Goal: Book appointment/travel/reservation

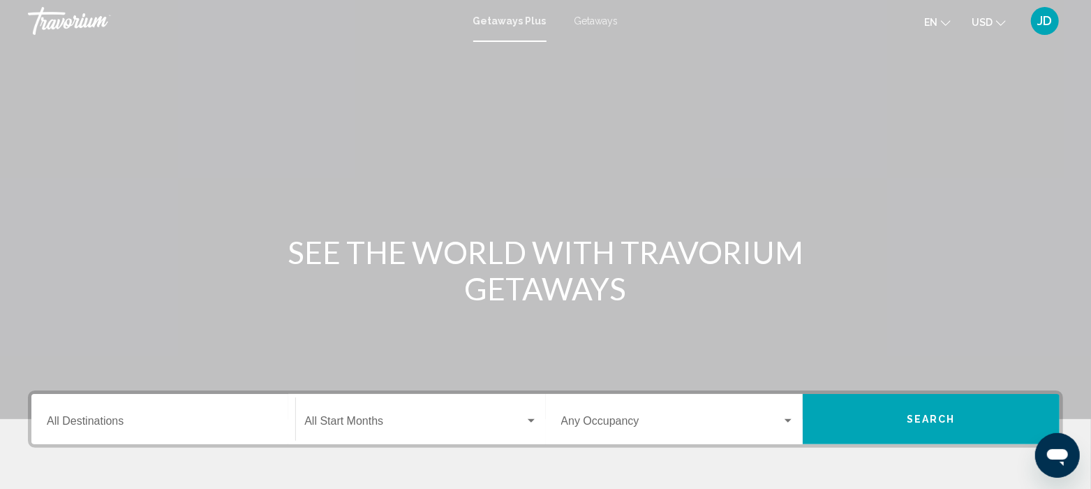
click at [165, 407] on div "Destination All Destinations" at bounding box center [163, 419] width 233 height 44
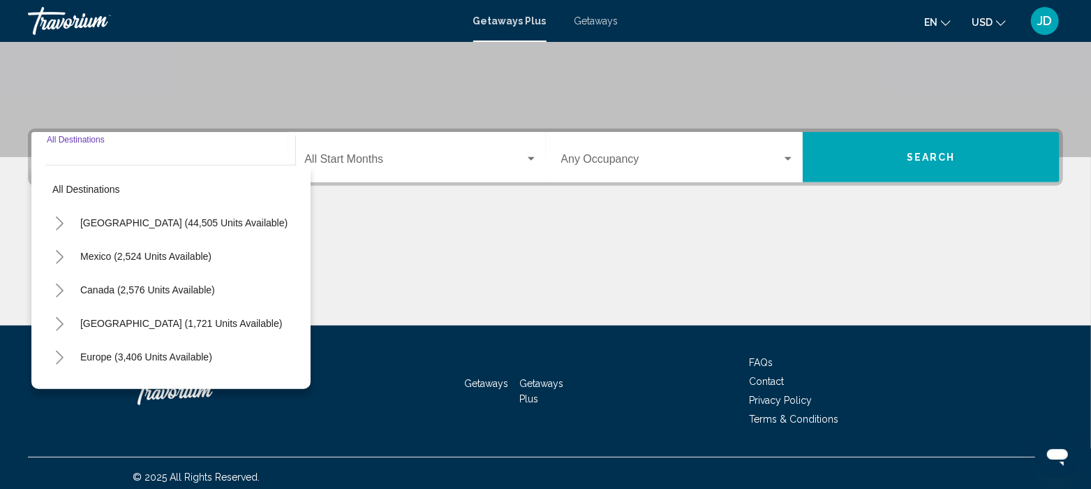
scroll to position [269, 0]
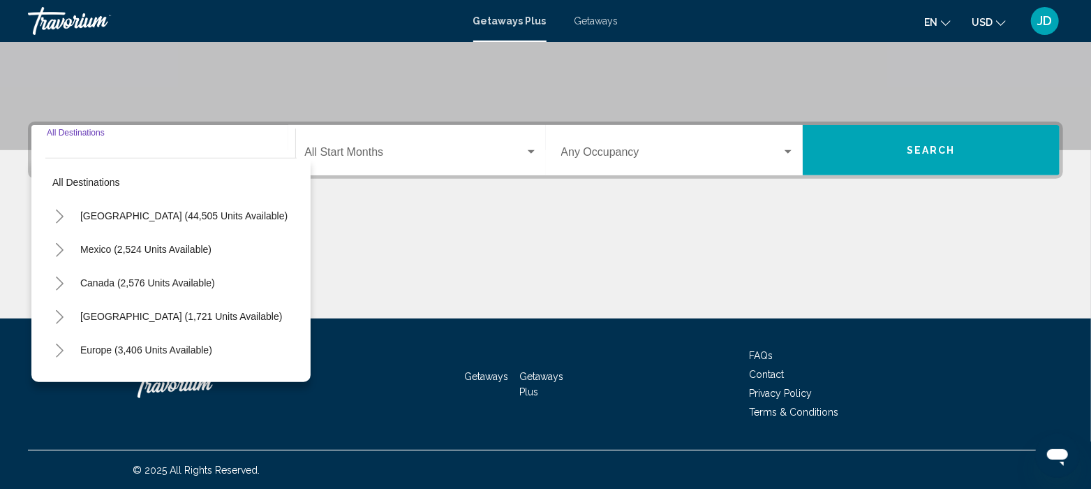
click at [61, 312] on icon "Toggle Caribbean & Atlantic Islands (1,721 units available)" at bounding box center [59, 317] width 10 height 14
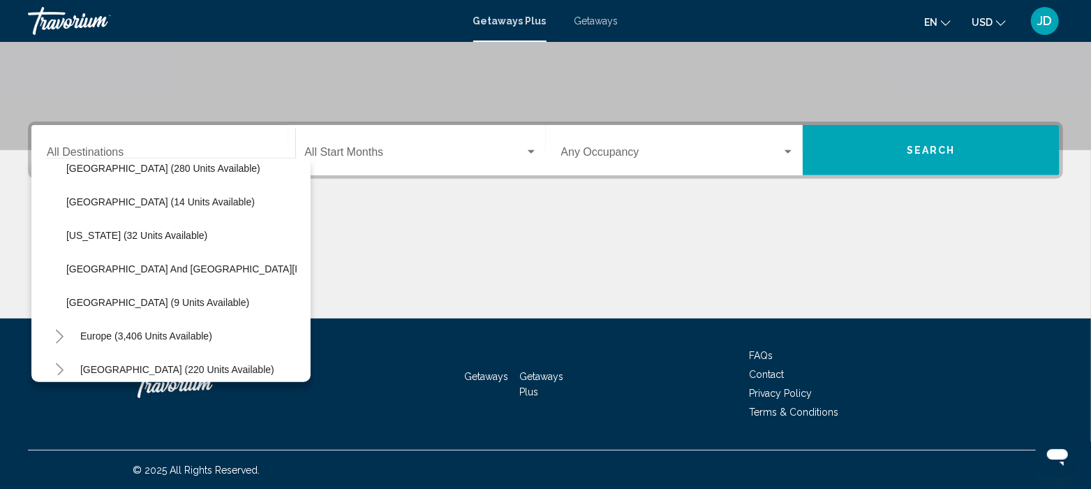
scroll to position [251, 0]
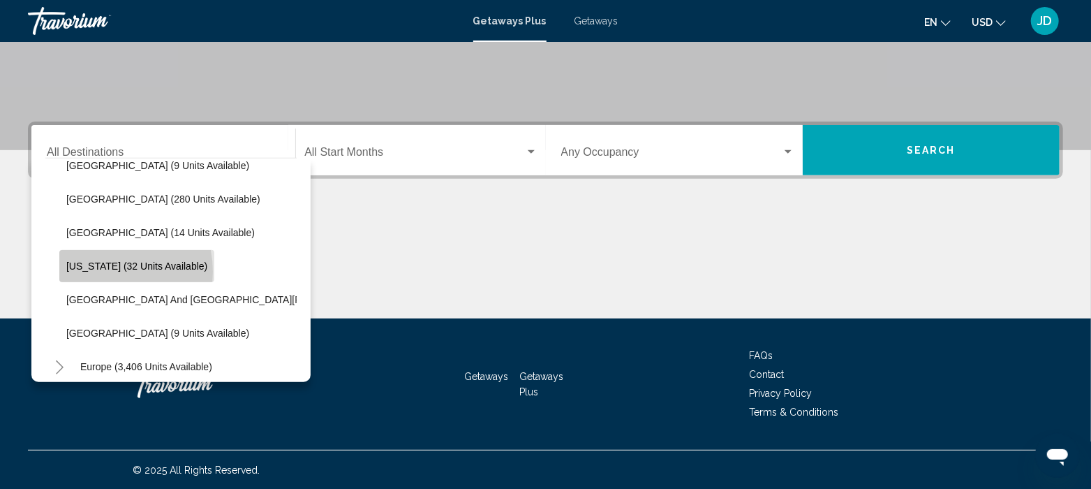
click at [100, 271] on button "Puerto Rico (32 units available)" at bounding box center [136, 266] width 155 height 32
type input "**********"
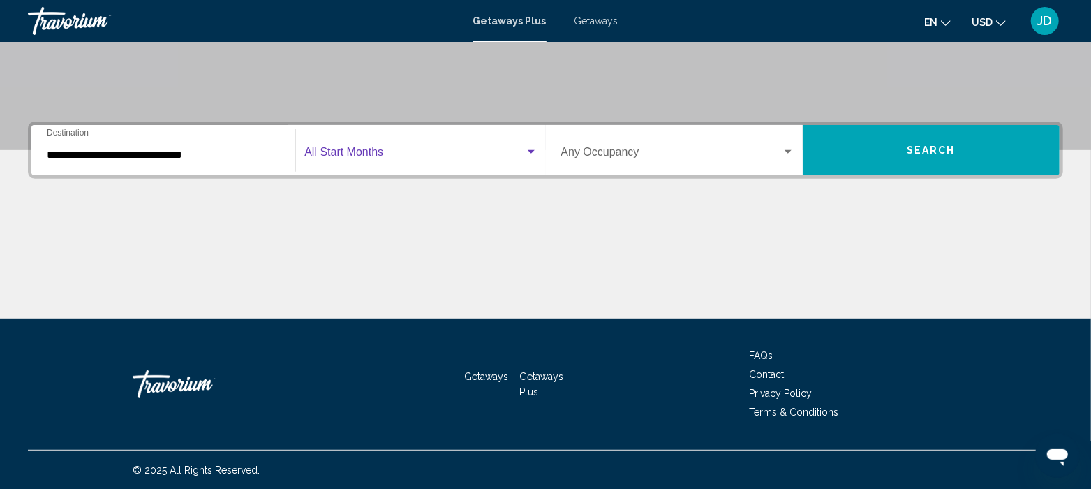
click at [425, 155] on span "Search widget" at bounding box center [414, 155] width 220 height 13
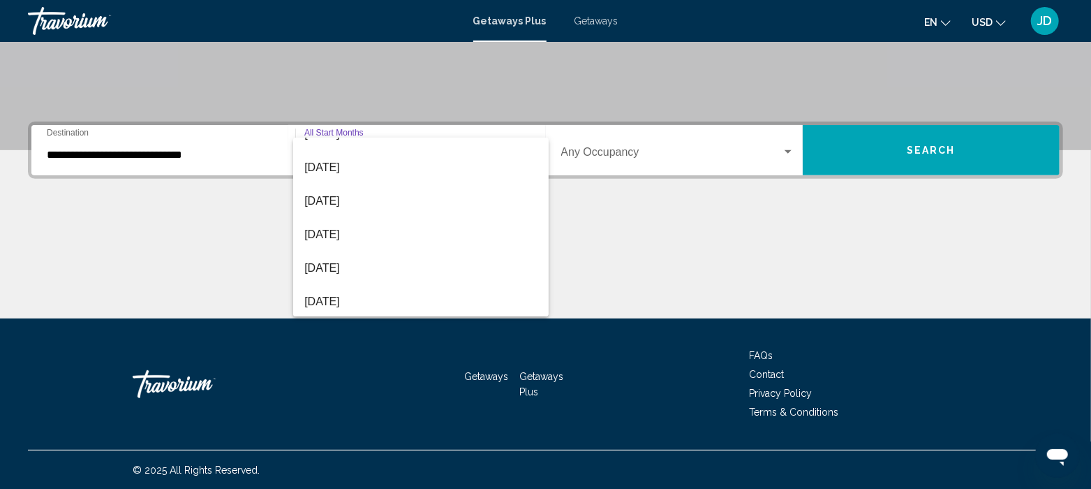
scroll to position [214, 0]
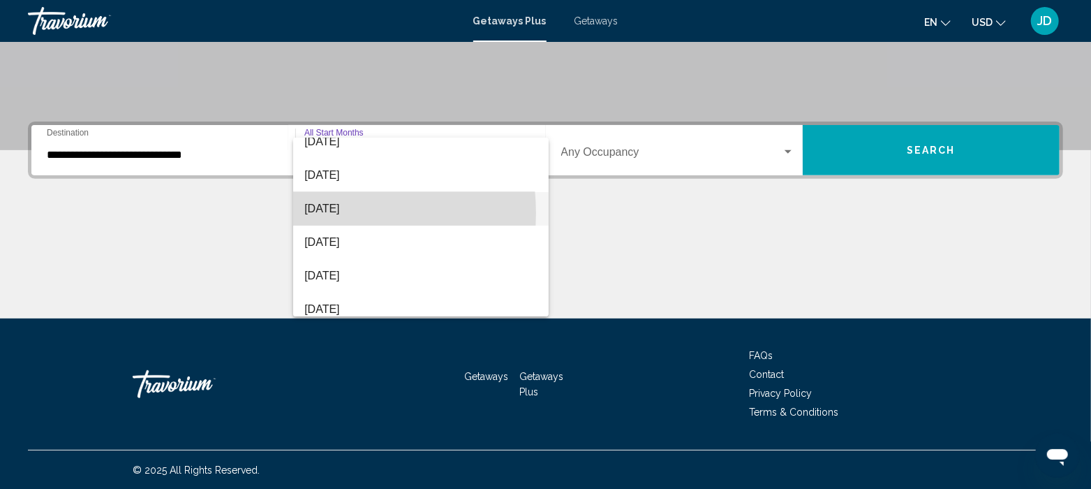
click at [317, 212] on span "[DATE]" at bounding box center [420, 209] width 233 height 34
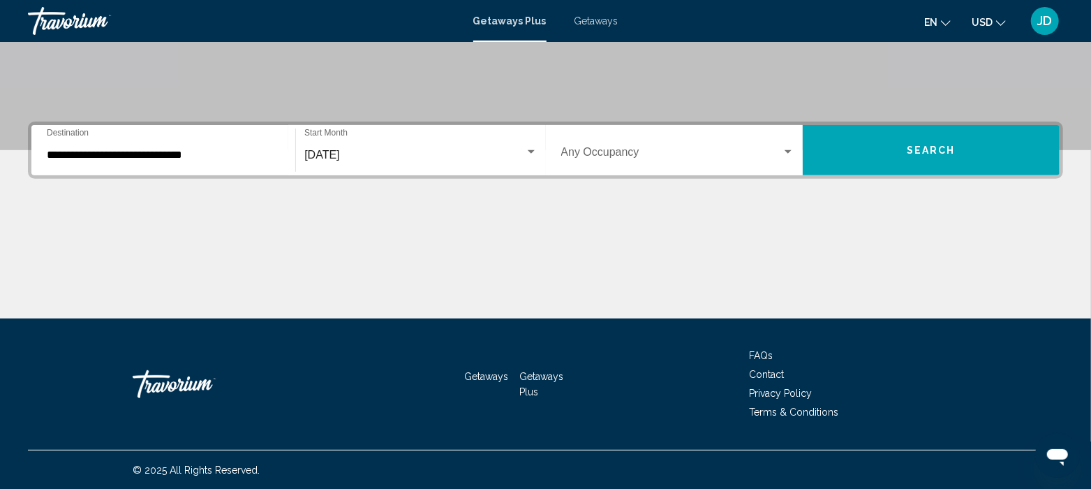
click at [716, 161] on div "Occupancy Any Occupancy" at bounding box center [677, 150] width 233 height 44
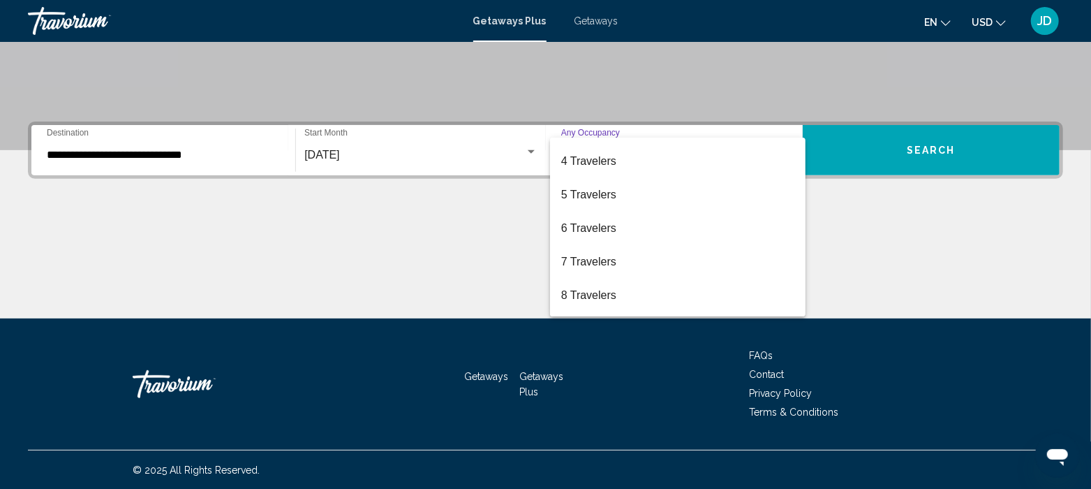
scroll to position [156, 0]
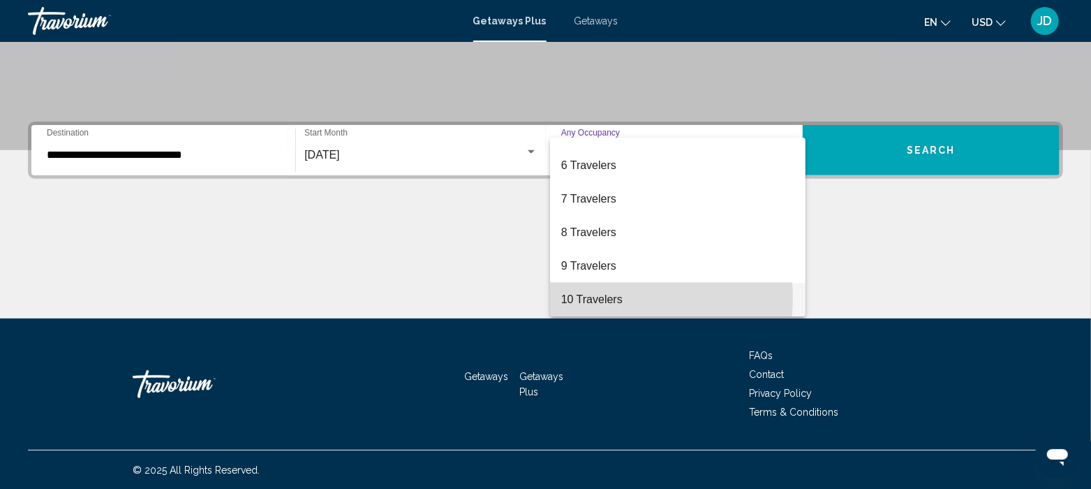
click at [605, 297] on span "10 Travelers" at bounding box center [677, 300] width 233 height 34
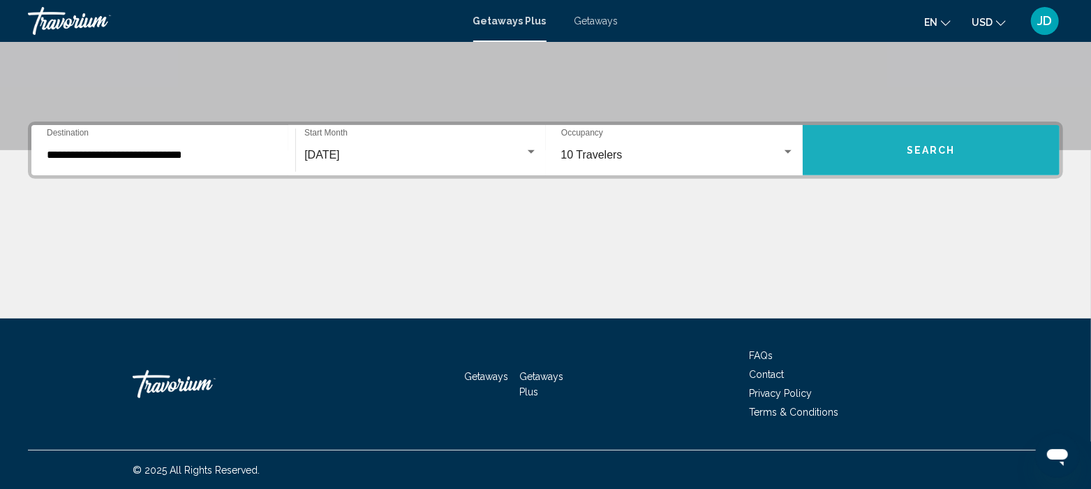
click at [936, 152] on span "Search" at bounding box center [931, 150] width 49 height 11
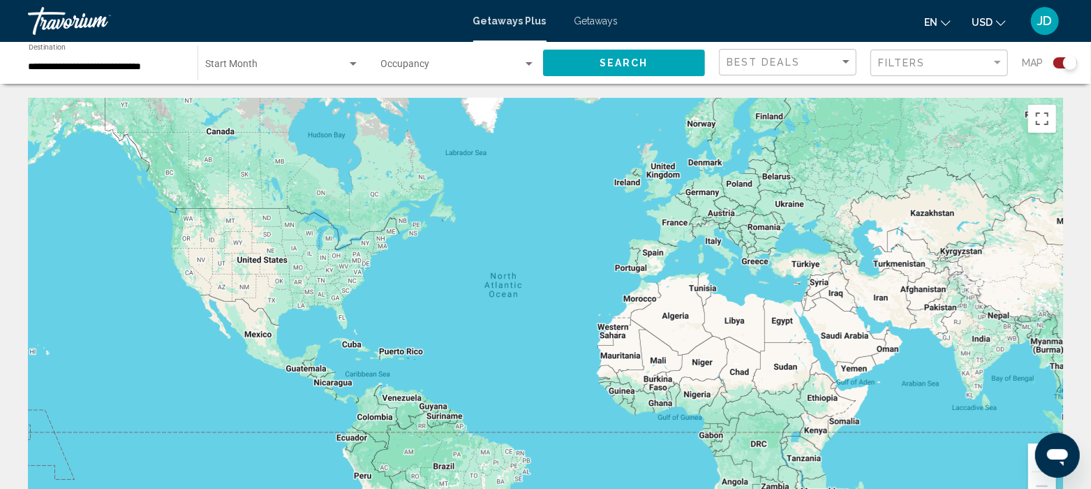
drag, startPoint x: 524, startPoint y: 57, endPoint x: 396, endPoint y: 63, distance: 127.9
click at [396, 63] on span "Search widget" at bounding box center [452, 66] width 142 height 11
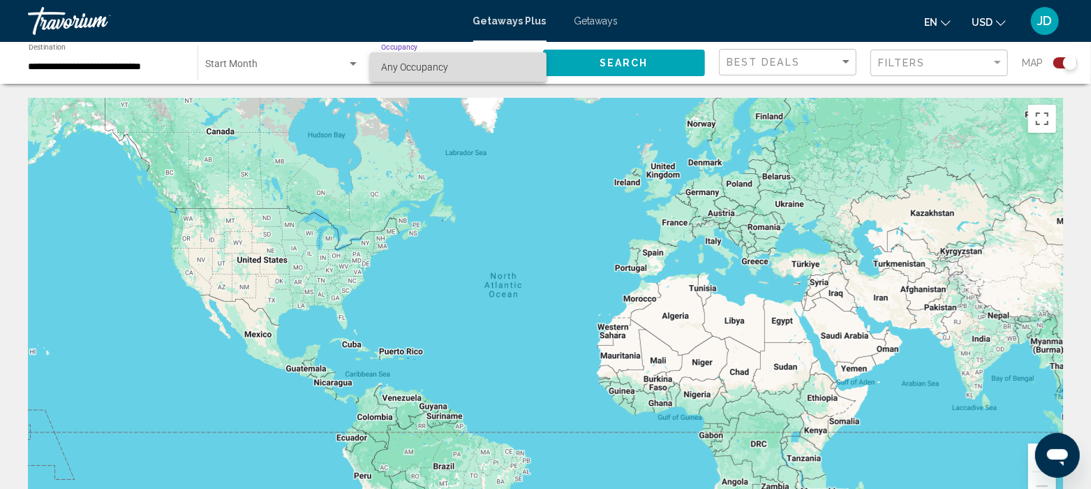
click at [396, 63] on span "Any Occupancy" at bounding box center [414, 66] width 67 height 11
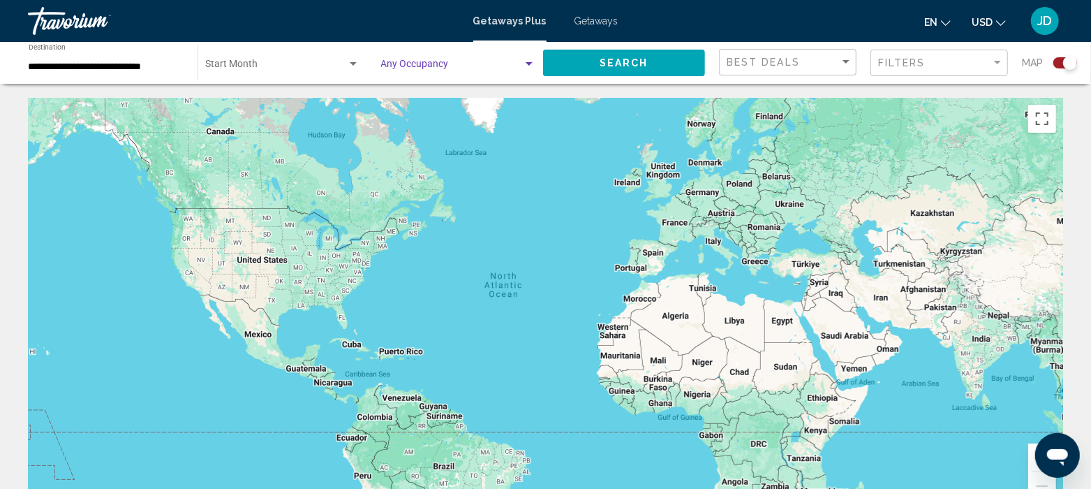
click at [525, 67] on div "Search widget" at bounding box center [529, 64] width 13 height 11
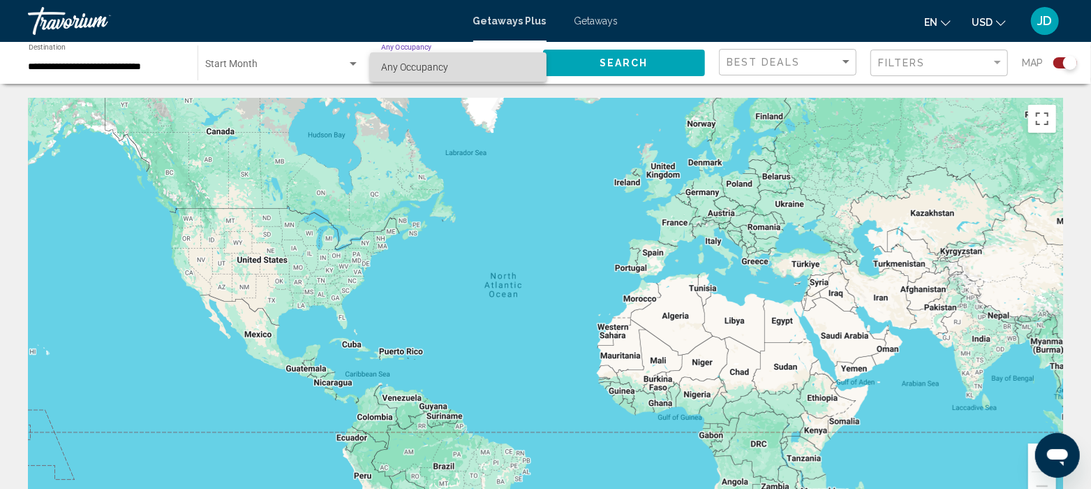
click at [525, 67] on span "Any Occupancy" at bounding box center [458, 66] width 155 height 29
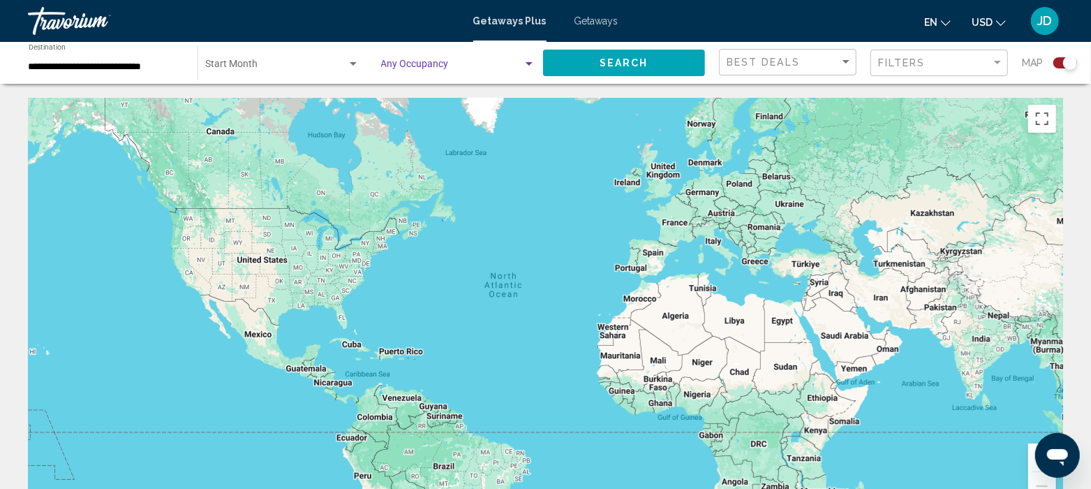
click at [525, 67] on div "Search widget" at bounding box center [529, 64] width 13 height 11
click at [330, 59] on div at bounding box center [545, 244] width 1091 height 489
click at [351, 64] on div "Search widget" at bounding box center [353, 63] width 7 height 3
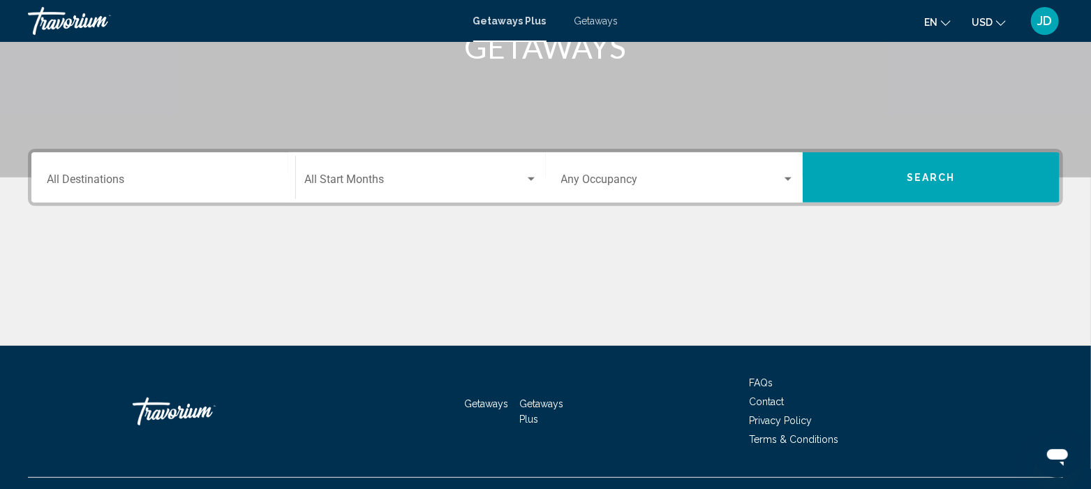
scroll to position [244, 0]
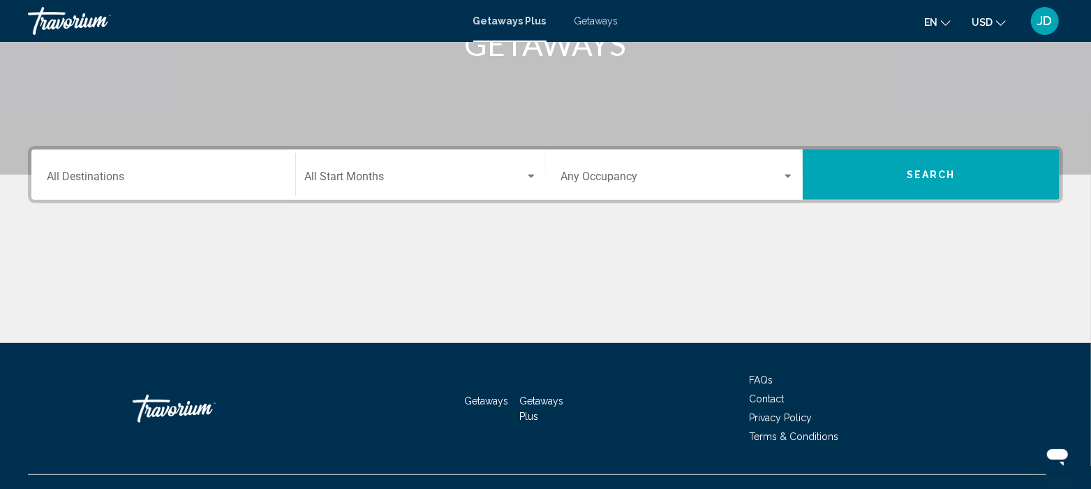
click at [176, 189] on div "Destination All Destinations" at bounding box center [163, 175] width 233 height 44
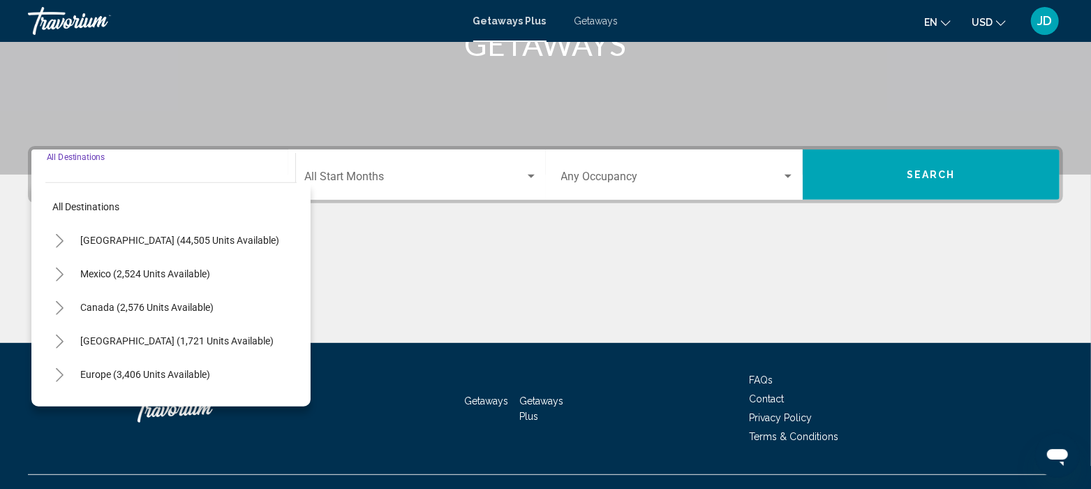
scroll to position [269, 0]
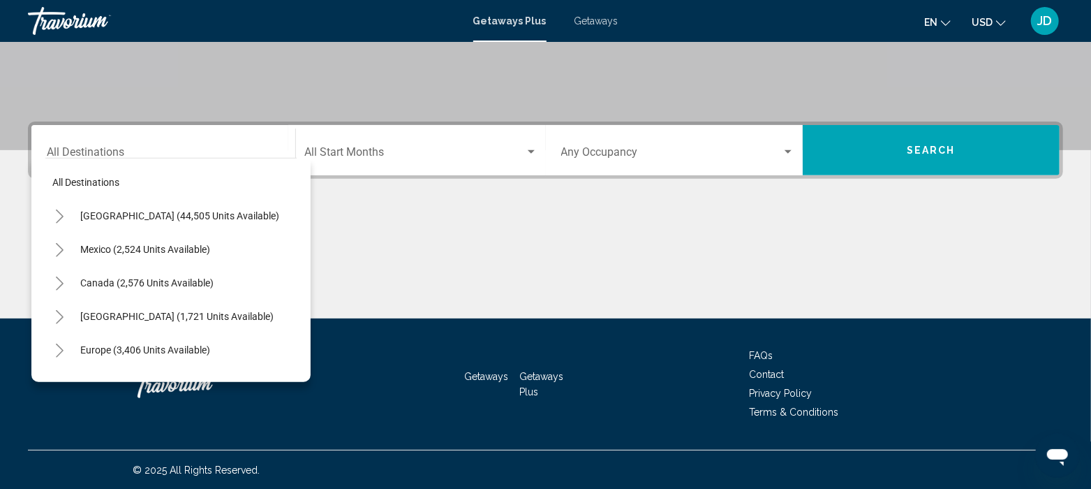
click at [422, 145] on div "Start Month All Start Months" at bounding box center [420, 150] width 233 height 44
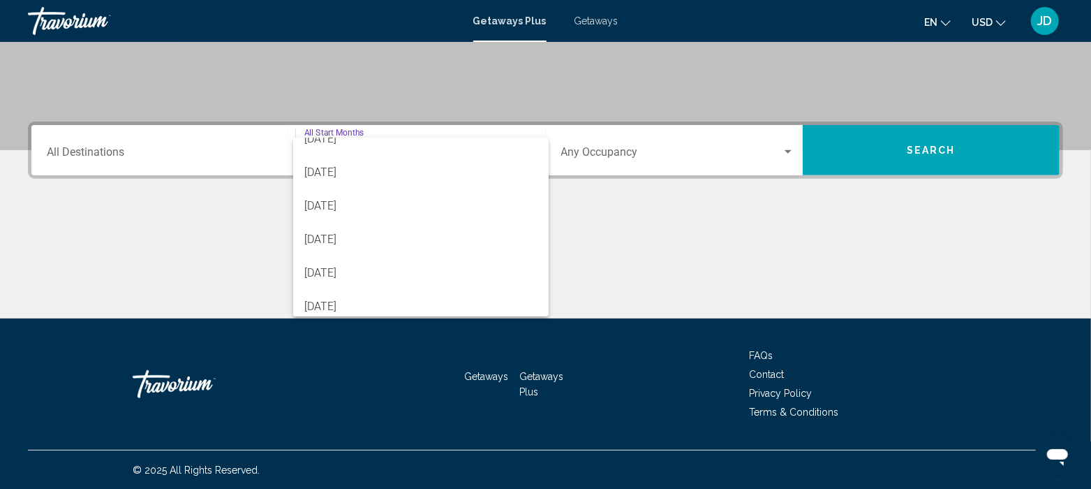
scroll to position [156, 0]
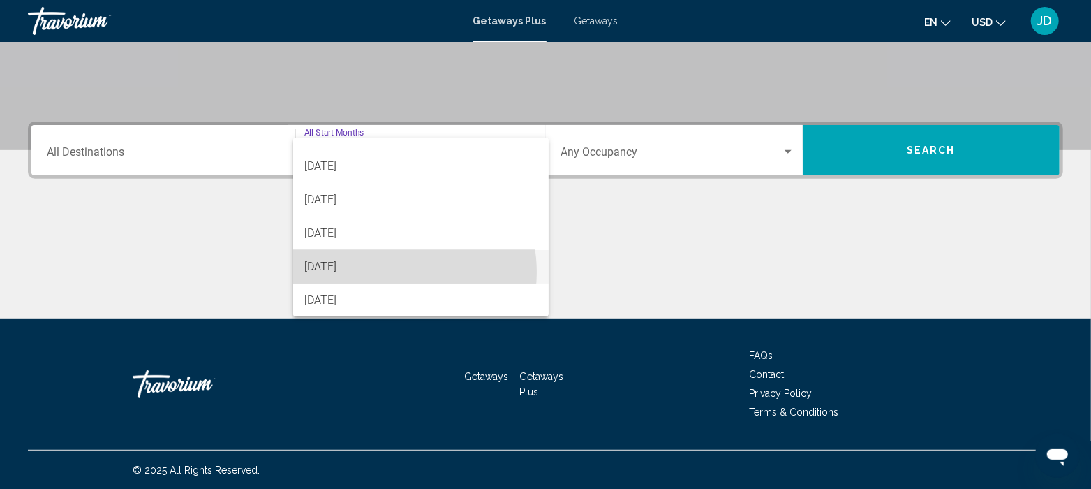
click at [388, 272] on span "[DATE]" at bounding box center [420, 267] width 233 height 34
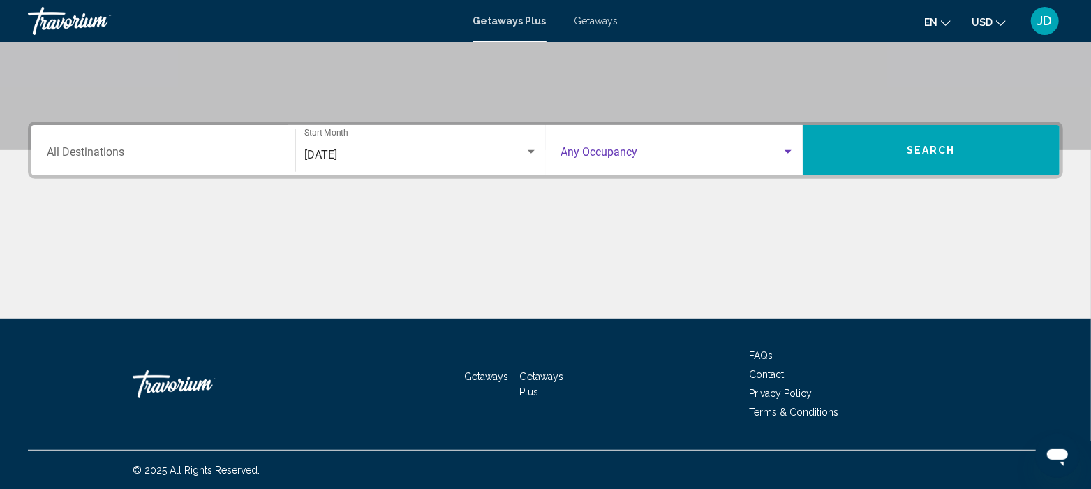
click at [643, 149] on span "Search widget" at bounding box center [671, 155] width 221 height 13
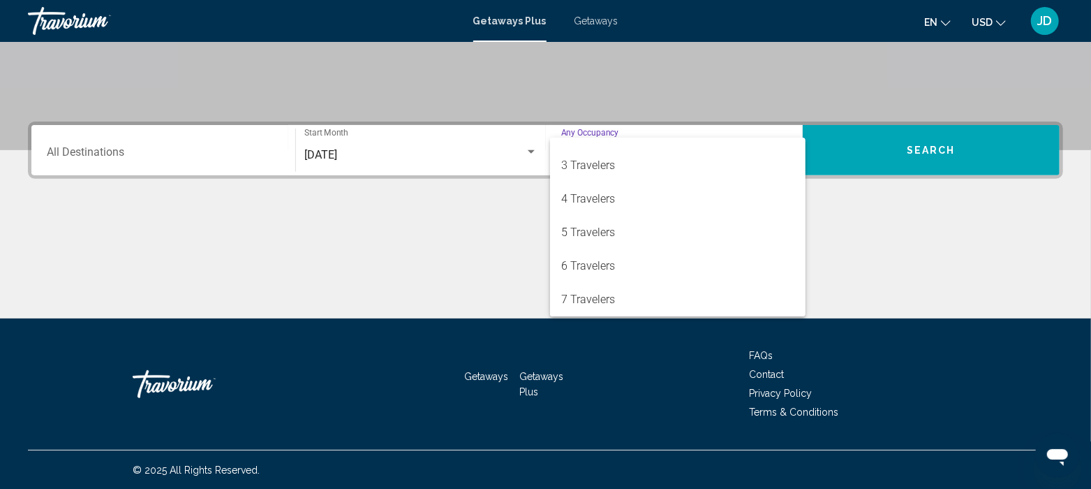
scroll to position [57, 0]
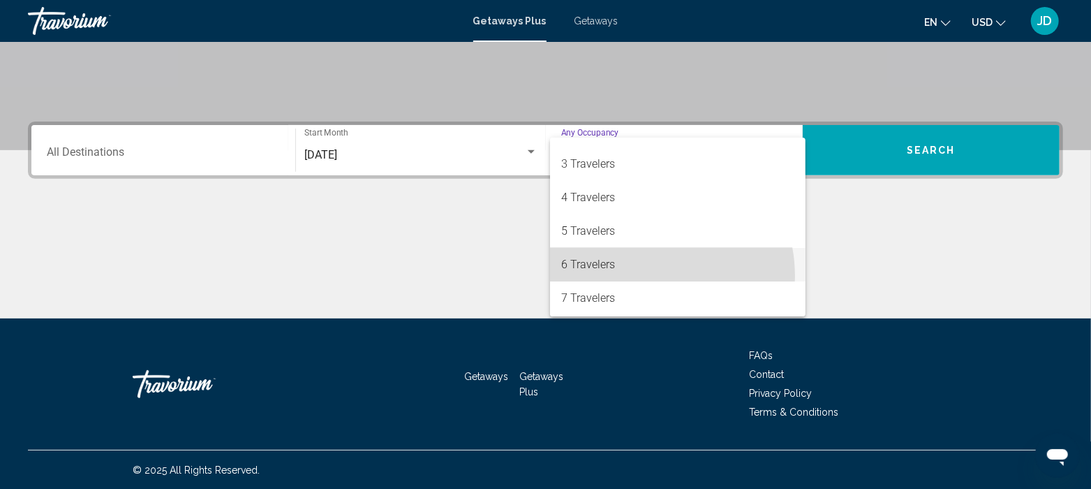
click at [639, 276] on span "6 Travelers" at bounding box center [677, 265] width 233 height 34
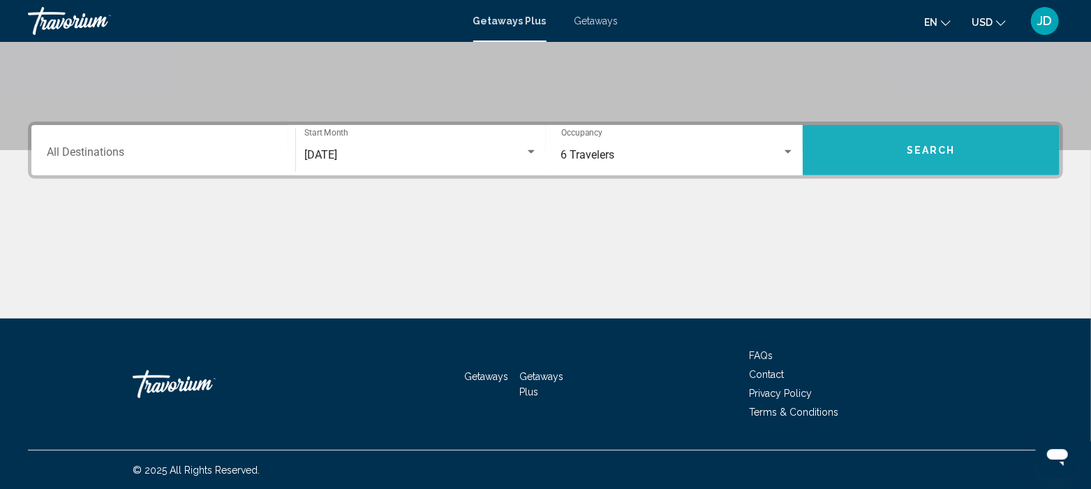
click at [919, 154] on span "Search" at bounding box center [931, 150] width 49 height 11
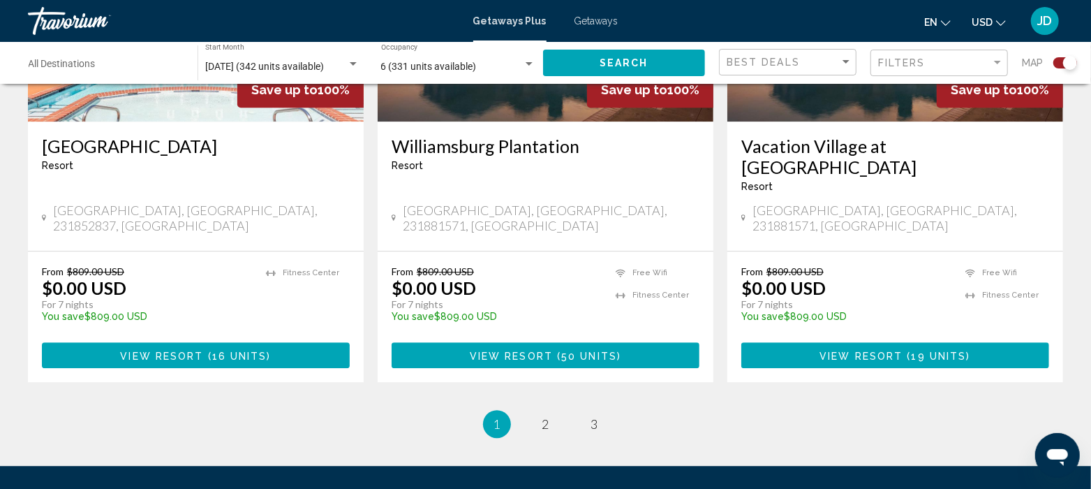
scroll to position [2199, 0]
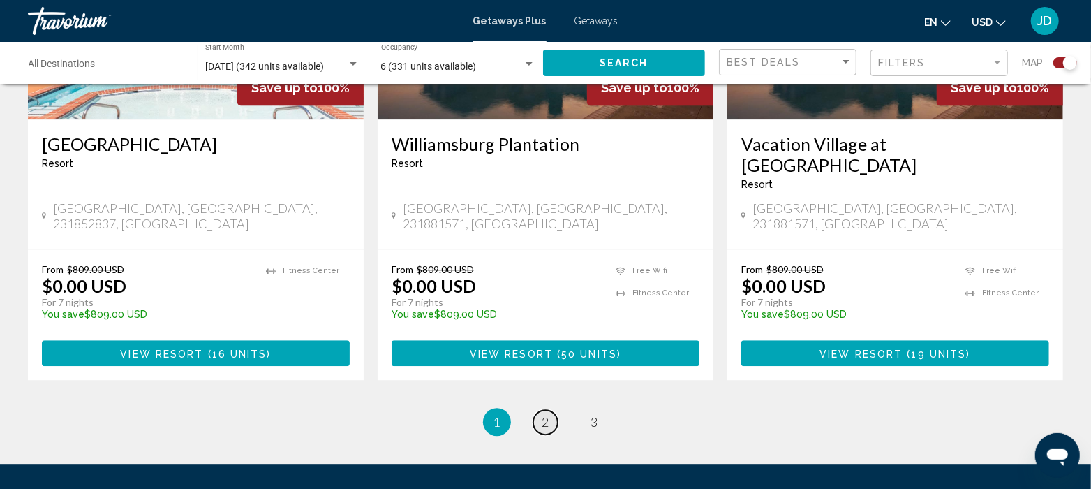
click at [538, 410] on link "page 2" at bounding box center [545, 422] width 24 height 24
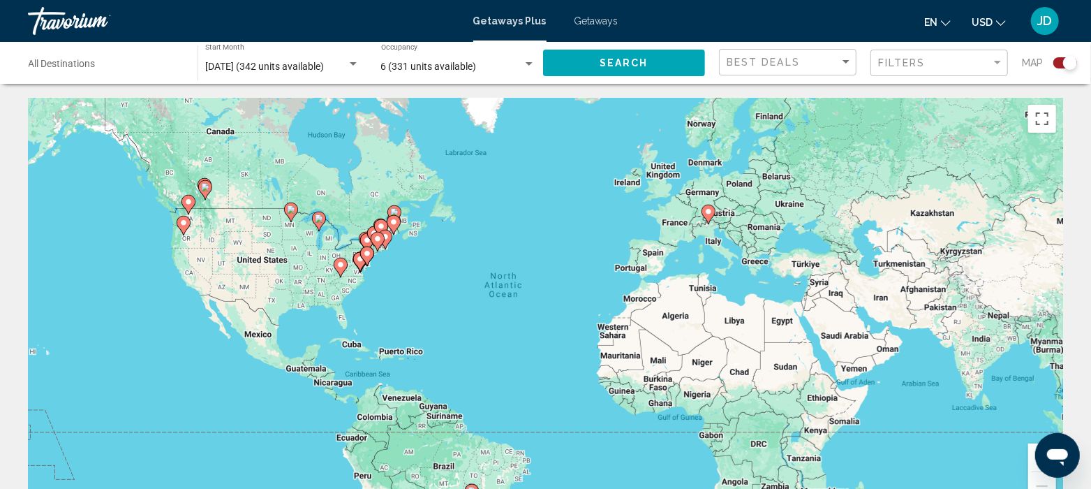
click at [952, 326] on div "To activate drag with keyboard, press Alt + Enter. Once in keyboard drag state,…" at bounding box center [546, 307] width 1036 height 419
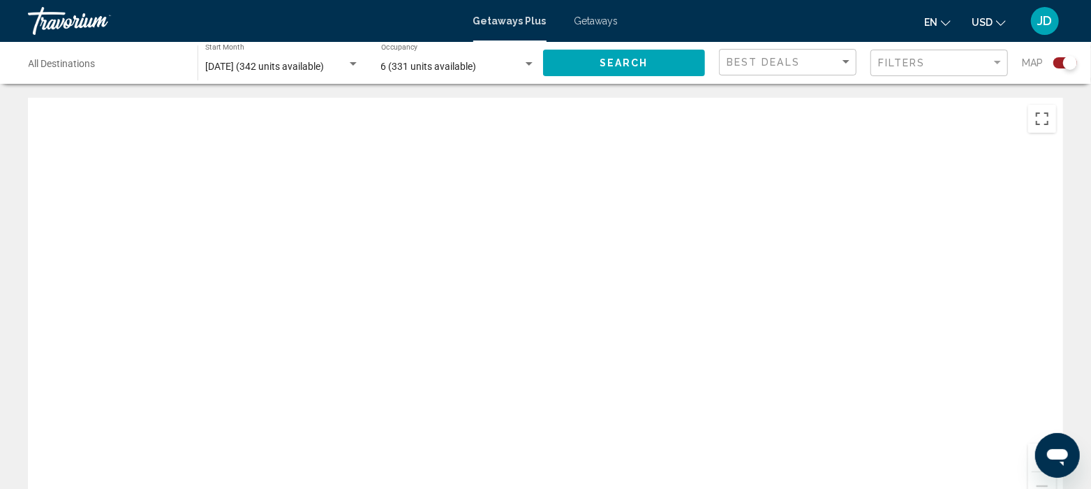
drag, startPoint x: 1068, startPoint y: 284, endPoint x: 955, endPoint y: 311, distance: 116.9
click at [955, 311] on div "Main content" at bounding box center [546, 307] width 1036 height 419
click at [584, 61] on button "Search" at bounding box center [624, 63] width 163 height 26
click at [633, 98] on div "Main content" at bounding box center [546, 307] width 1036 height 419
click at [613, 67] on span "Search" at bounding box center [624, 63] width 49 height 11
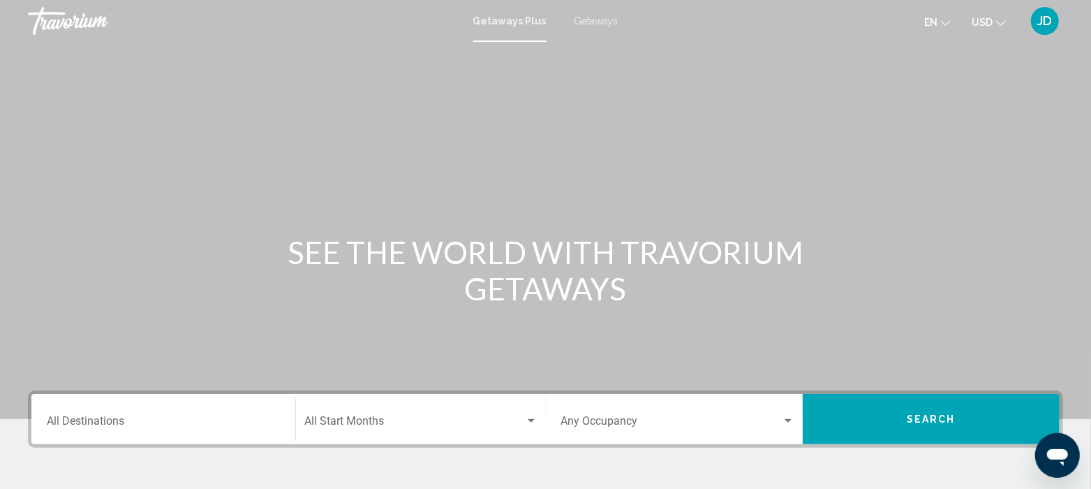
click at [459, 431] on div "Start Month All Start Months" at bounding box center [420, 419] width 233 height 44
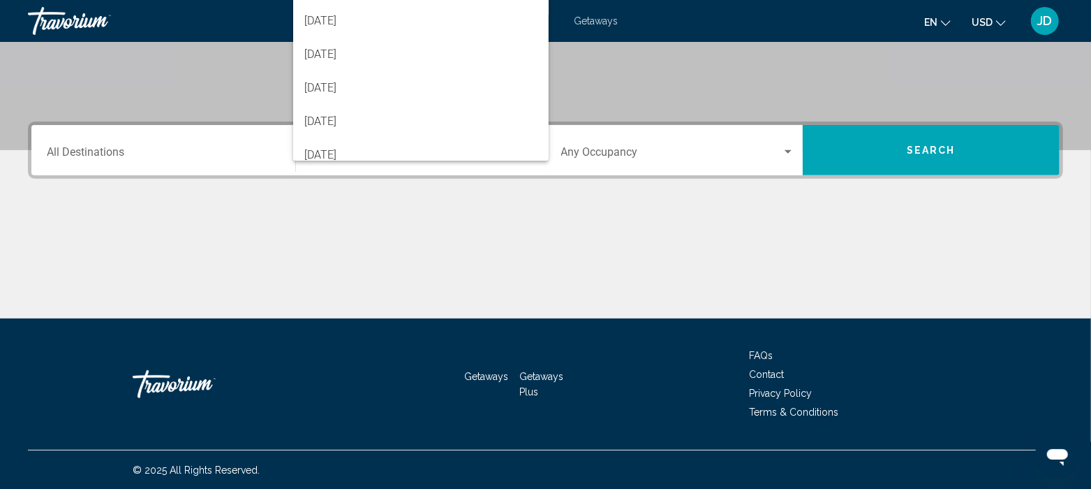
scroll to position [156, 0]
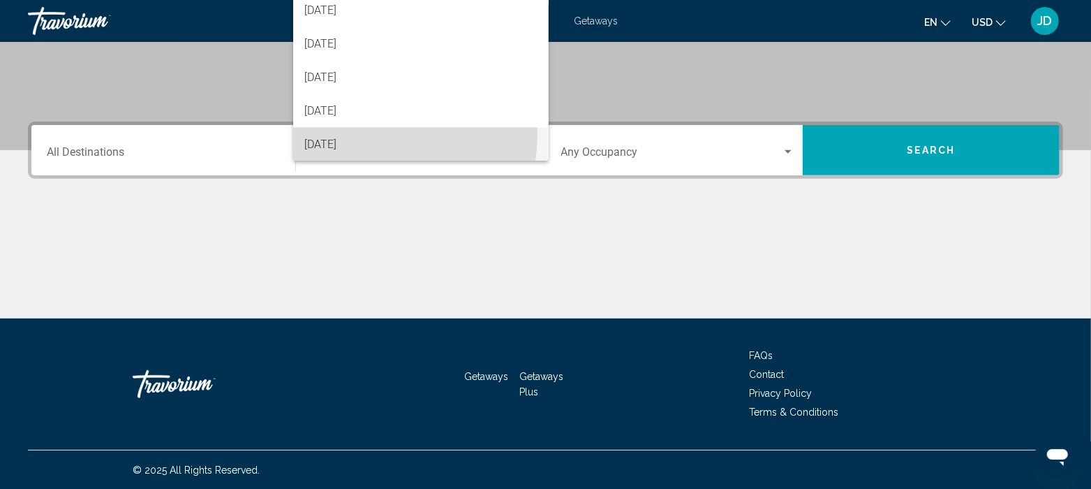
click at [369, 134] on span "[DATE]" at bounding box center [420, 145] width 233 height 34
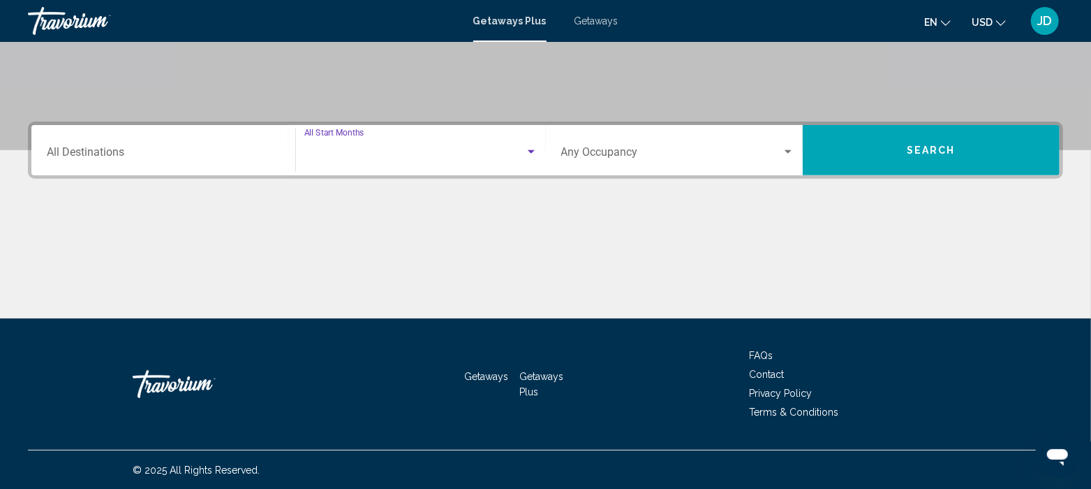
scroll to position [156, 0]
drag, startPoint x: 600, startPoint y: 161, endPoint x: 577, endPoint y: 152, distance: 25.0
click at [577, 152] on span "Search widget" at bounding box center [671, 155] width 221 height 13
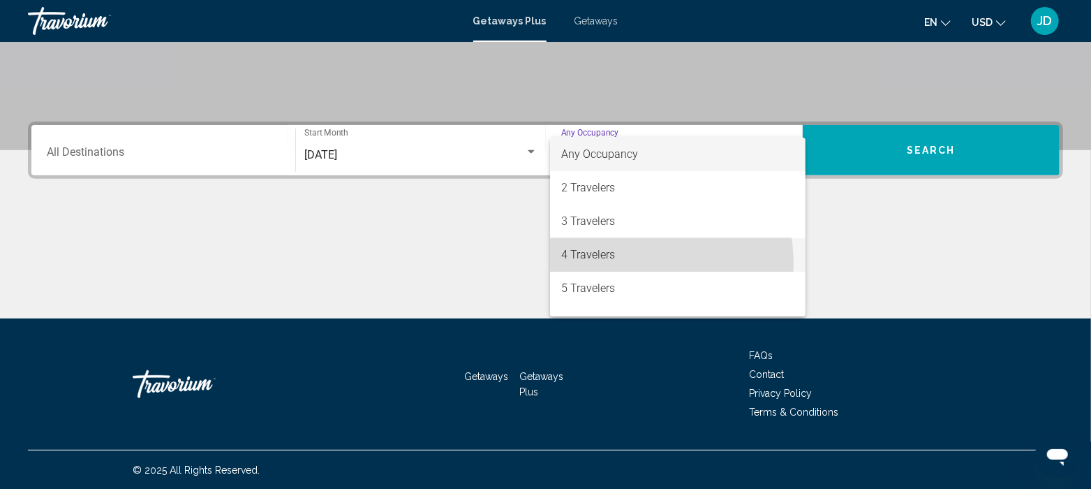
click at [589, 265] on span "4 Travelers" at bounding box center [677, 255] width 233 height 34
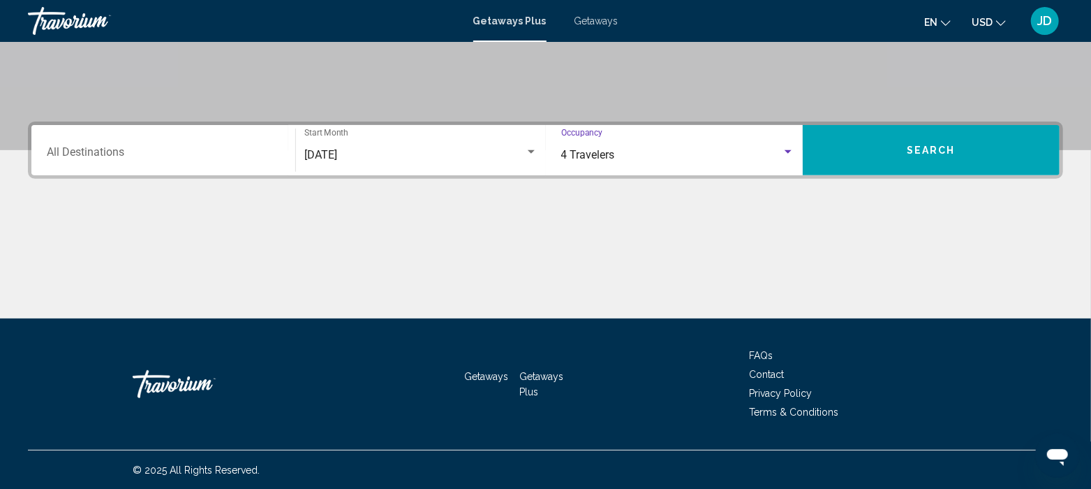
click at [589, 265] on div "Main content" at bounding box center [546, 266] width 1036 height 105
click at [696, 152] on div "4 Travelers" at bounding box center [671, 155] width 221 height 13
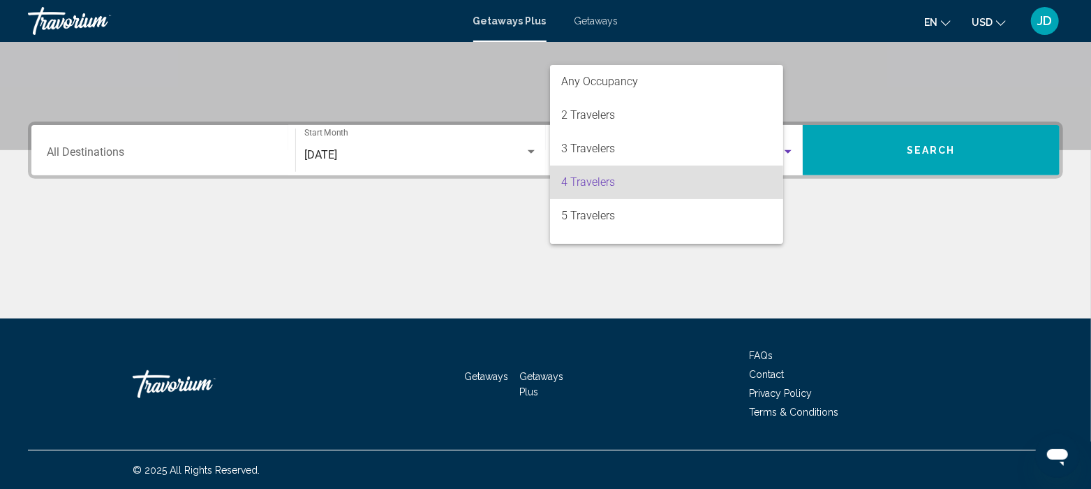
scroll to position [28, 0]
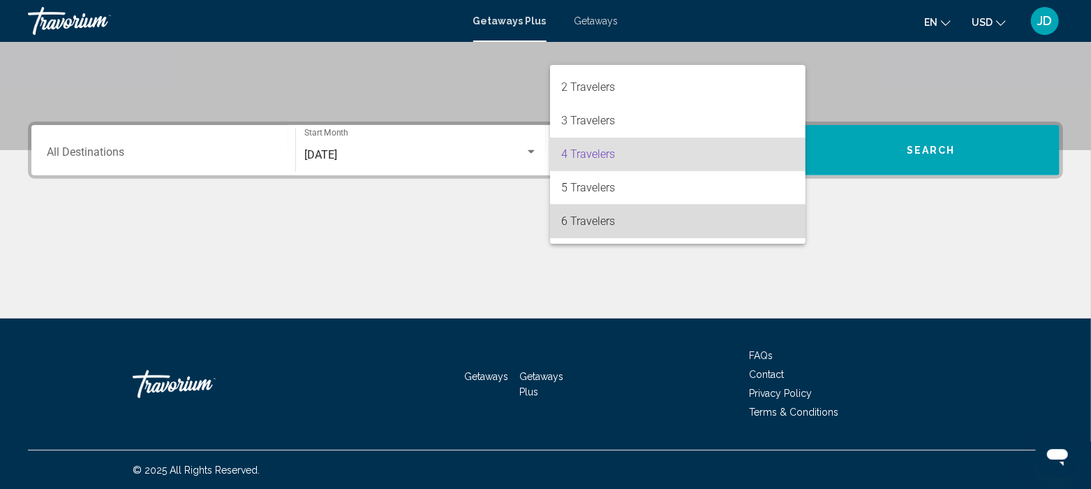
click at [681, 211] on span "6 Travelers" at bounding box center [677, 222] width 233 height 34
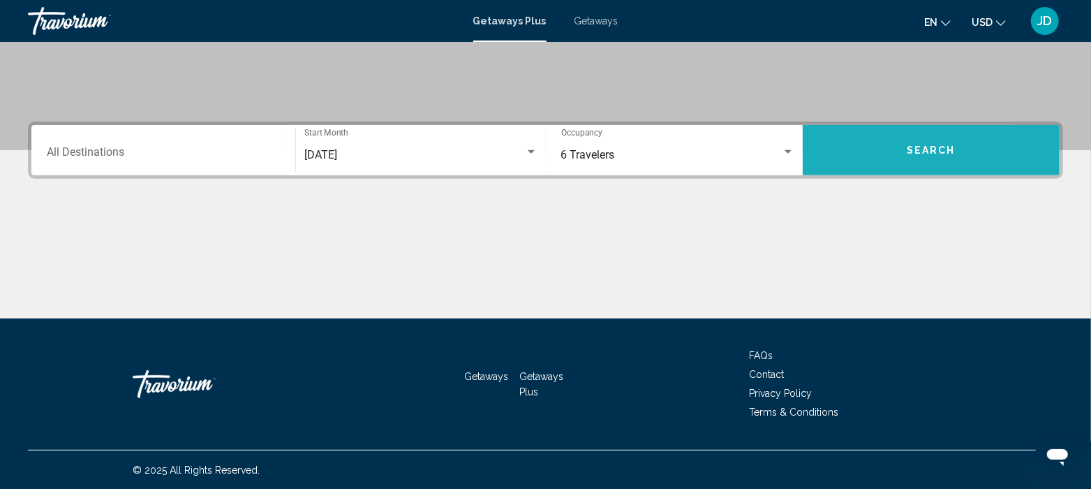
click at [862, 159] on button "Search" at bounding box center [931, 150] width 257 height 50
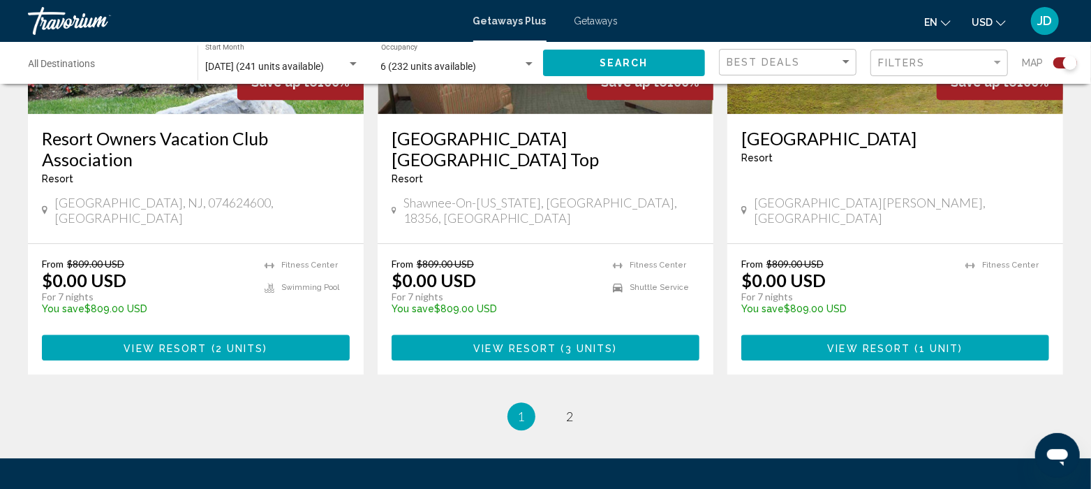
scroll to position [2269, 0]
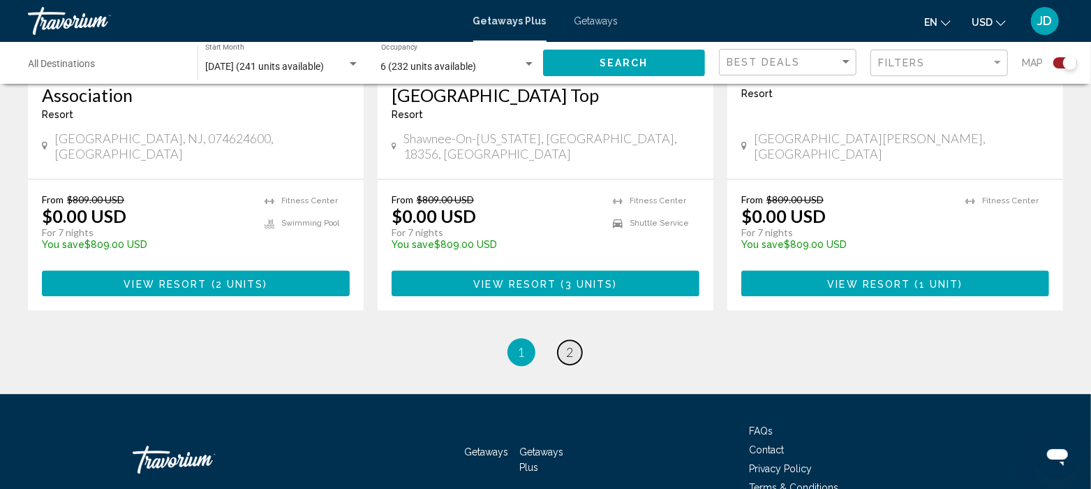
click at [562, 340] on link "page 2" at bounding box center [570, 352] width 24 height 24
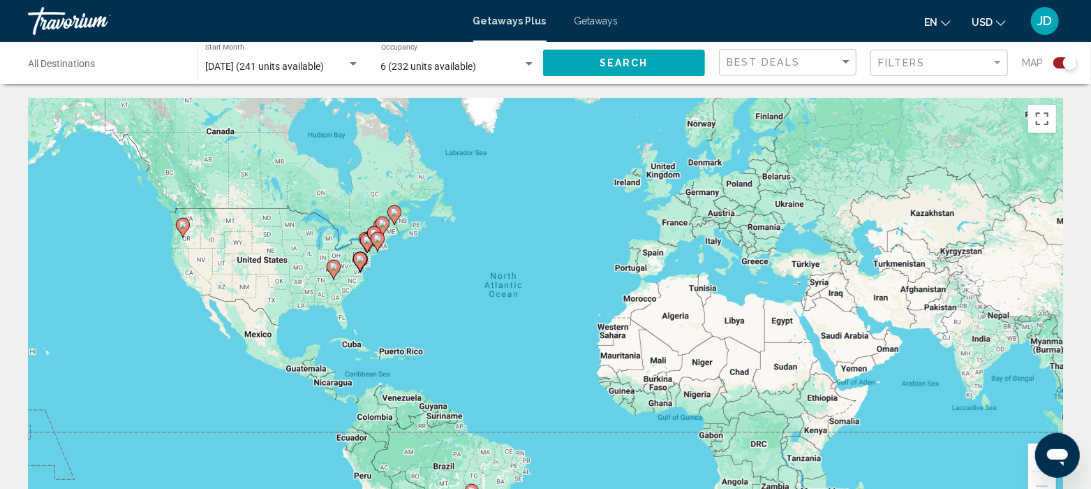
click at [562, 288] on div "To activate drag with keyboard, press Alt + Enter. Once in keyboard drag state,…" at bounding box center [546, 307] width 1036 height 419
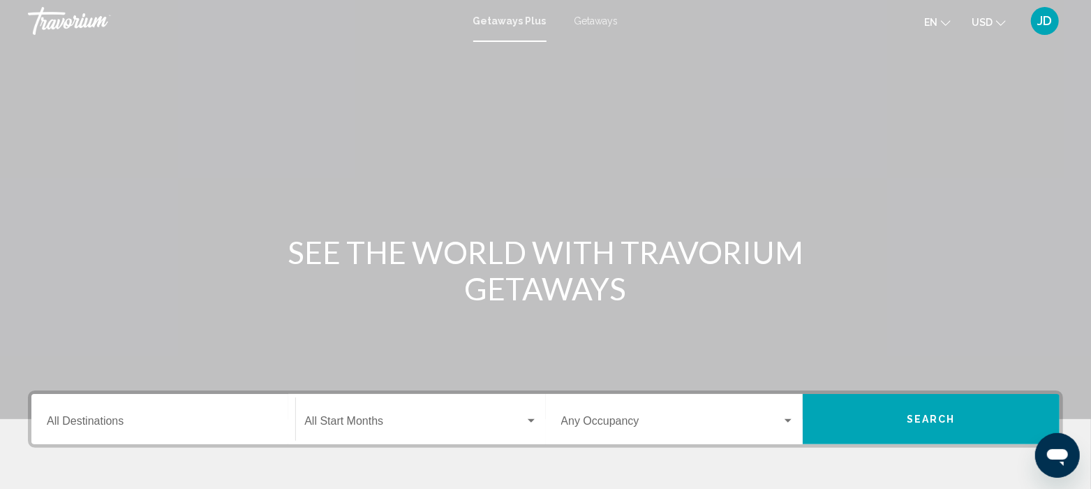
click at [587, 21] on span "Getaways" at bounding box center [597, 20] width 44 height 11
click at [156, 430] on div "Destination All Destinations" at bounding box center [163, 419] width 233 height 44
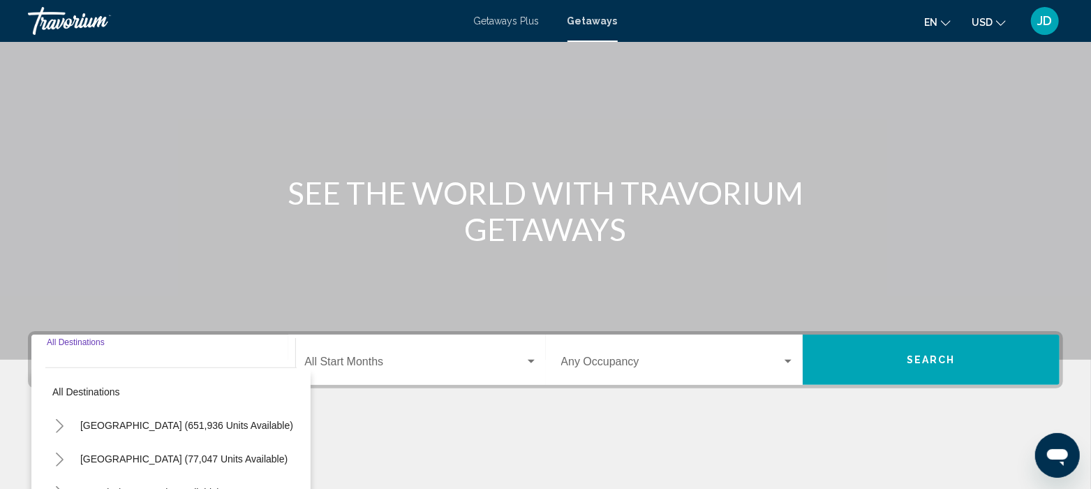
scroll to position [269, 0]
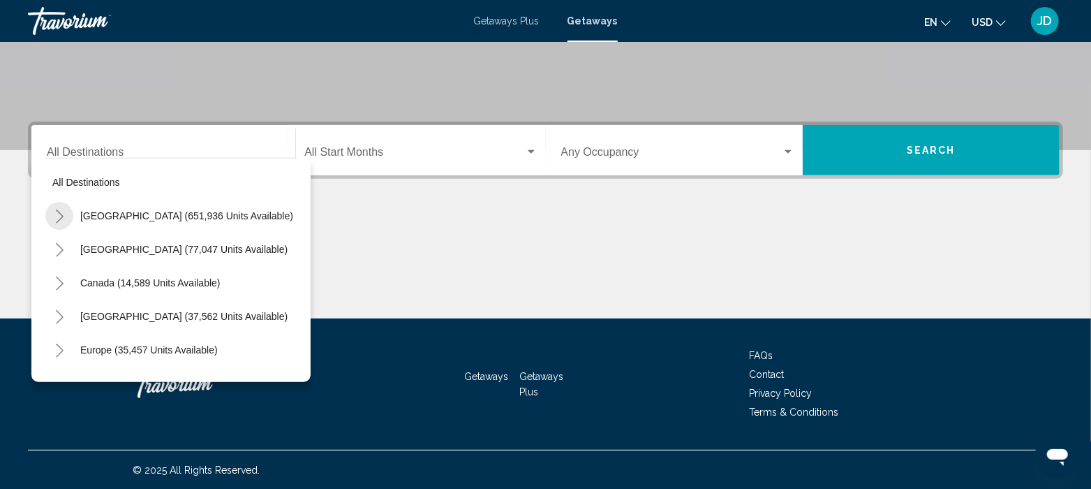
click at [64, 218] on button "Toggle United States (651,936 units available)" at bounding box center [59, 216] width 28 height 28
click at [63, 348] on button "Toggle California (76,089 units available)" at bounding box center [73, 350] width 28 height 28
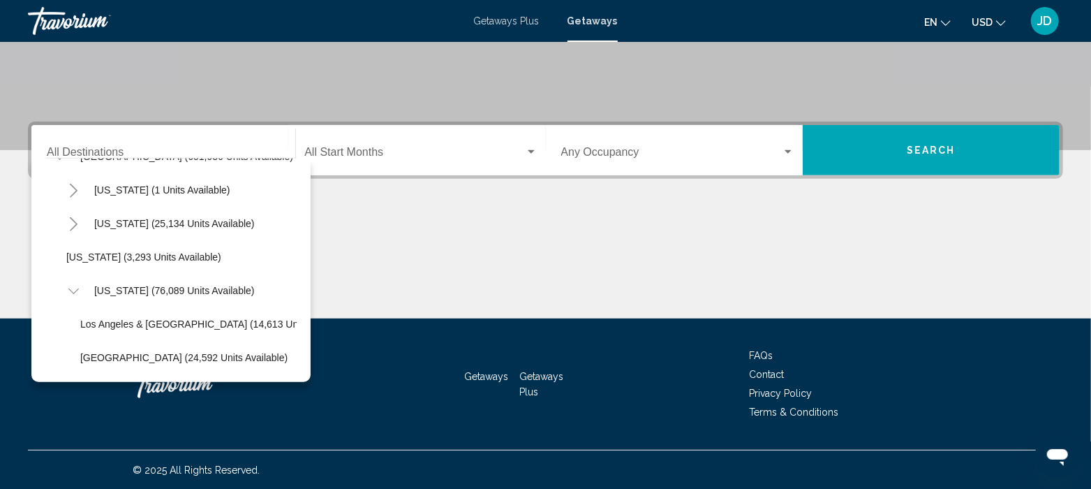
scroll to position [69, 0]
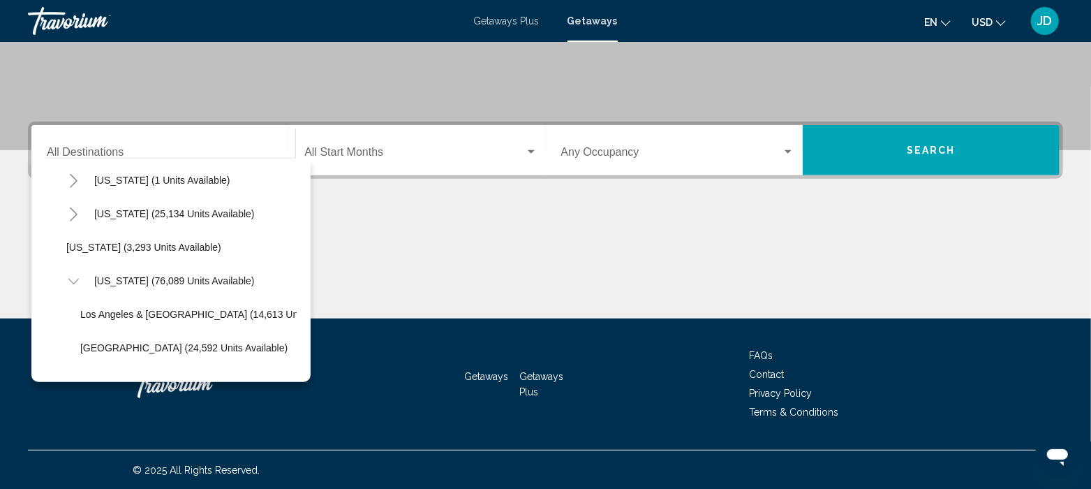
click at [297, 353] on div "All destinations [GEOGRAPHIC_DATA] (651,936 units available) [US_STATE] (1 unit…" at bounding box center [170, 270] width 279 height 224
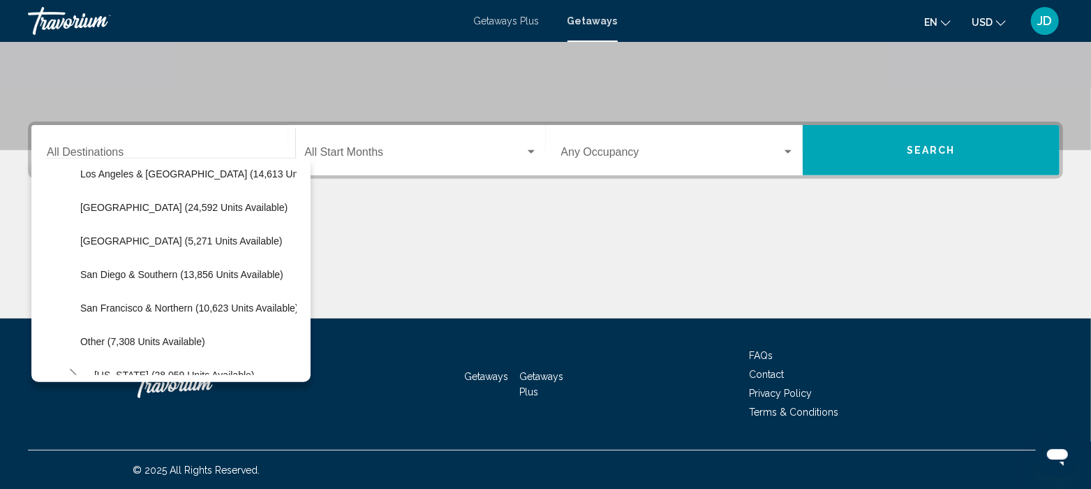
scroll to position [244, 0]
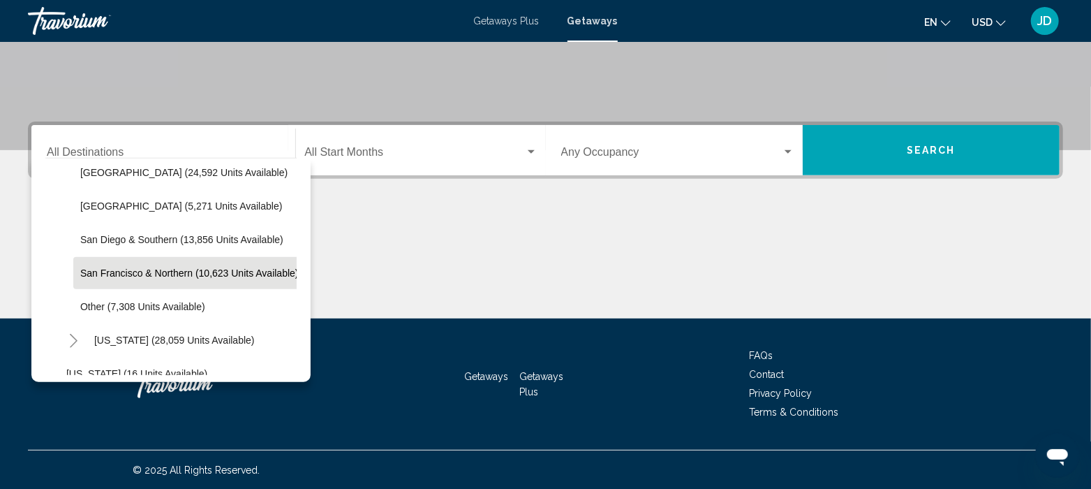
click at [117, 270] on span "San Francisco & Northern (10,623 units available)" at bounding box center [189, 272] width 219 height 11
type input "**********"
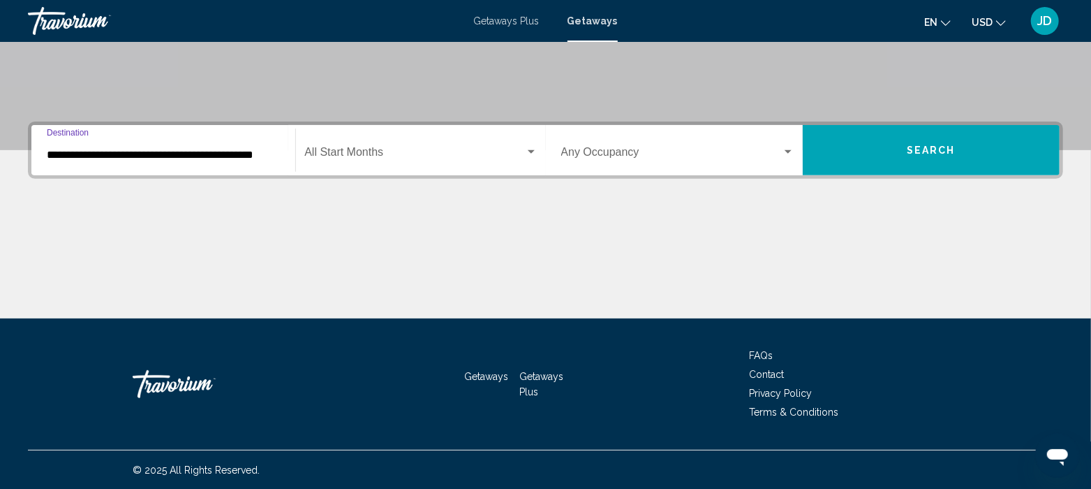
click at [420, 152] on span "Search widget" at bounding box center [414, 155] width 220 height 13
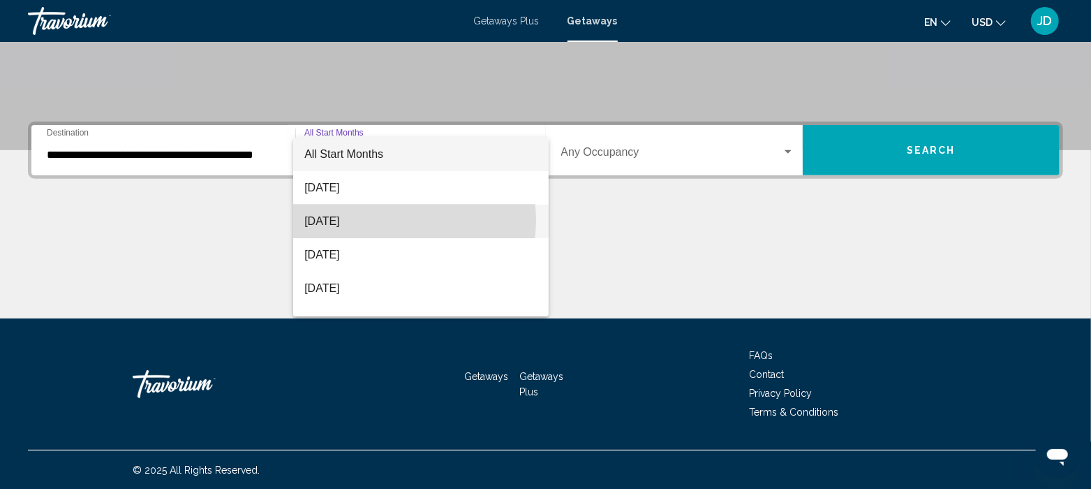
click at [393, 220] on span "[DATE]" at bounding box center [420, 222] width 233 height 34
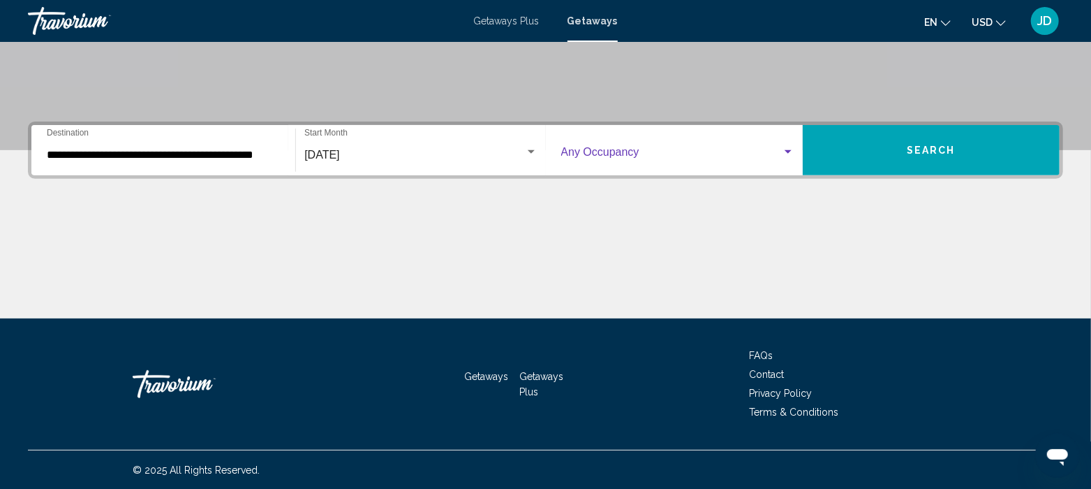
click at [639, 159] on span "Search widget" at bounding box center [671, 155] width 221 height 13
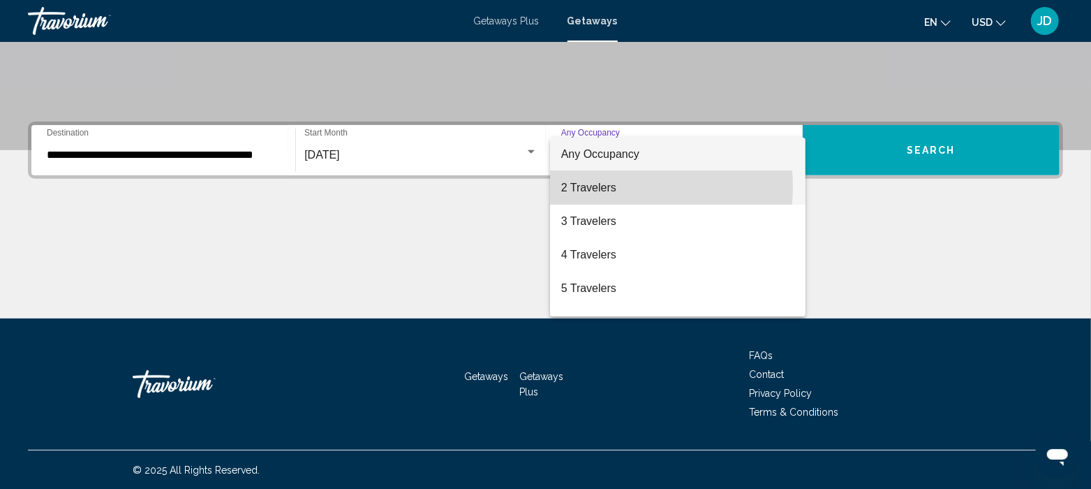
click at [614, 186] on span "2 Travelers" at bounding box center [677, 188] width 233 height 34
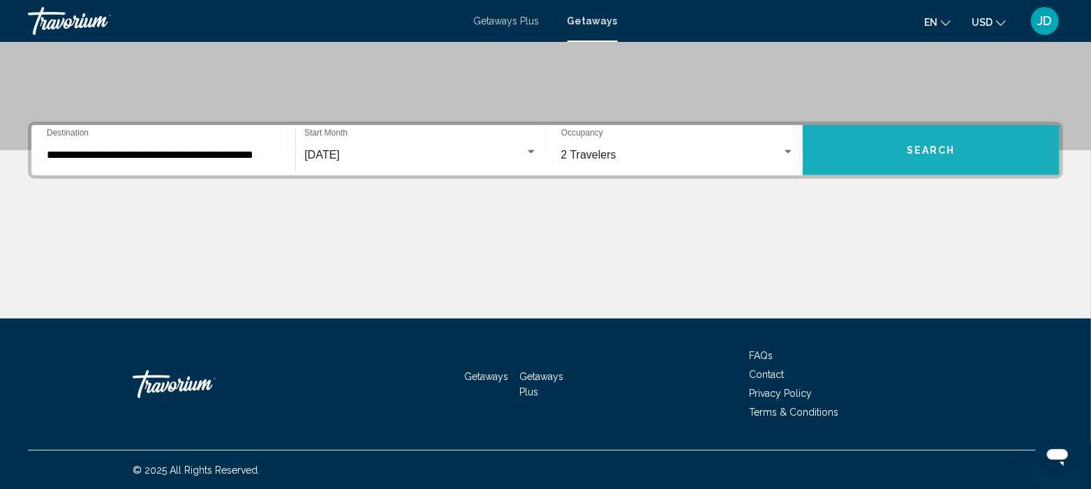
click at [920, 152] on span "Search" at bounding box center [931, 150] width 49 height 11
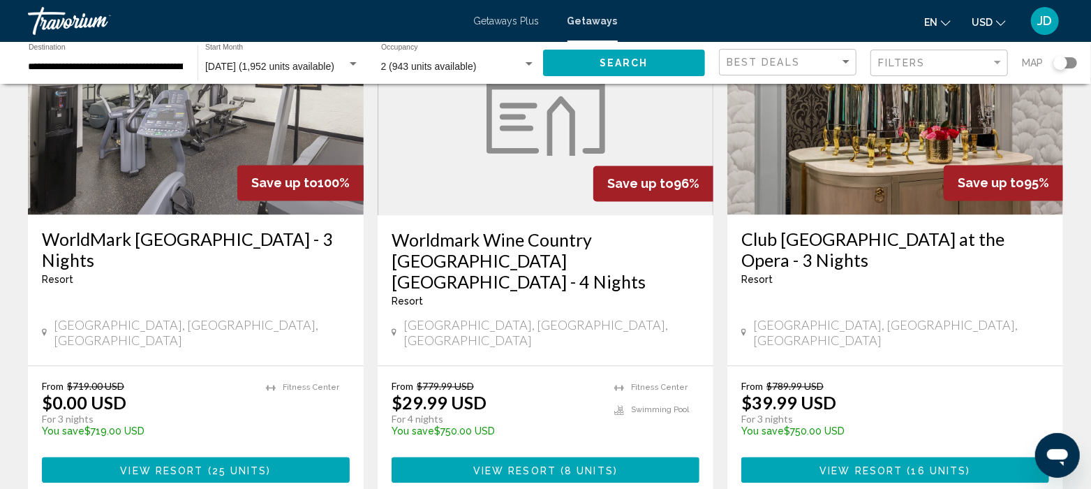
scroll to position [1850, 0]
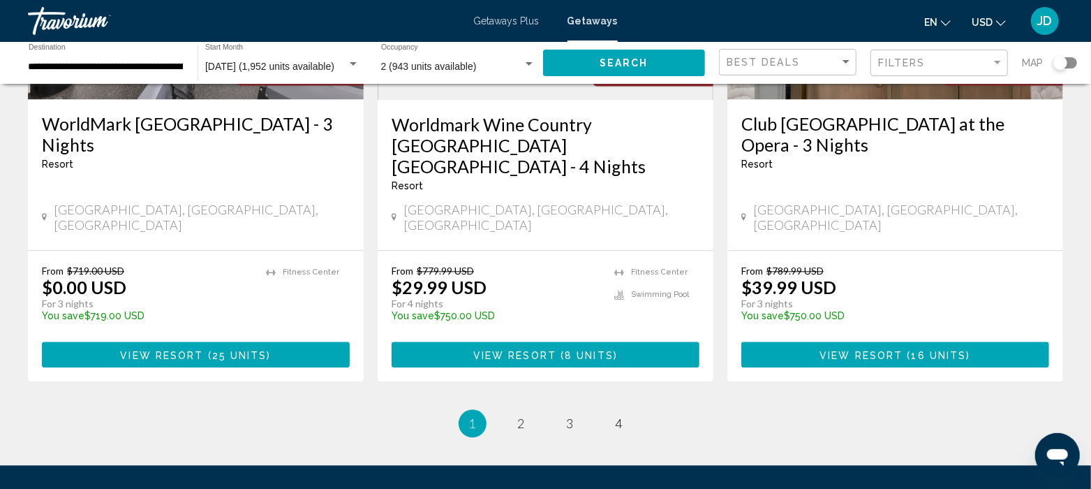
click at [521, 415] on span "2" at bounding box center [521, 422] width 7 height 15
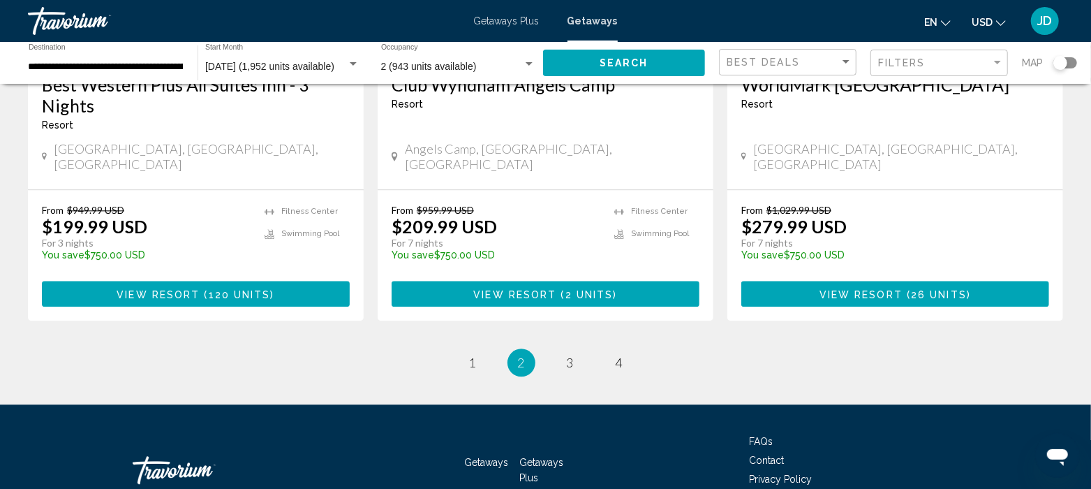
scroll to position [1869, 0]
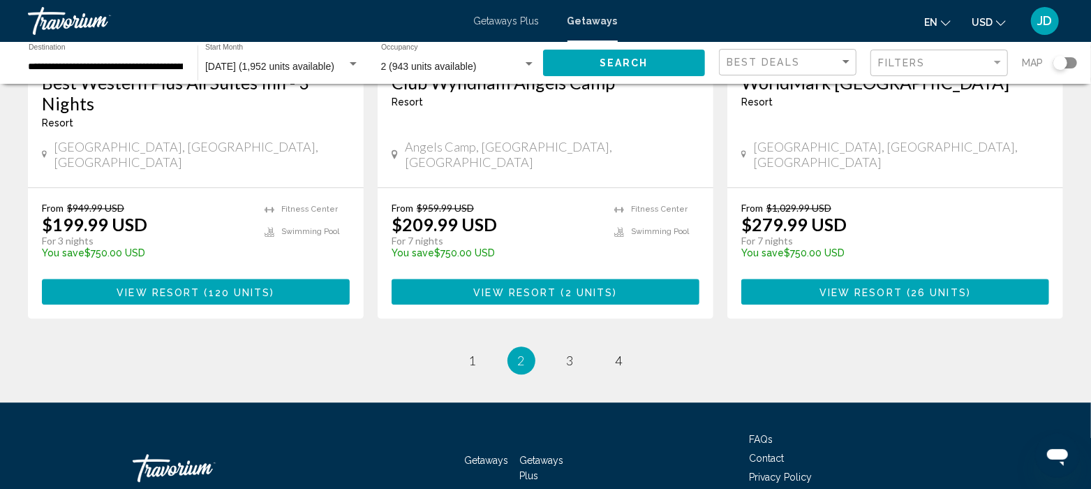
click at [575, 348] on link "page 3" at bounding box center [570, 360] width 24 height 24
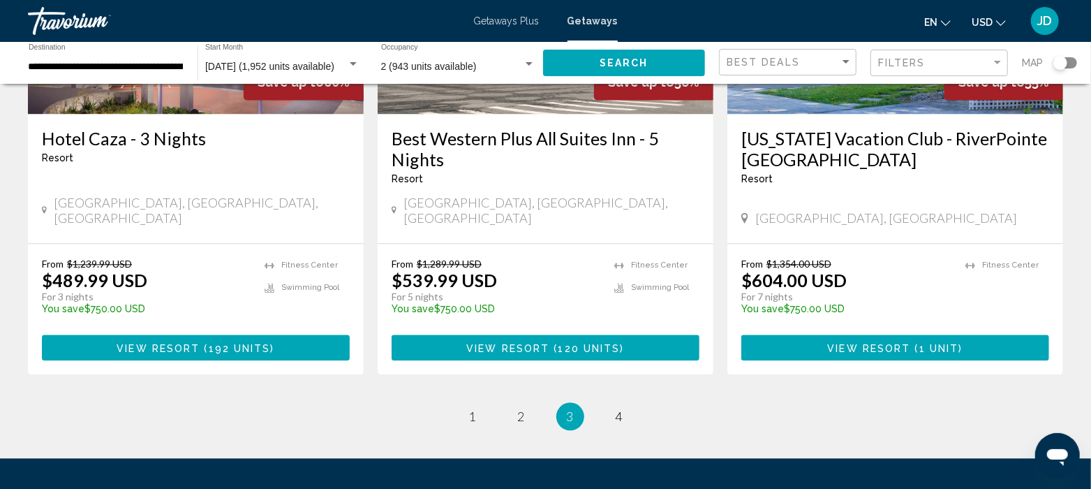
scroll to position [1815, 0]
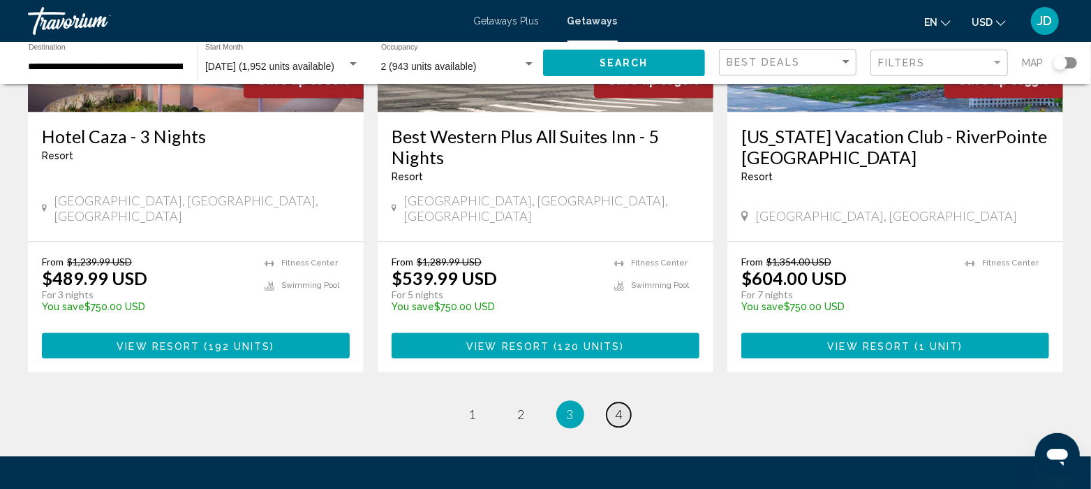
click at [618, 402] on link "page 4" at bounding box center [619, 414] width 24 height 24
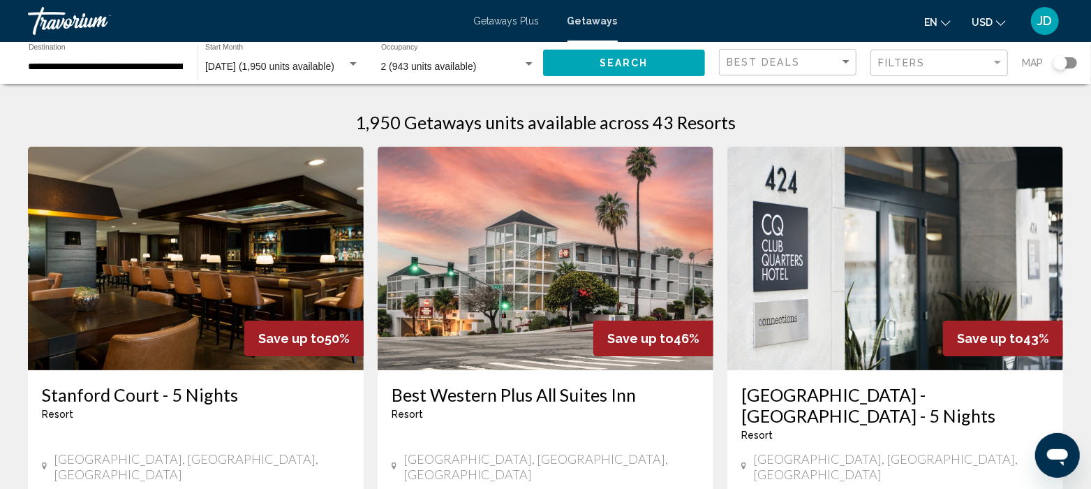
click at [180, 66] on input "**********" at bounding box center [106, 66] width 155 height 11
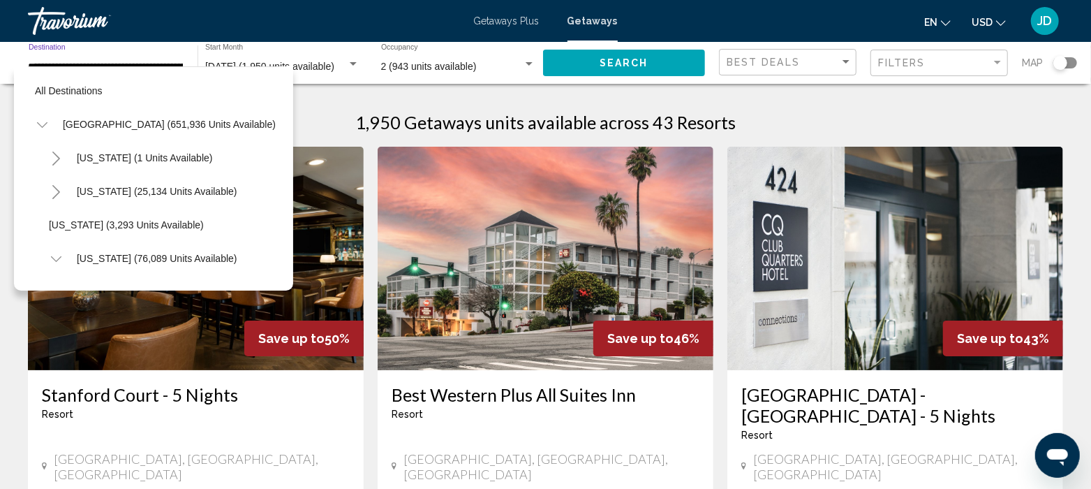
scroll to position [257, 22]
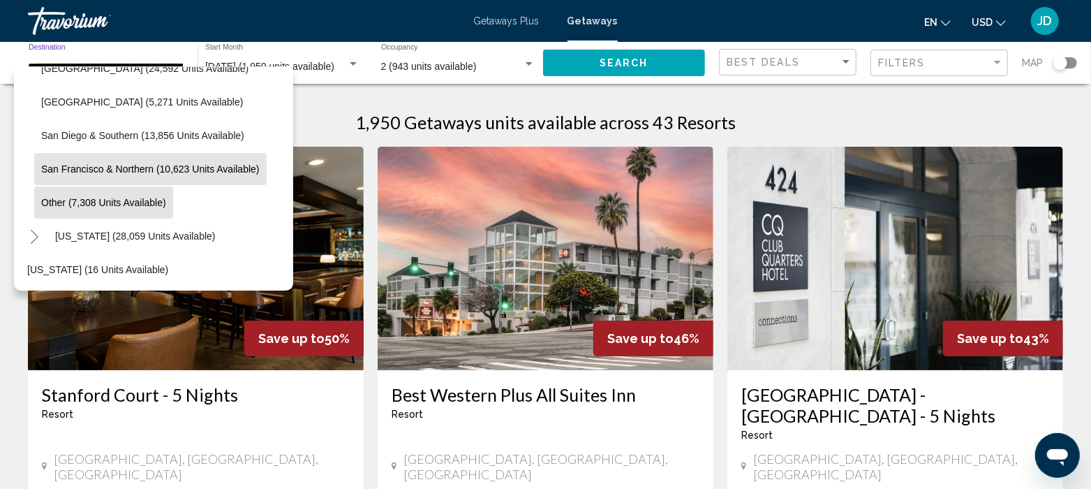
click at [105, 207] on span "Other (7,308 units available)" at bounding box center [103, 202] width 125 height 11
type input "**********"
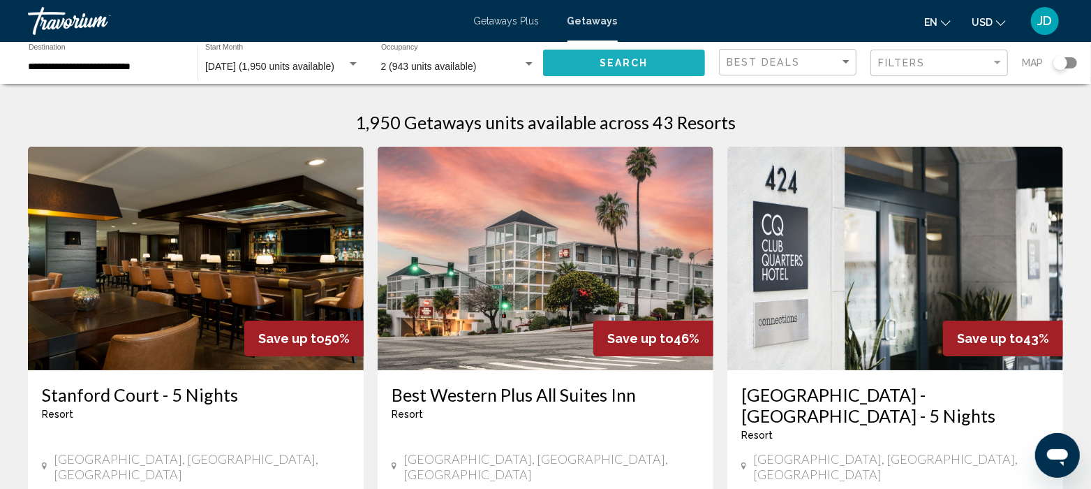
click at [618, 64] on span "Search" at bounding box center [624, 63] width 49 height 11
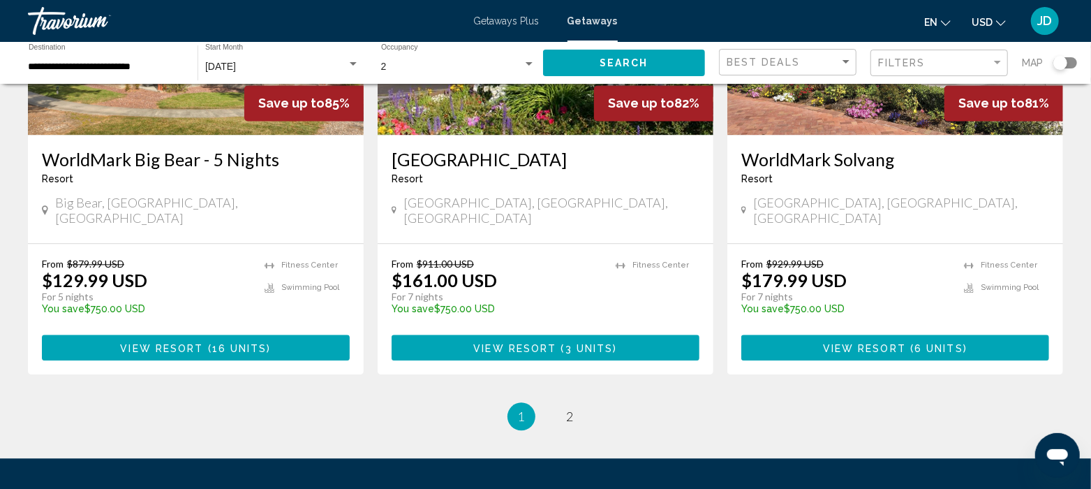
scroll to position [1815, 0]
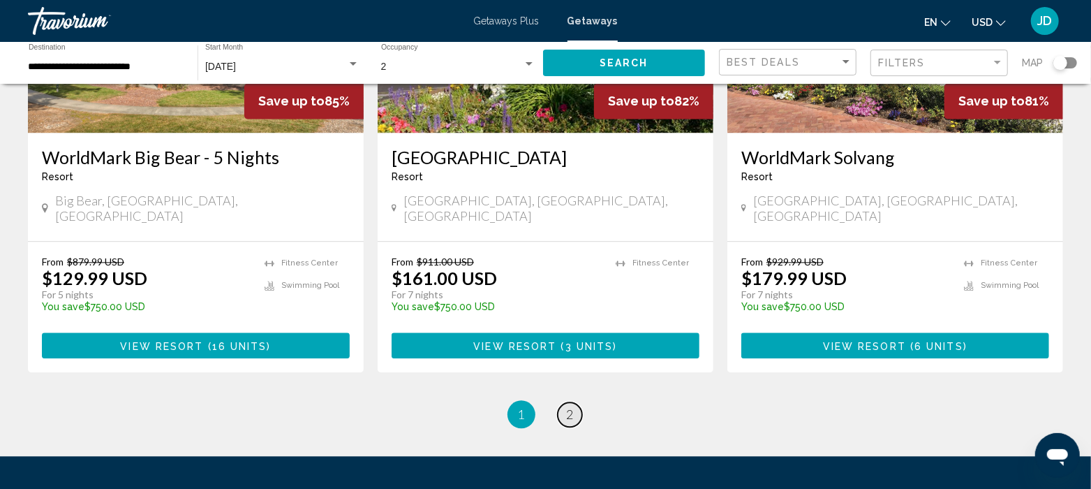
click at [572, 406] on span "2" at bounding box center [570, 413] width 7 height 15
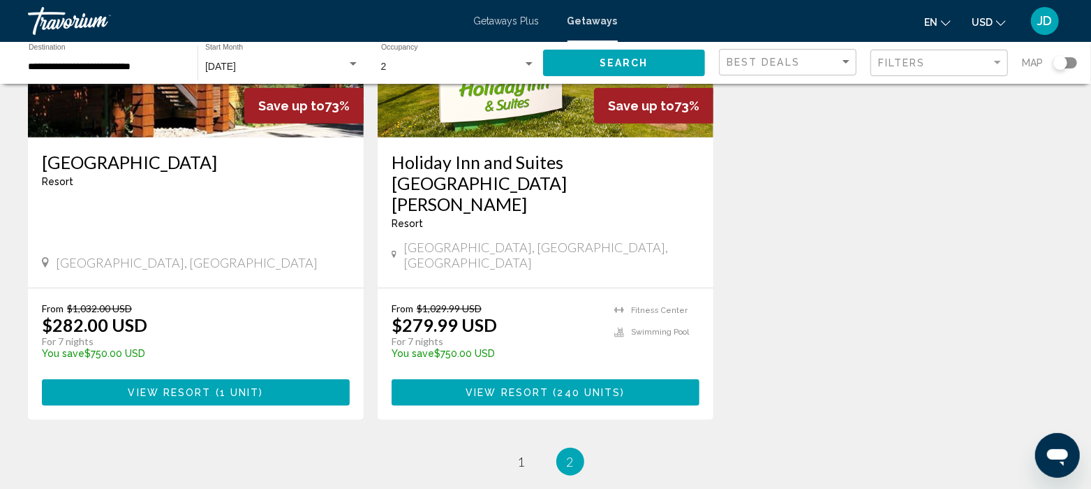
scroll to position [803, 0]
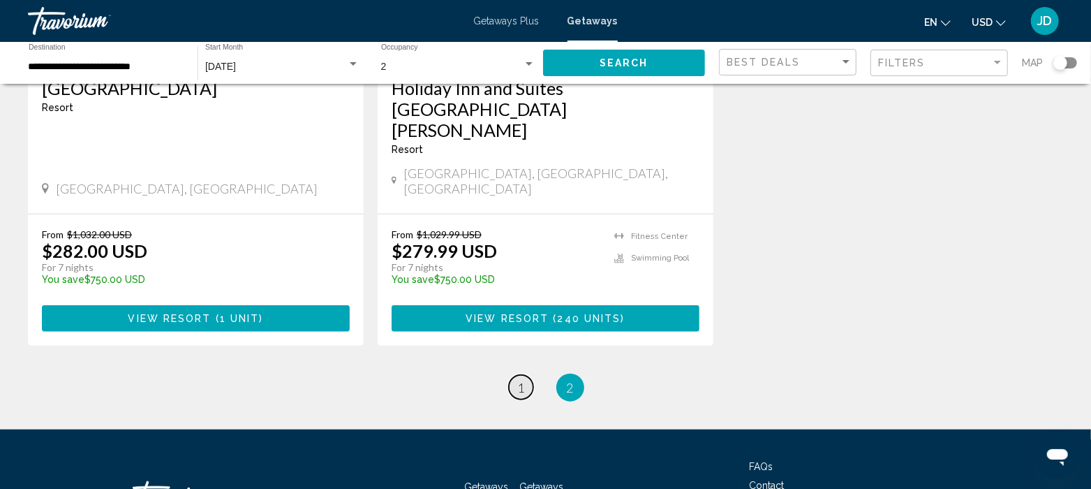
click at [521, 380] on span "1" at bounding box center [521, 387] width 7 height 15
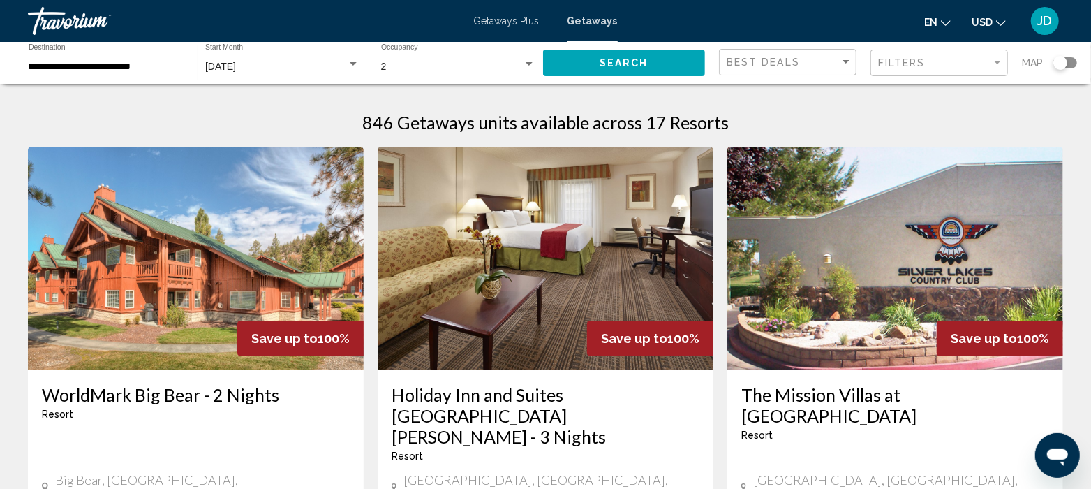
click at [607, 21] on span "Getaways" at bounding box center [593, 20] width 50 height 11
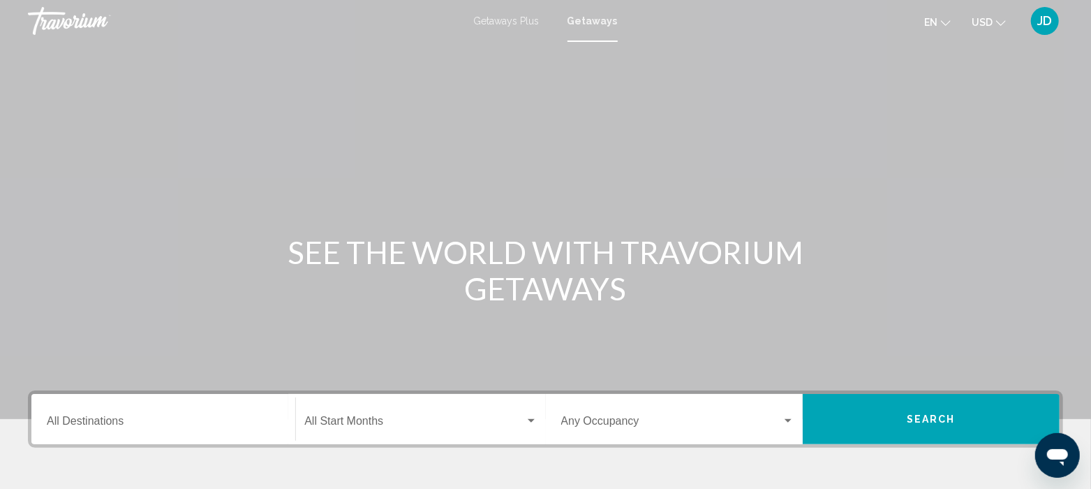
click at [156, 414] on div "Destination All Destinations" at bounding box center [163, 419] width 233 height 44
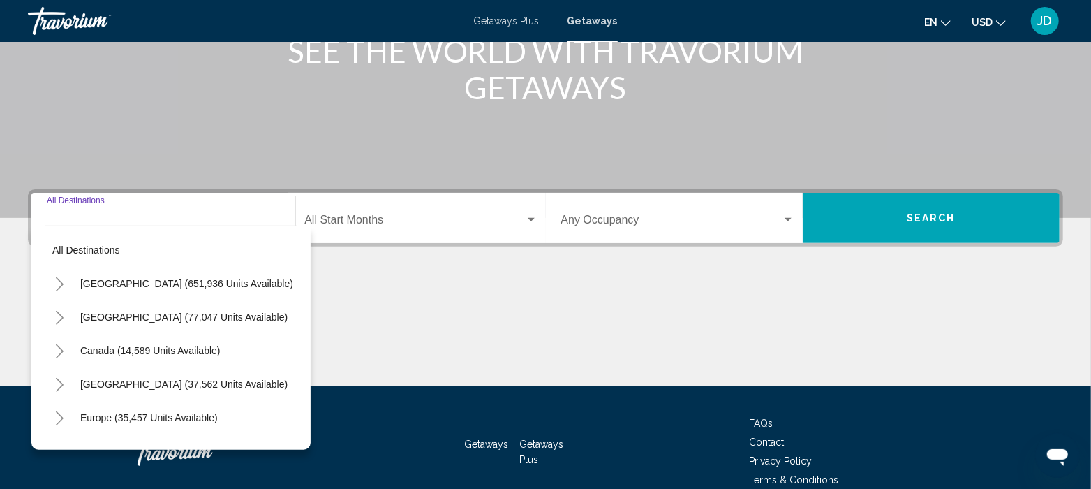
scroll to position [269, 0]
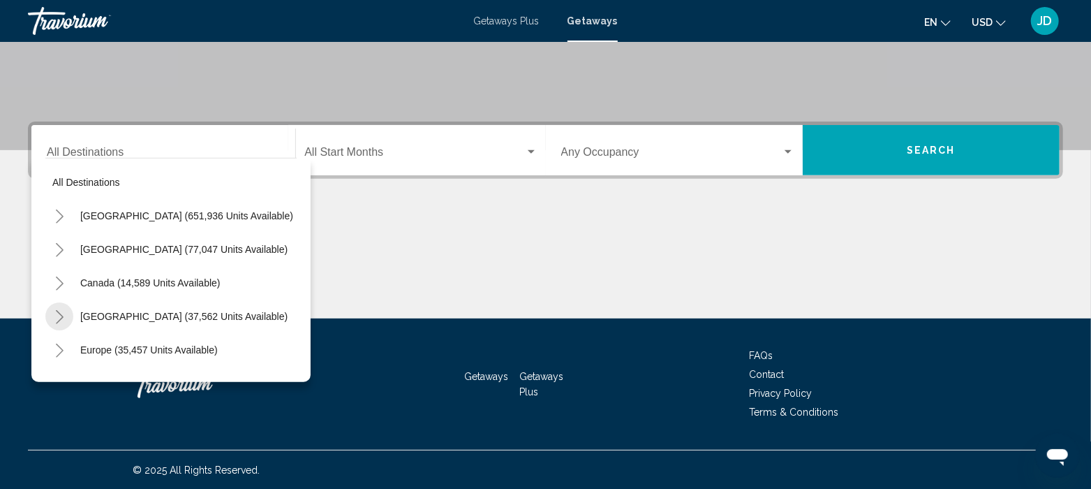
click at [59, 312] on icon "Toggle Caribbean & Atlantic Islands (37,562 units available)" at bounding box center [60, 317] width 8 height 14
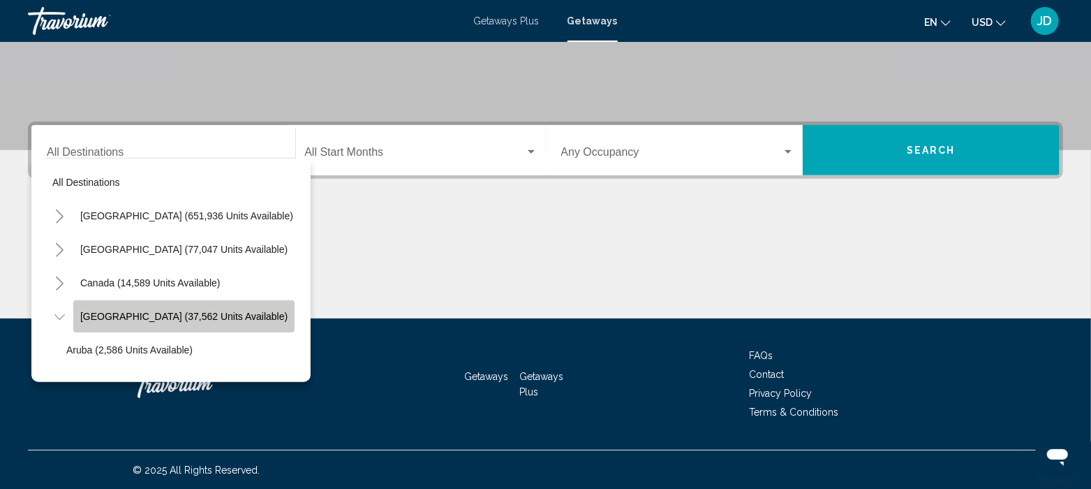
click at [98, 312] on span "[GEOGRAPHIC_DATA] (37,562 units available)" at bounding box center [183, 316] width 207 height 11
type input "**********"
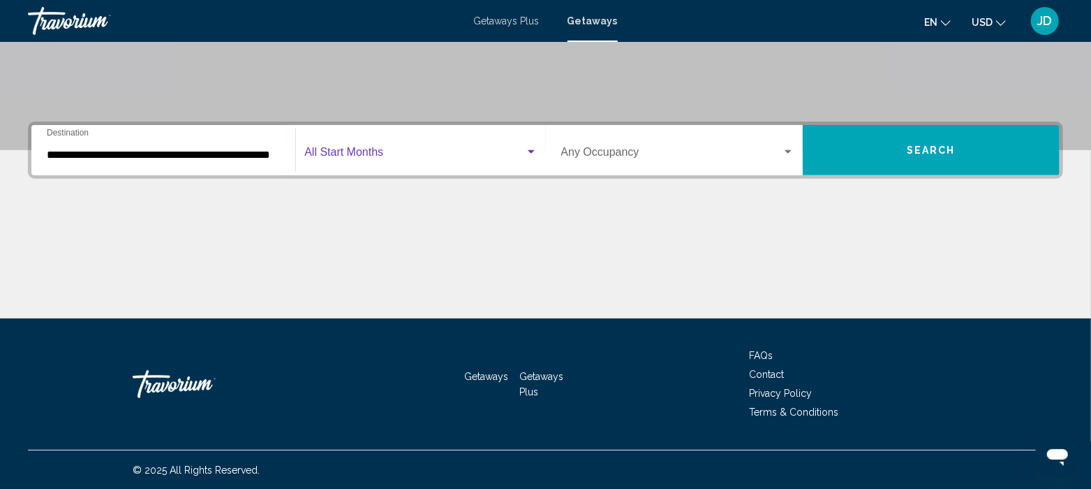
click at [394, 149] on span "Search widget" at bounding box center [414, 155] width 220 height 13
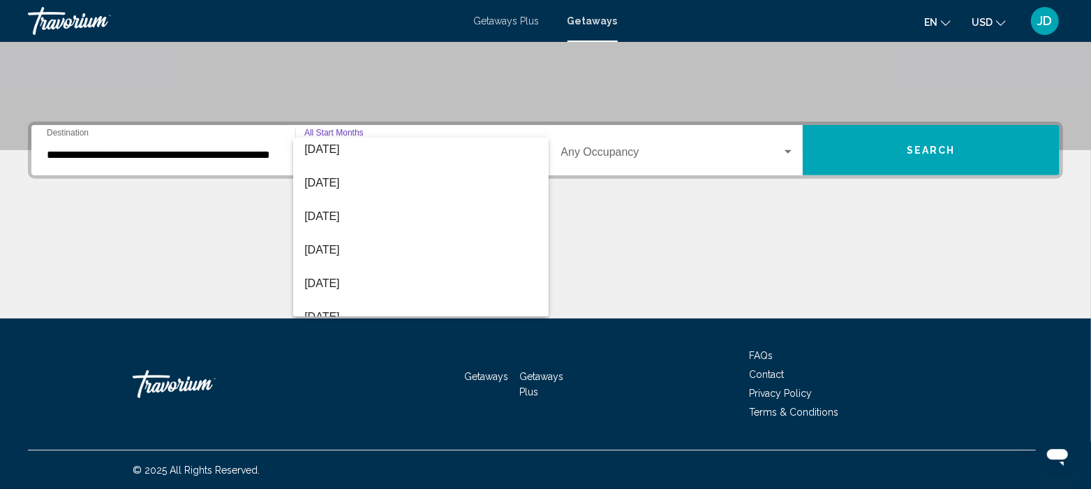
scroll to position [209, 0]
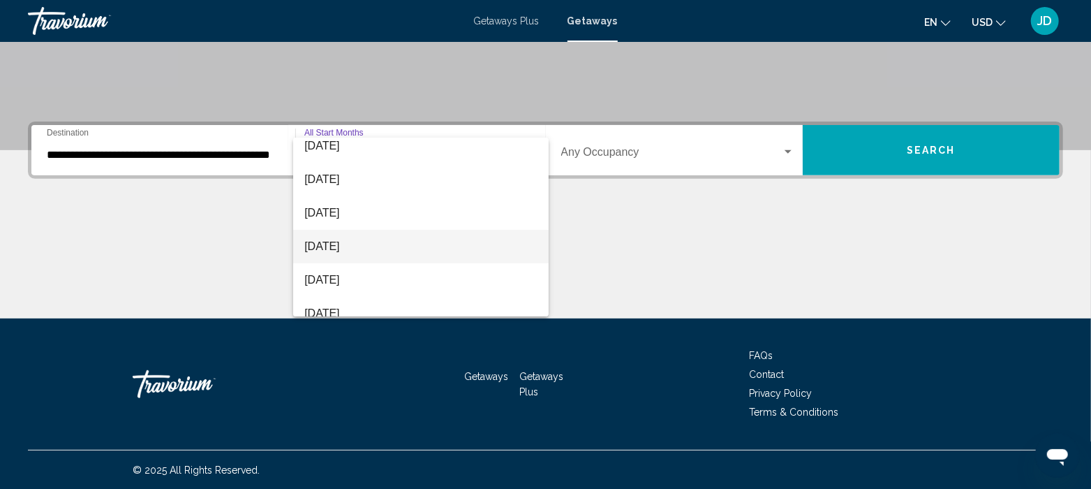
click at [322, 249] on span "[DATE]" at bounding box center [420, 247] width 233 height 34
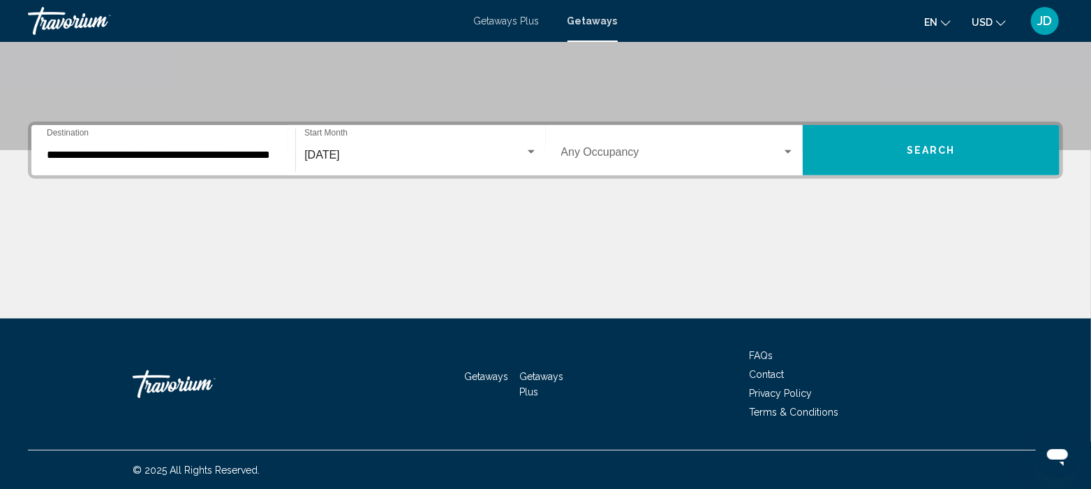
click at [655, 161] on div "Occupancy Any Occupancy" at bounding box center [677, 150] width 233 height 44
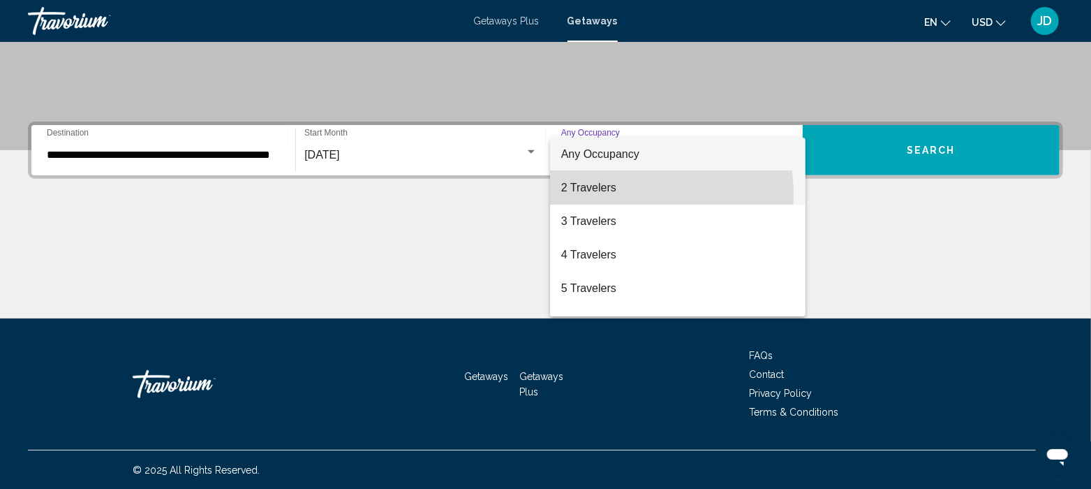
click at [610, 195] on span "2 Travelers" at bounding box center [677, 188] width 233 height 34
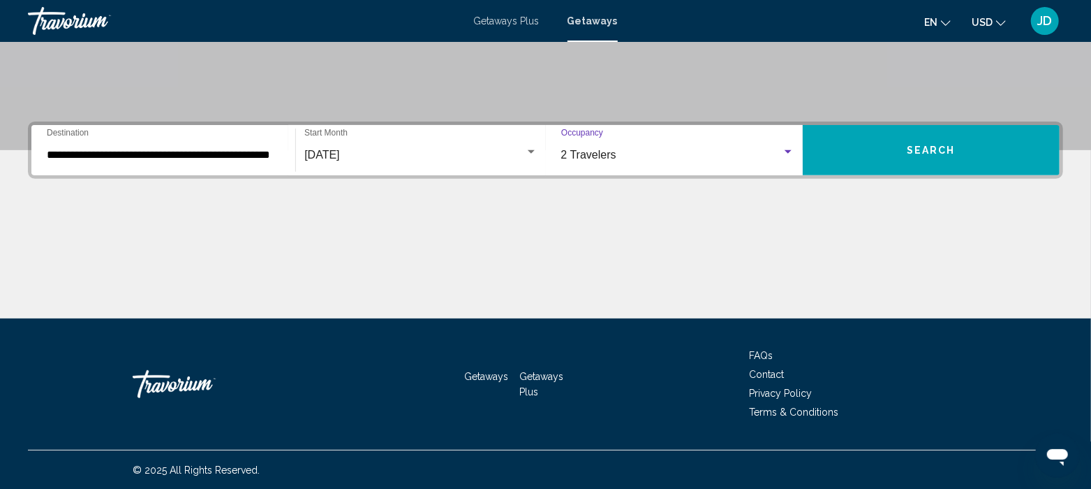
click at [887, 150] on button "Search" at bounding box center [931, 150] width 257 height 50
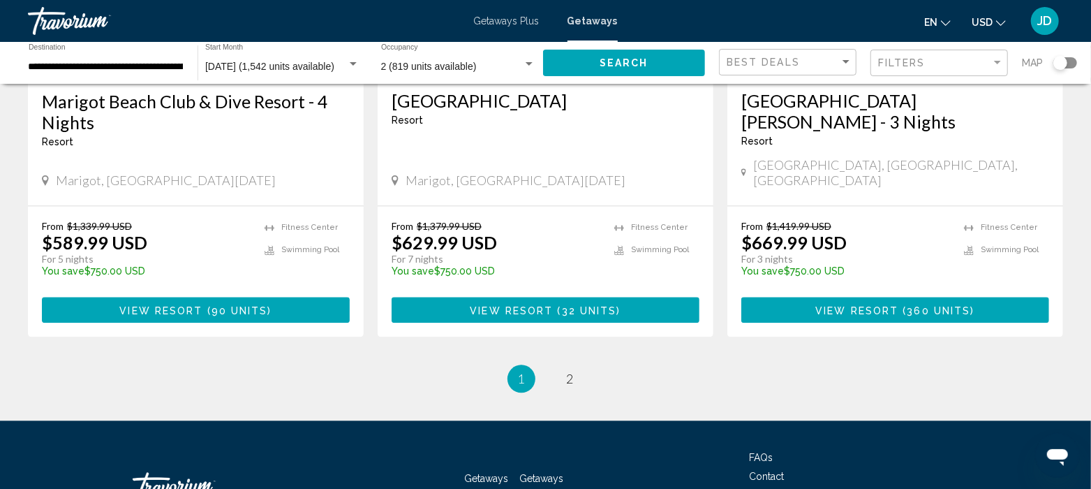
scroll to position [1781, 0]
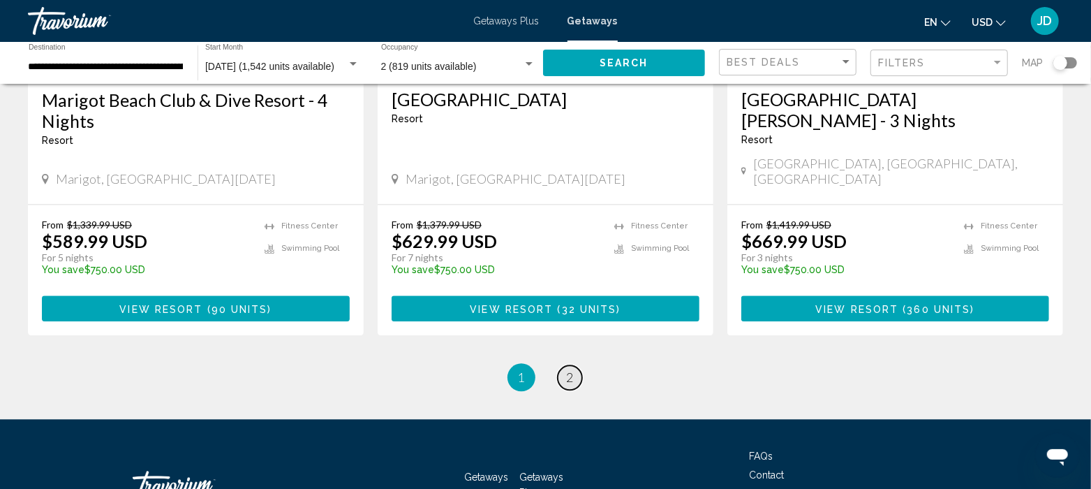
click at [567, 369] on span "2" at bounding box center [570, 376] width 7 height 15
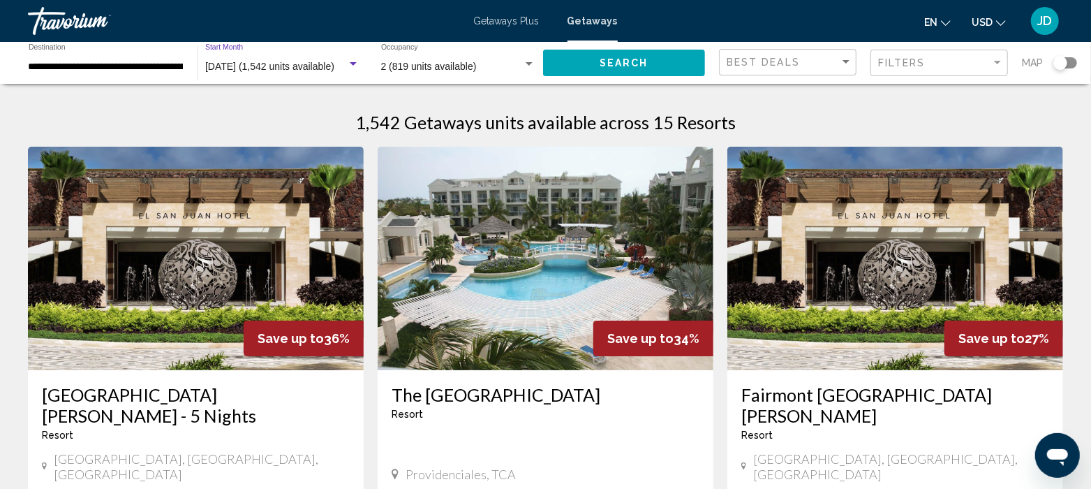
click at [223, 68] on span "[DATE] (1,542 units available)" at bounding box center [269, 66] width 129 height 11
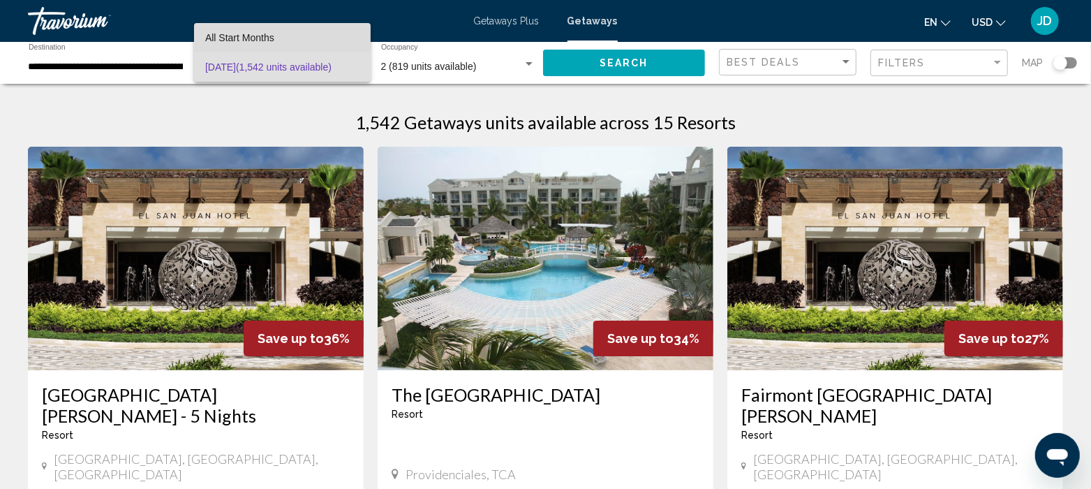
click at [290, 48] on span "All Start Months" at bounding box center [282, 37] width 154 height 29
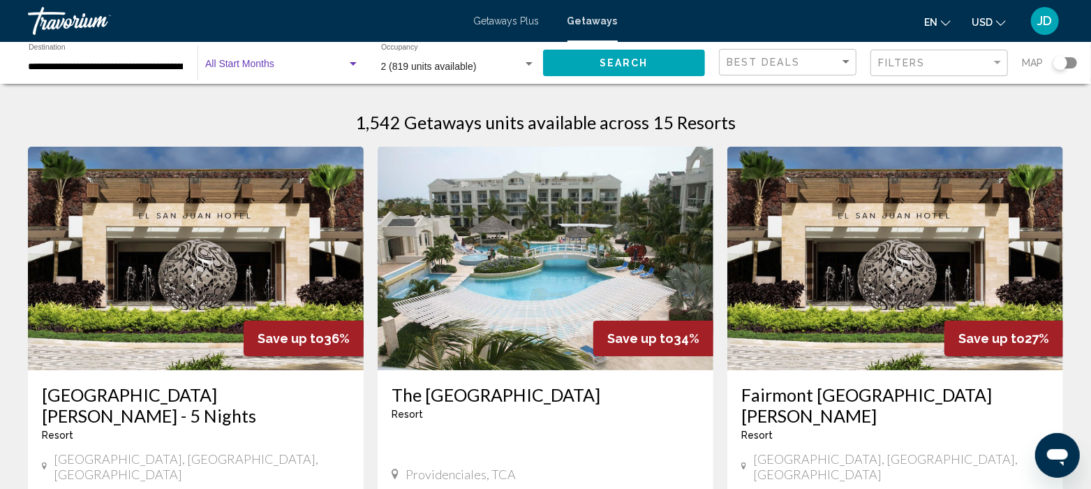
click at [353, 62] on div "Search widget" at bounding box center [353, 63] width 7 height 3
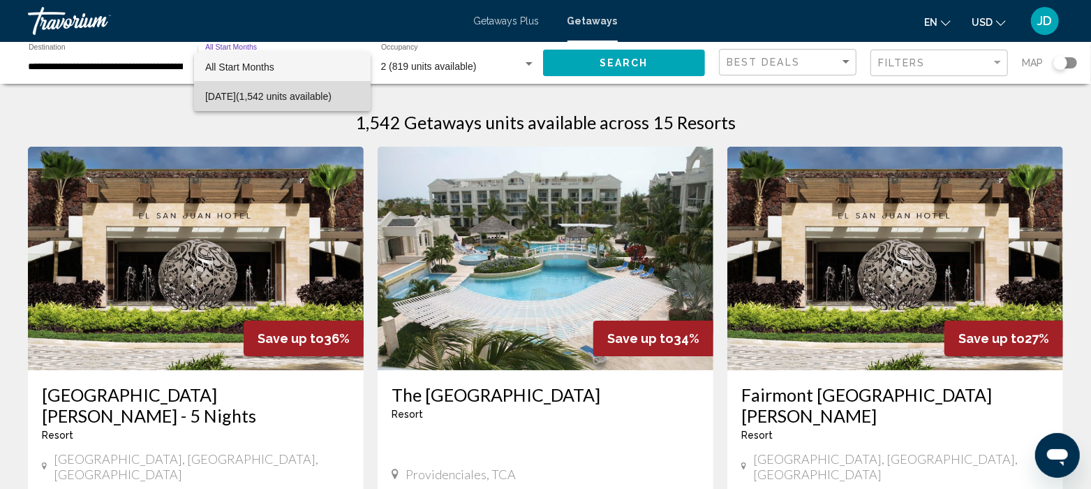
click at [360, 101] on span "[DATE] (1,542 units available)" at bounding box center [282, 96] width 154 height 29
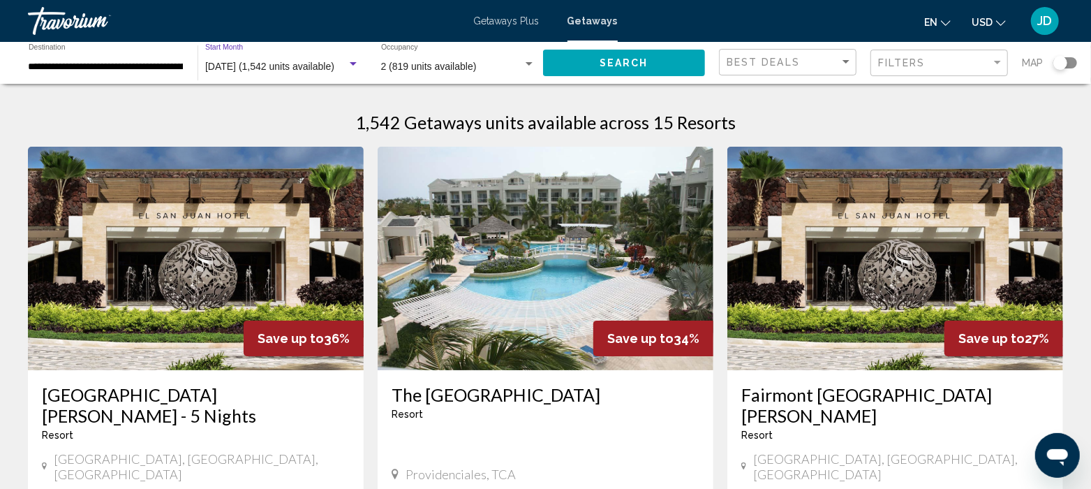
click at [125, 57] on div "**********" at bounding box center [106, 63] width 155 height 38
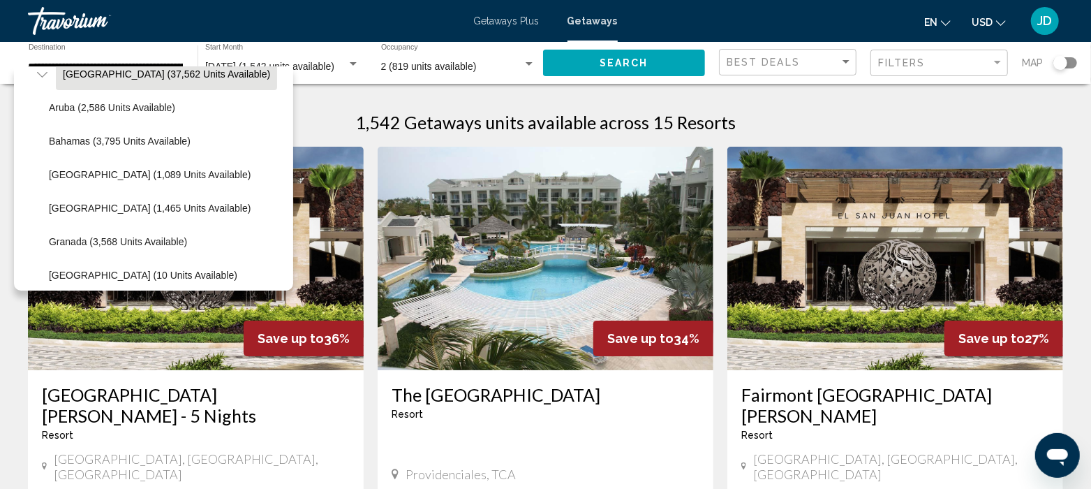
scroll to position [161, 0]
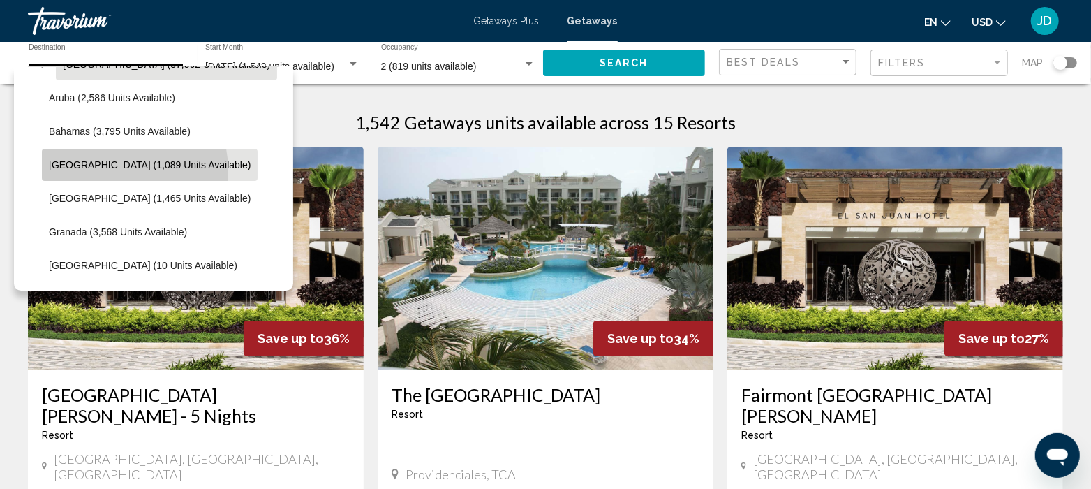
click at [101, 170] on button "[GEOGRAPHIC_DATA] (1,089 units available)" at bounding box center [150, 165] width 216 height 32
type input "**********"
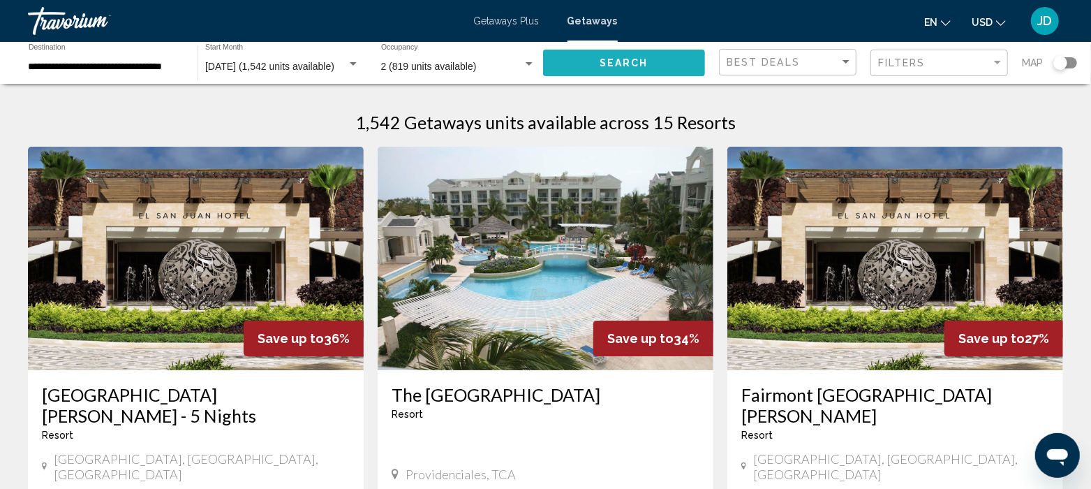
scroll to position [0, 0]
click at [599, 68] on button "Search" at bounding box center [624, 63] width 163 height 26
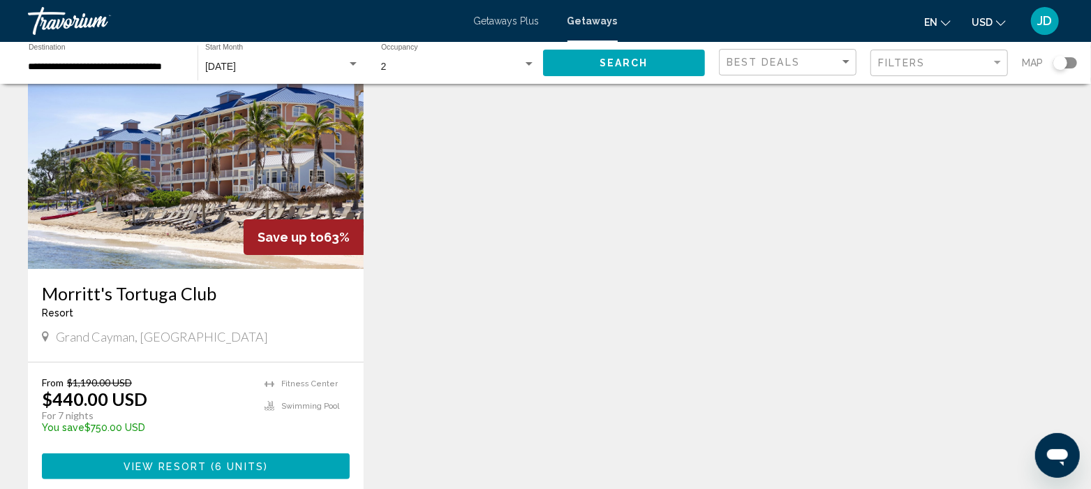
scroll to position [105, 0]
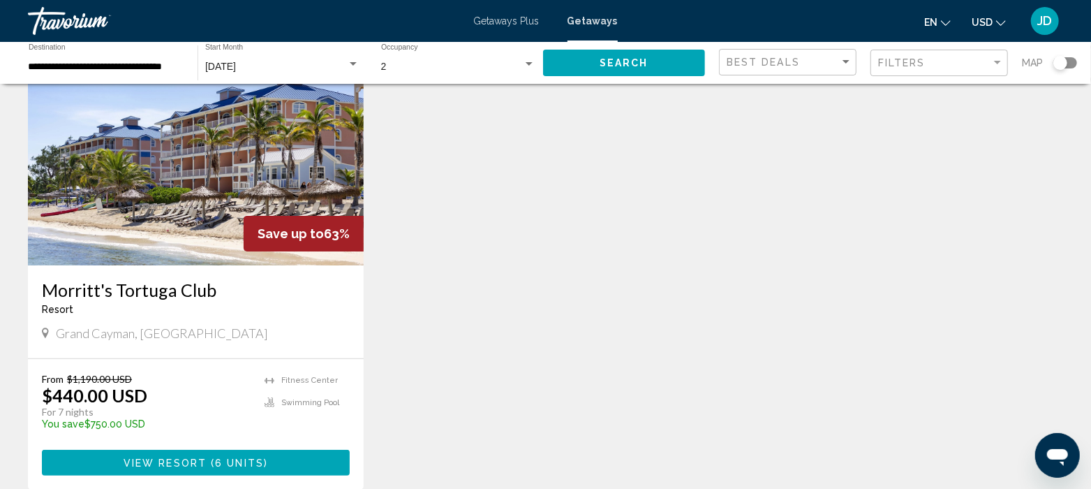
click at [216, 156] on img "Main content" at bounding box center [196, 153] width 336 height 223
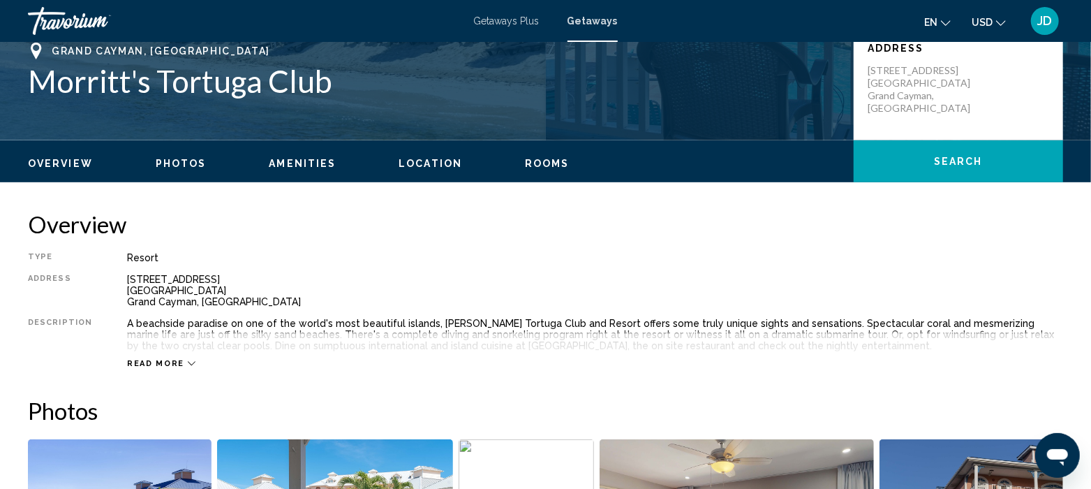
scroll to position [355, 0]
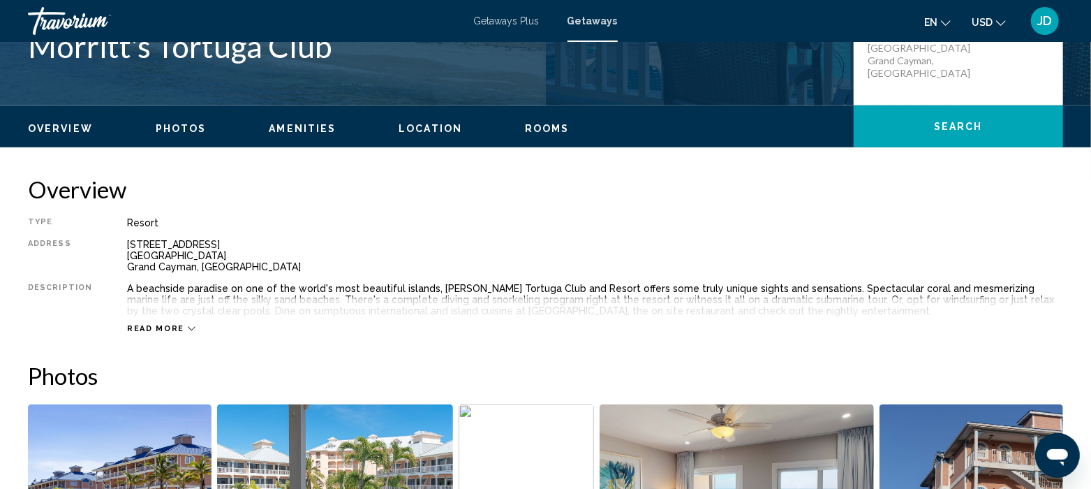
click at [138, 325] on span "Read more" at bounding box center [155, 328] width 57 height 9
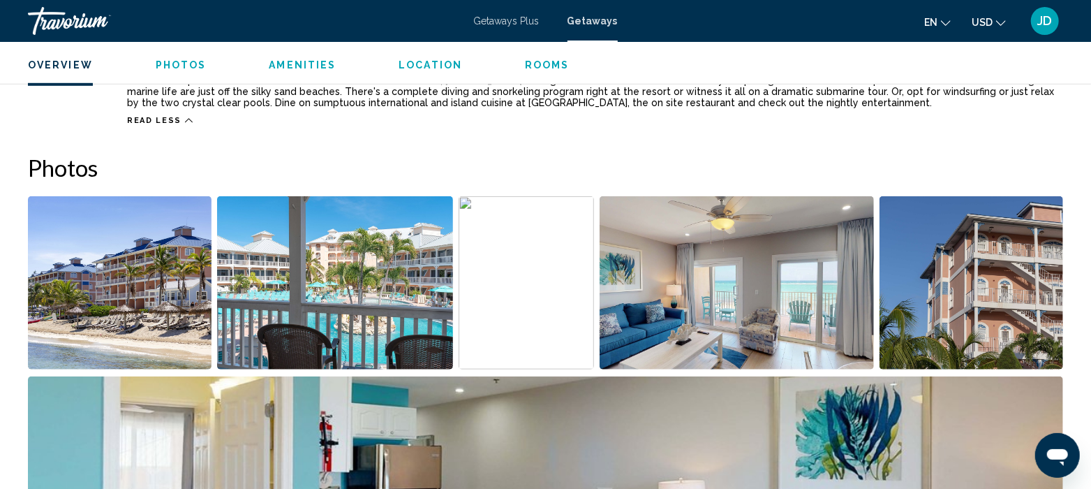
scroll to position [565, 0]
click at [105, 307] on img "Open full-screen image slider" at bounding box center [120, 282] width 184 height 173
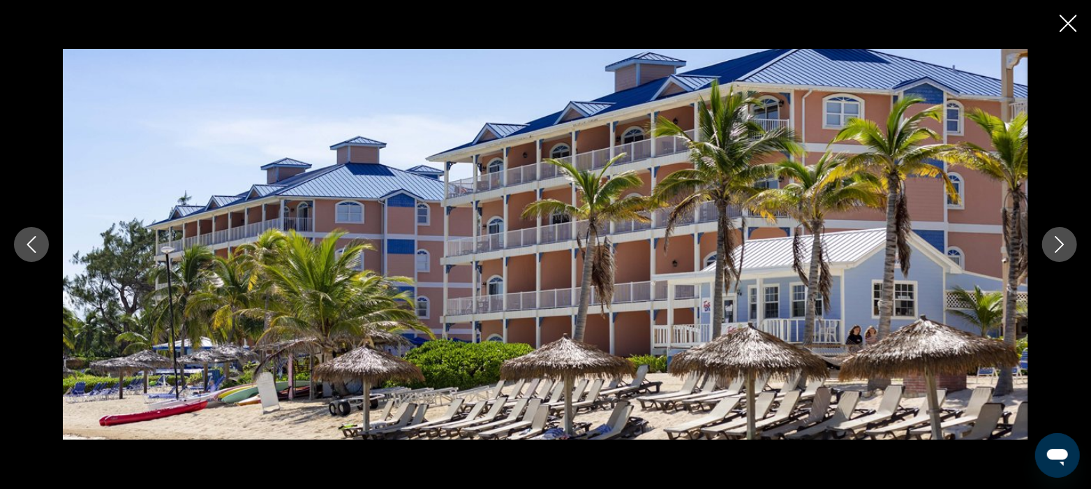
click at [1056, 246] on icon "Next image" at bounding box center [1060, 244] width 17 height 17
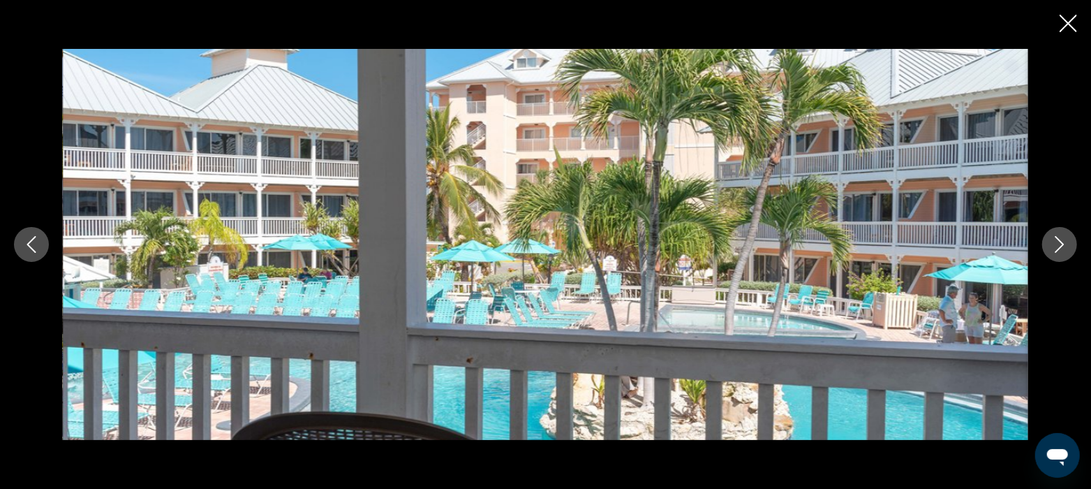
click at [1062, 249] on icon "Next image" at bounding box center [1060, 244] width 17 height 17
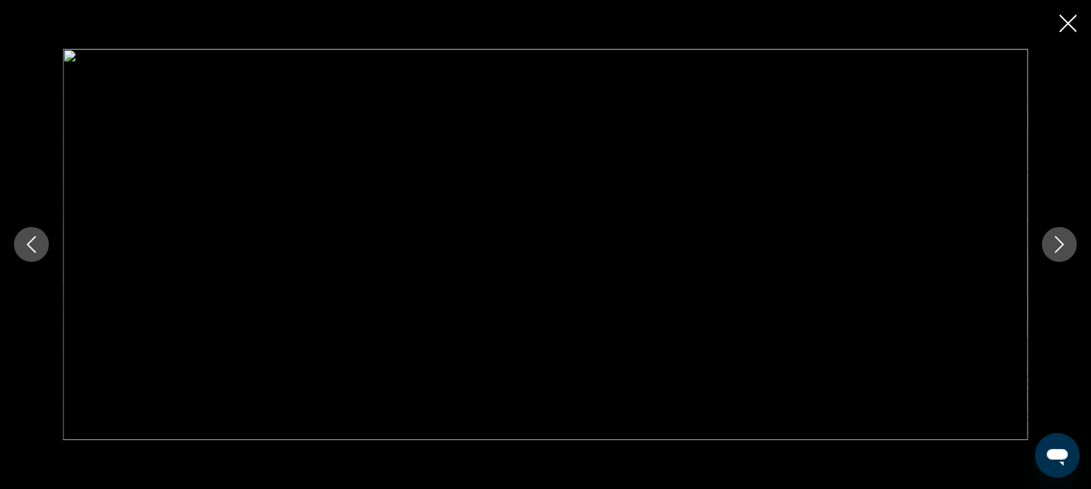
click at [1062, 249] on icon "Next image" at bounding box center [1060, 244] width 17 height 17
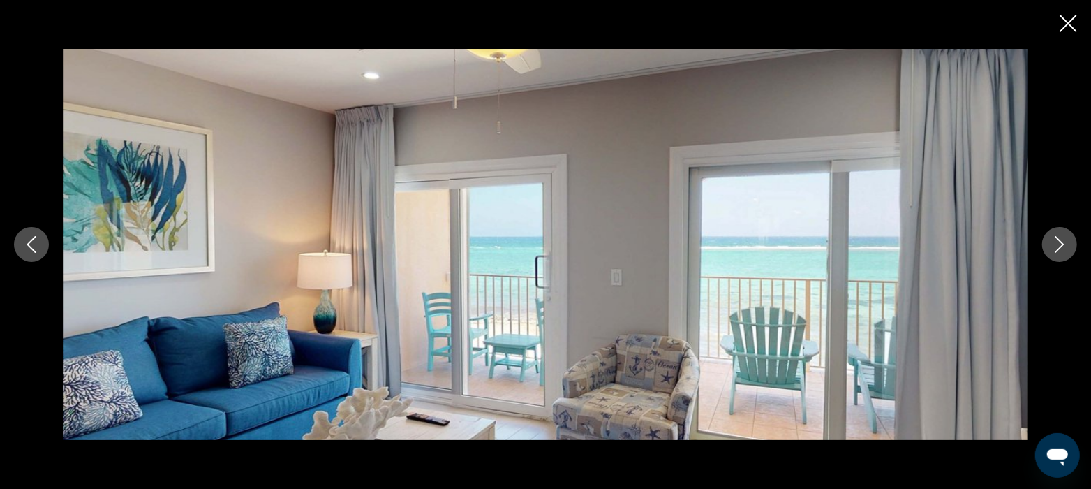
click at [1062, 249] on icon "Next image" at bounding box center [1060, 244] width 17 height 17
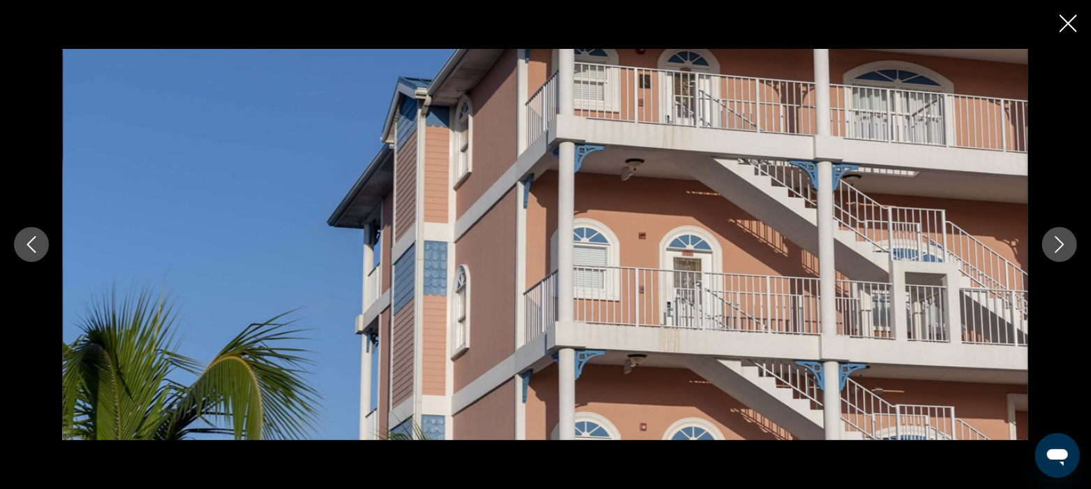
click at [1062, 249] on icon "Next image" at bounding box center [1060, 244] width 17 height 17
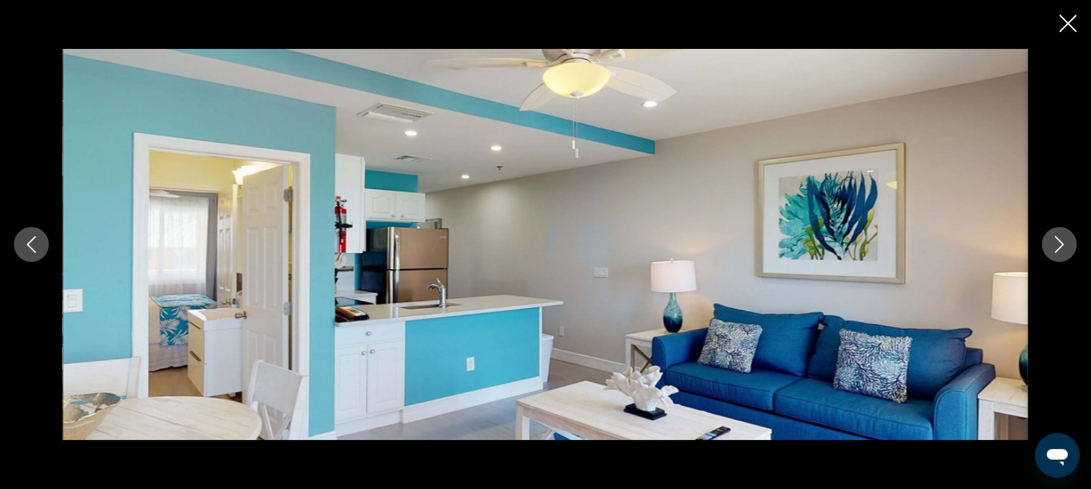
click at [1062, 249] on icon "Next image" at bounding box center [1060, 244] width 17 height 17
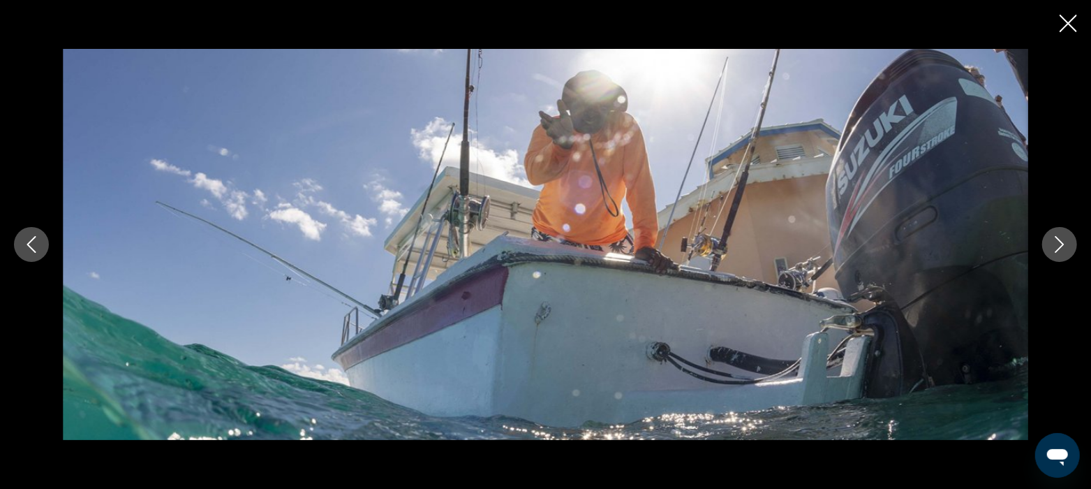
click at [1062, 249] on icon "Next image" at bounding box center [1060, 244] width 17 height 17
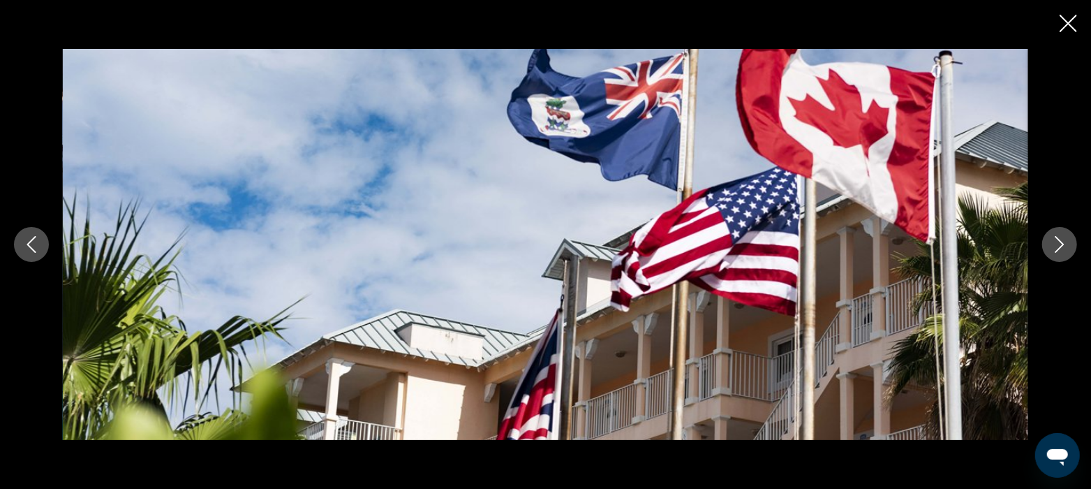
click at [1062, 249] on icon "Next image" at bounding box center [1060, 244] width 17 height 17
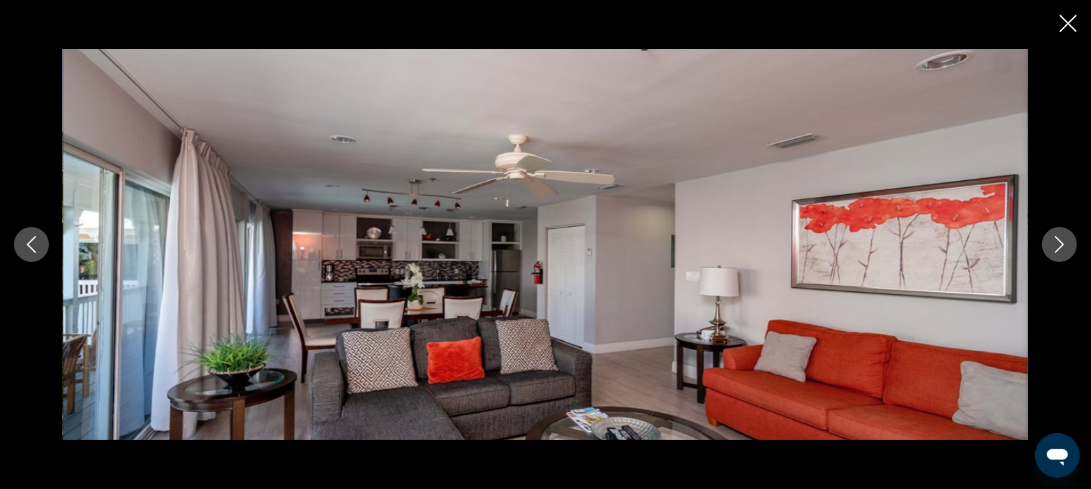
click at [1062, 249] on icon "Next image" at bounding box center [1060, 244] width 17 height 17
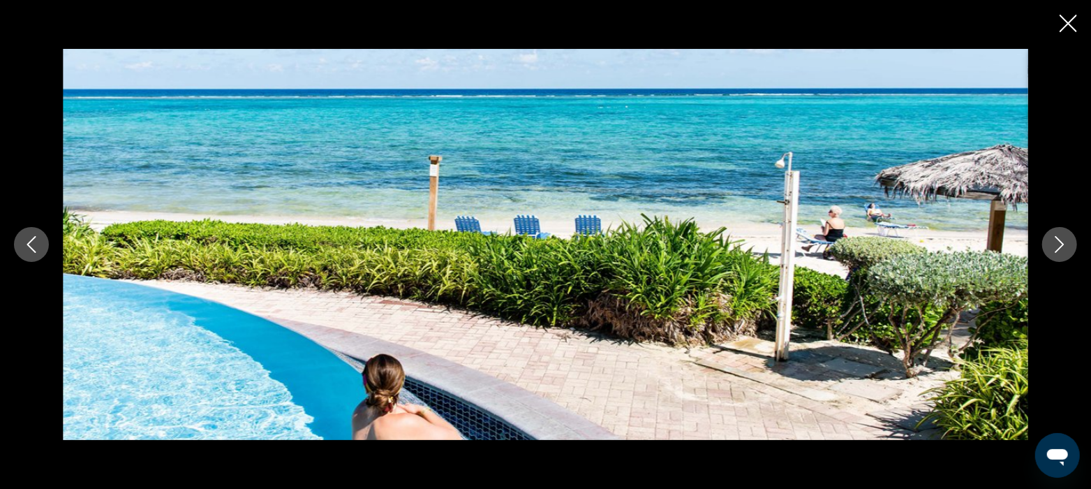
click at [1062, 249] on icon "Next image" at bounding box center [1060, 244] width 17 height 17
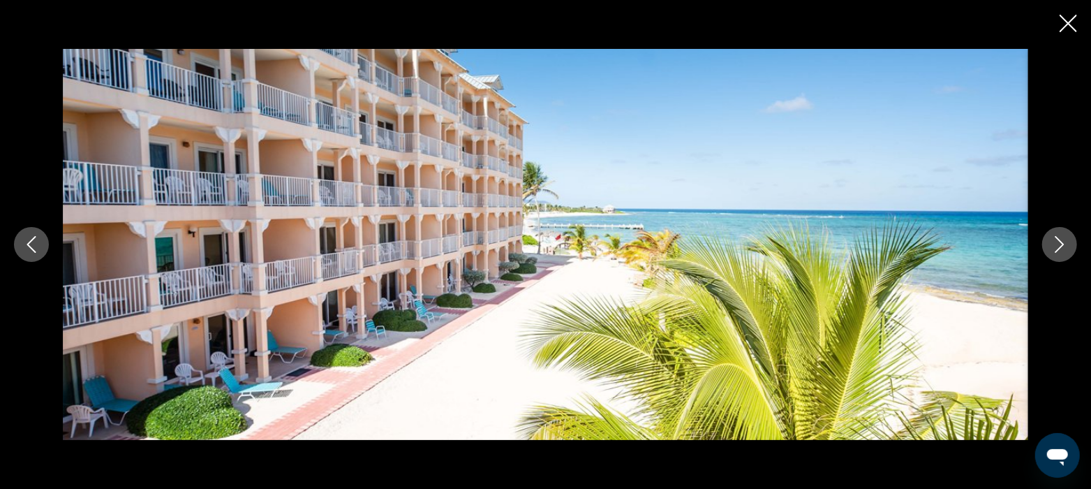
click at [1062, 249] on icon "Next image" at bounding box center [1060, 244] width 17 height 17
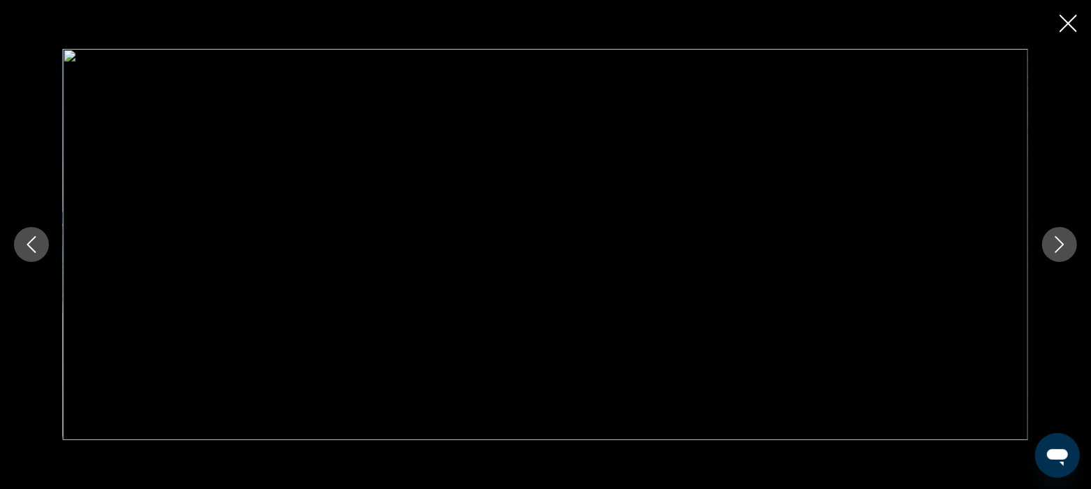
click at [1062, 249] on icon "Next image" at bounding box center [1060, 244] width 17 height 17
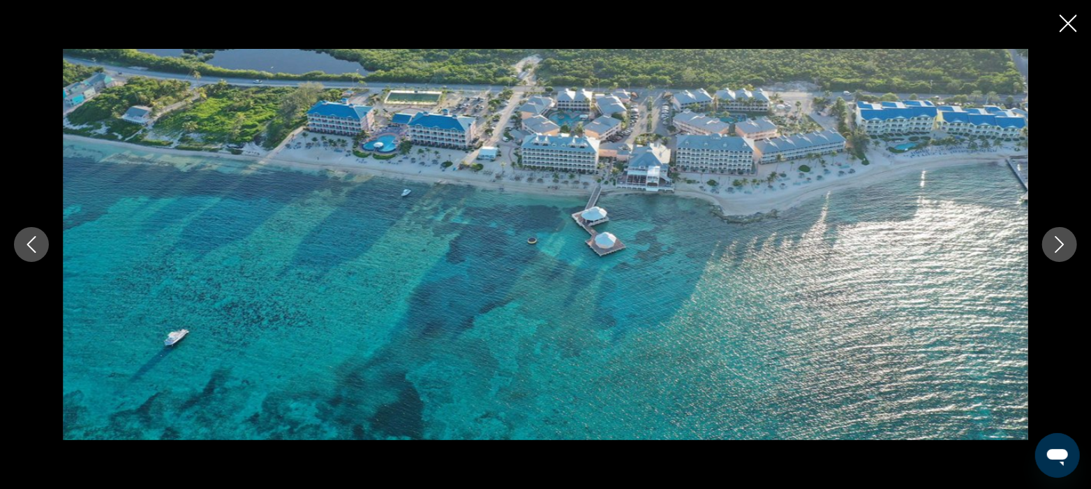
click at [1062, 249] on icon "Next image" at bounding box center [1060, 244] width 17 height 17
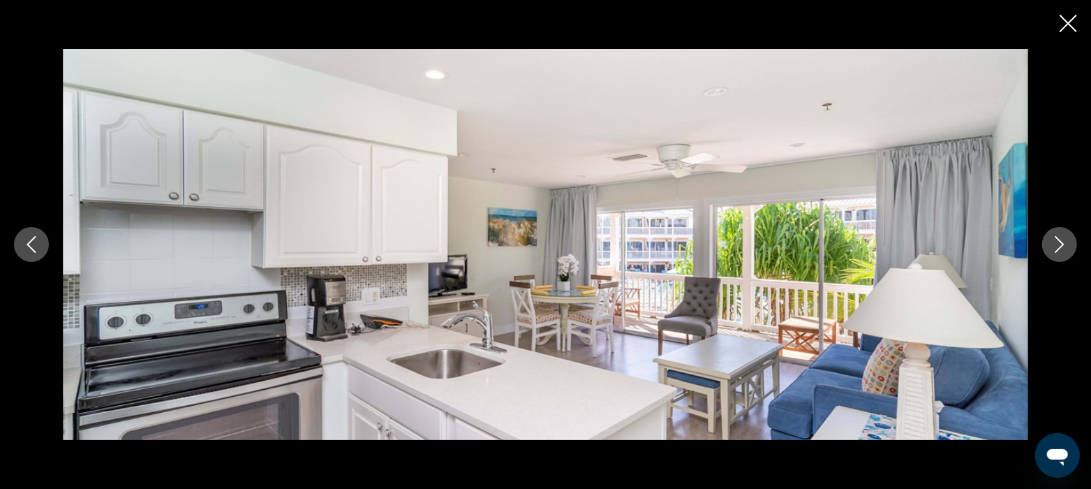
click at [1062, 249] on icon "Next image" at bounding box center [1060, 244] width 17 height 17
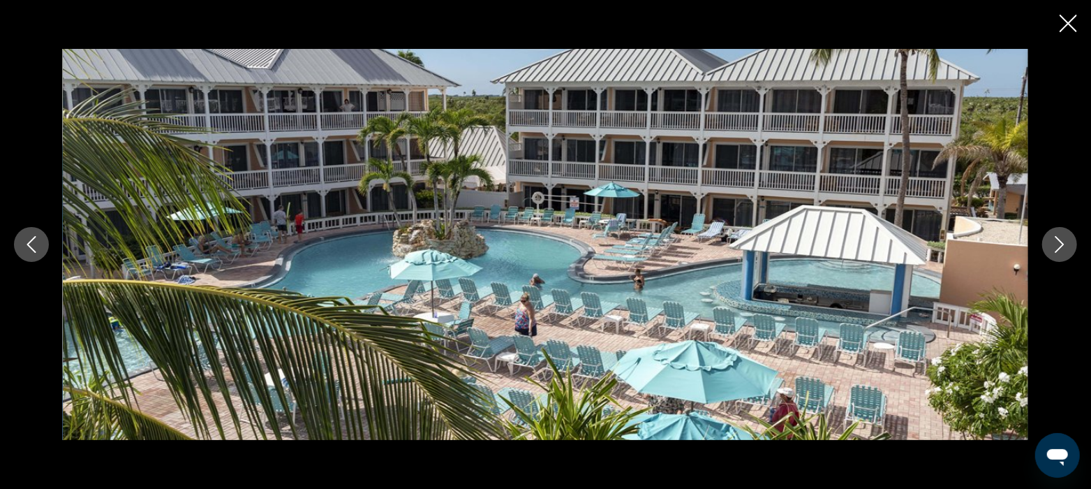
click at [1062, 249] on icon "Next image" at bounding box center [1060, 244] width 17 height 17
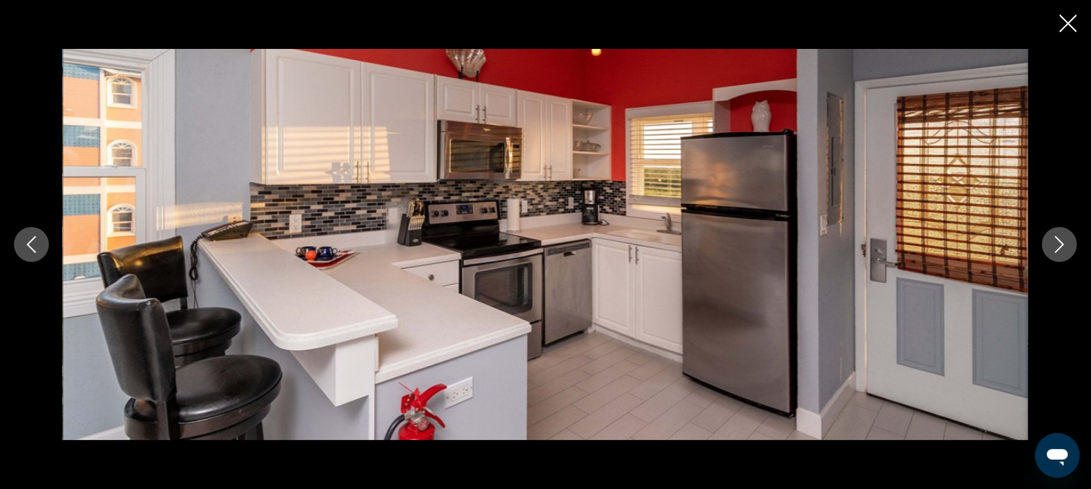
click at [1062, 249] on icon "Next image" at bounding box center [1060, 244] width 17 height 17
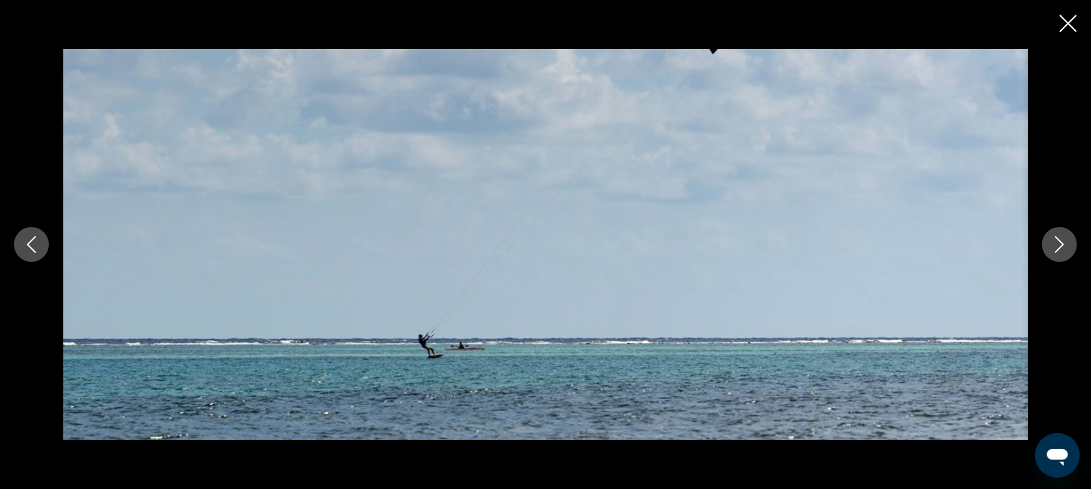
click at [1062, 249] on icon "Next image" at bounding box center [1060, 244] width 17 height 17
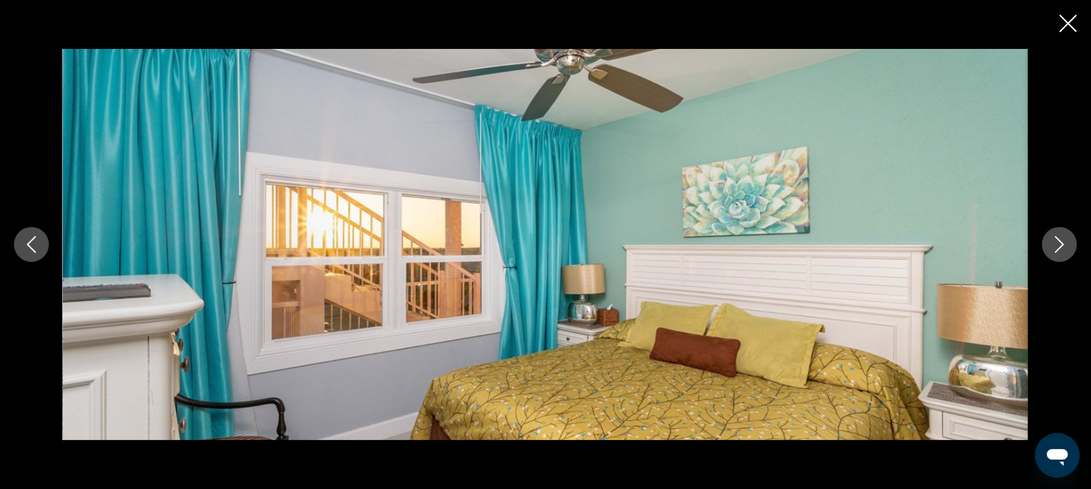
click at [1062, 249] on icon "Next image" at bounding box center [1060, 244] width 17 height 17
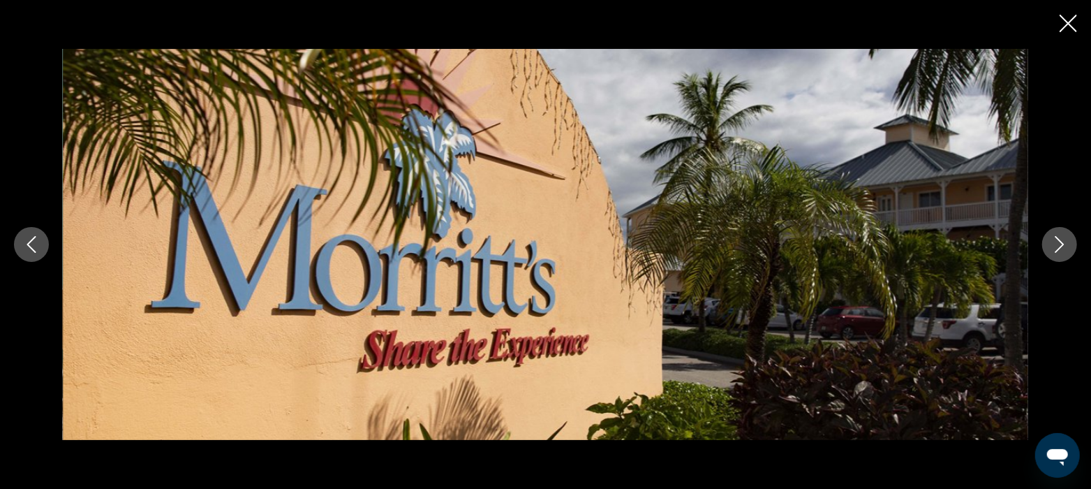
click at [1062, 249] on icon "Next image" at bounding box center [1060, 244] width 17 height 17
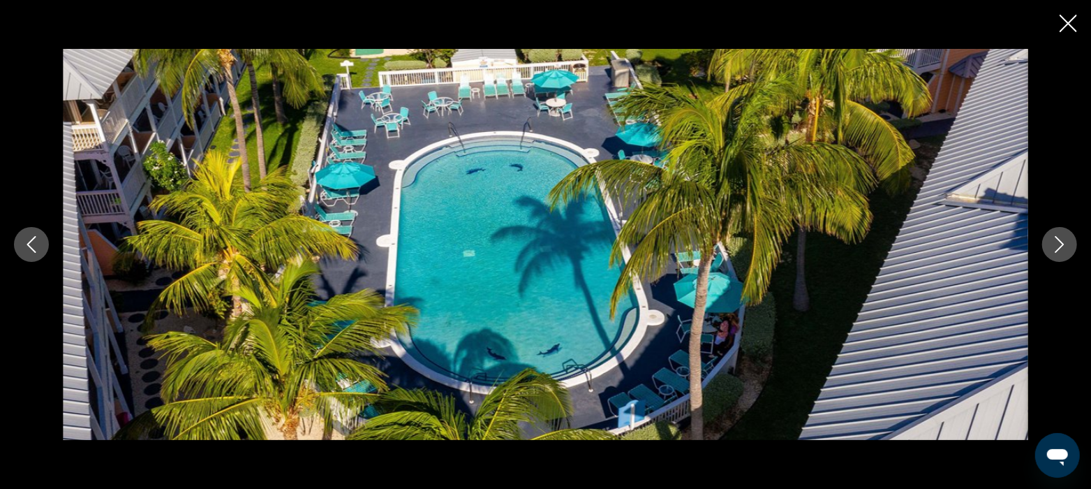
click at [1062, 249] on icon "Next image" at bounding box center [1060, 244] width 17 height 17
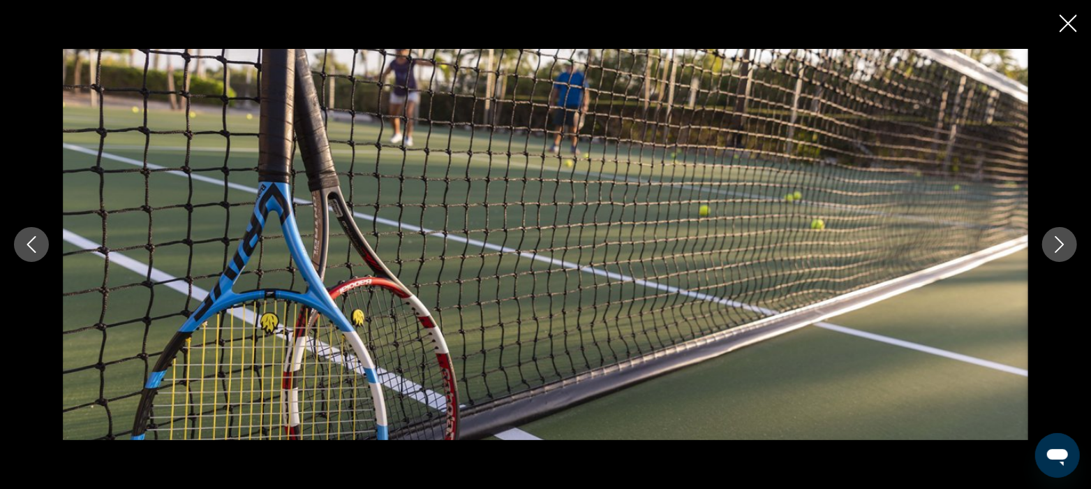
click at [1062, 249] on icon "Next image" at bounding box center [1060, 244] width 17 height 17
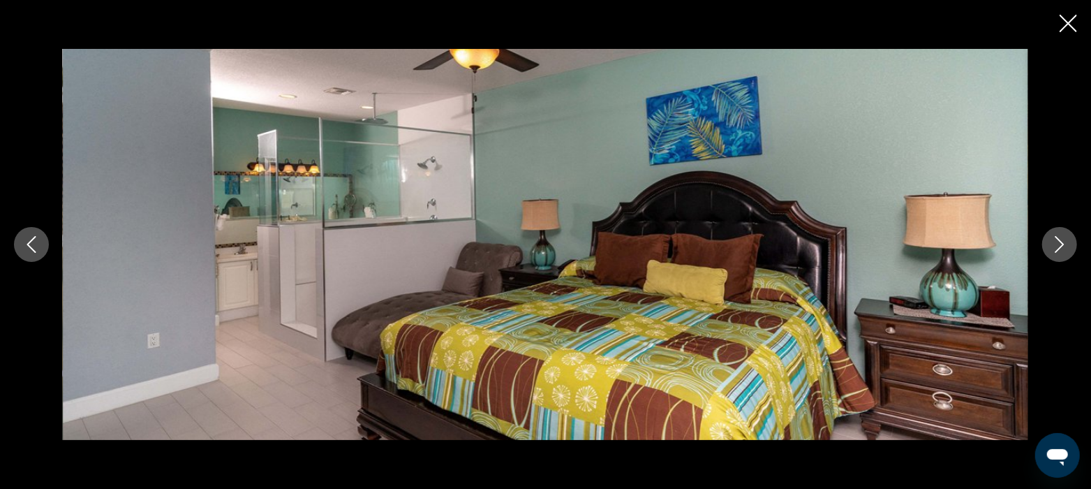
click at [1062, 249] on icon "Next image" at bounding box center [1060, 244] width 17 height 17
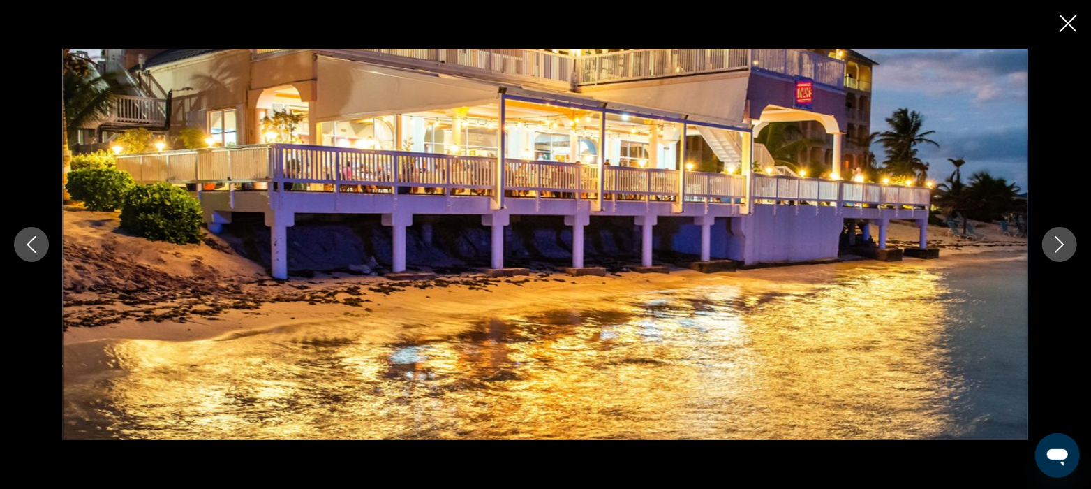
click at [1062, 249] on icon "Next image" at bounding box center [1060, 244] width 17 height 17
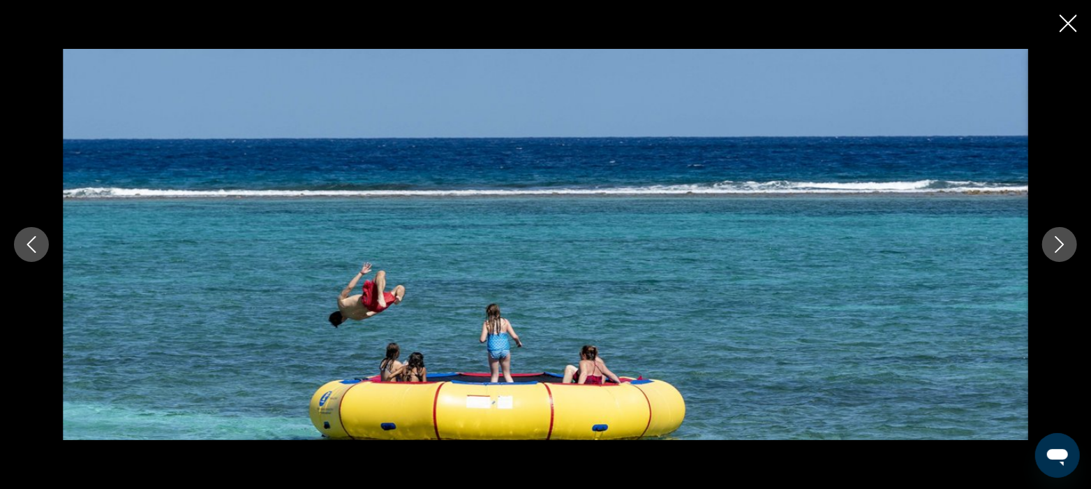
click at [1062, 249] on icon "Next image" at bounding box center [1060, 244] width 17 height 17
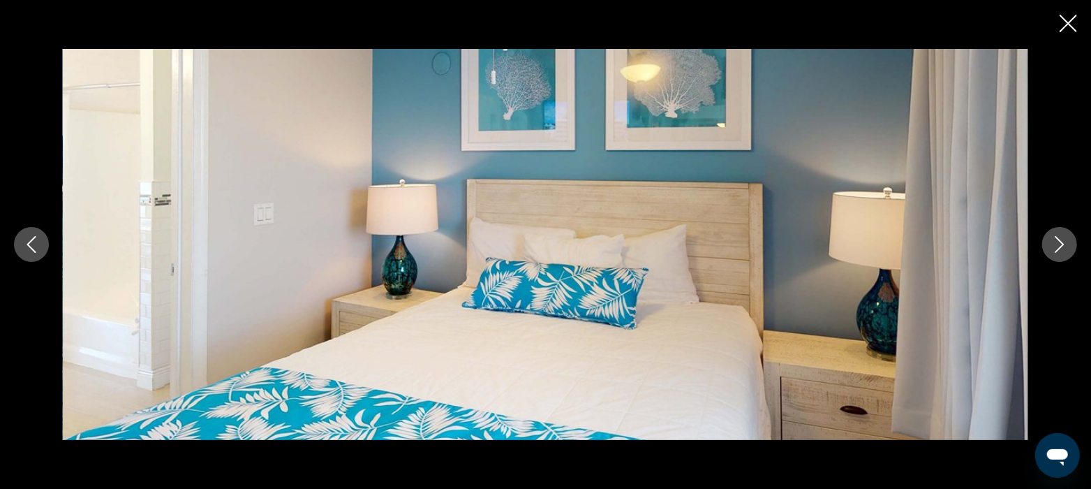
click at [1062, 249] on icon "Next image" at bounding box center [1060, 244] width 17 height 17
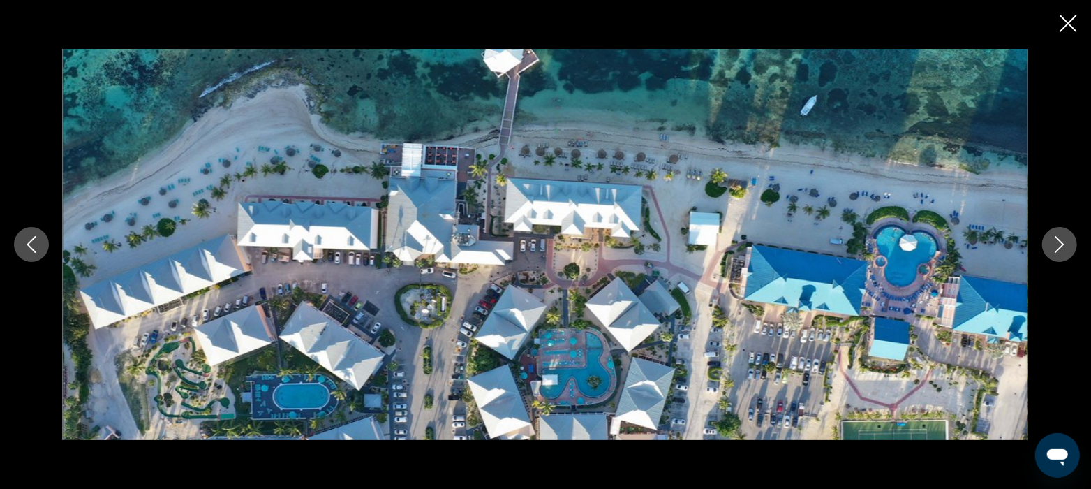
click at [1062, 249] on icon "Next image" at bounding box center [1060, 244] width 17 height 17
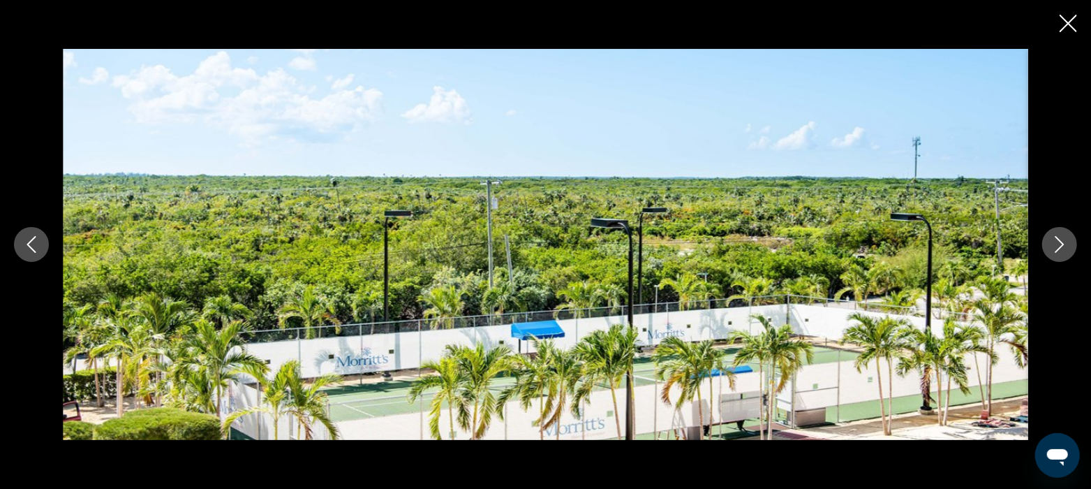
click at [1068, 27] on icon "Close slideshow" at bounding box center [1068, 23] width 17 height 17
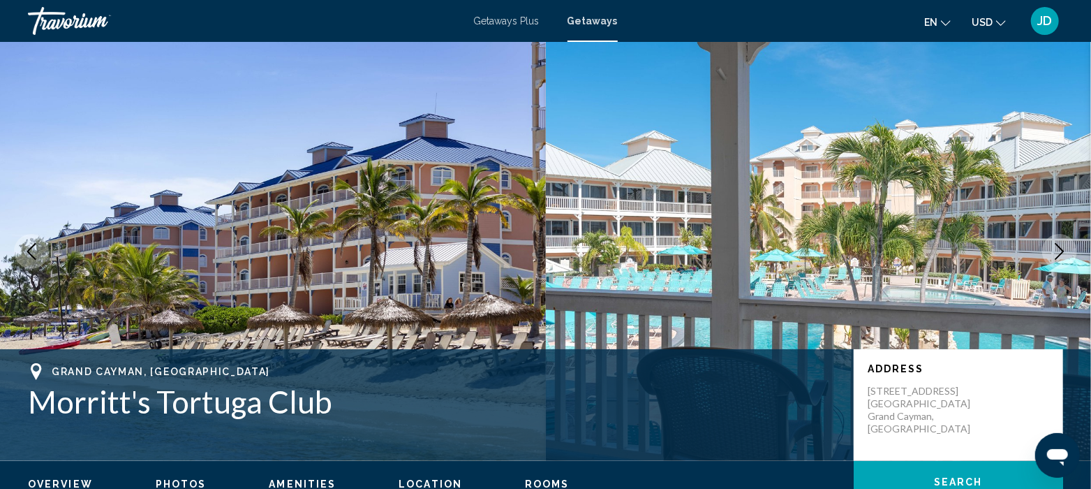
scroll to position [0, 0]
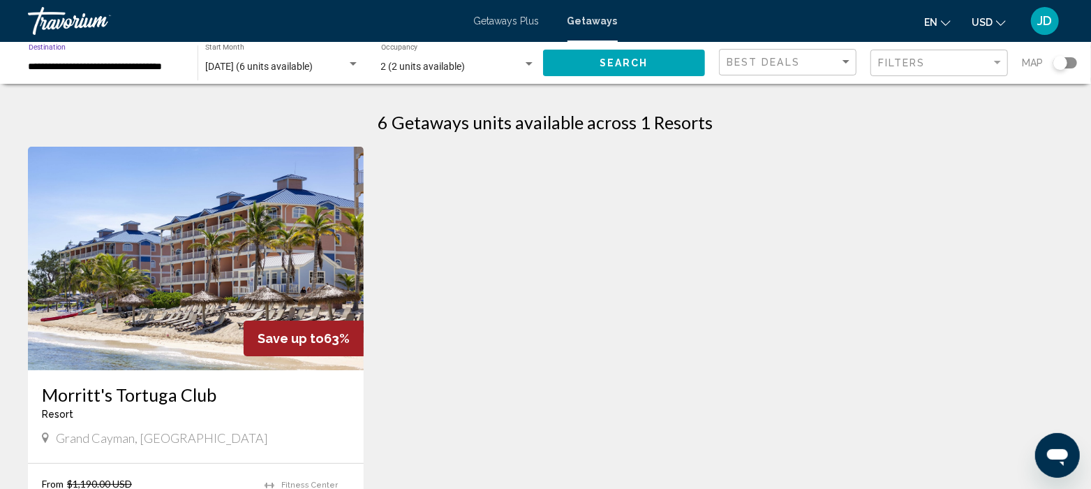
click at [123, 68] on input "**********" at bounding box center [106, 66] width 155 height 11
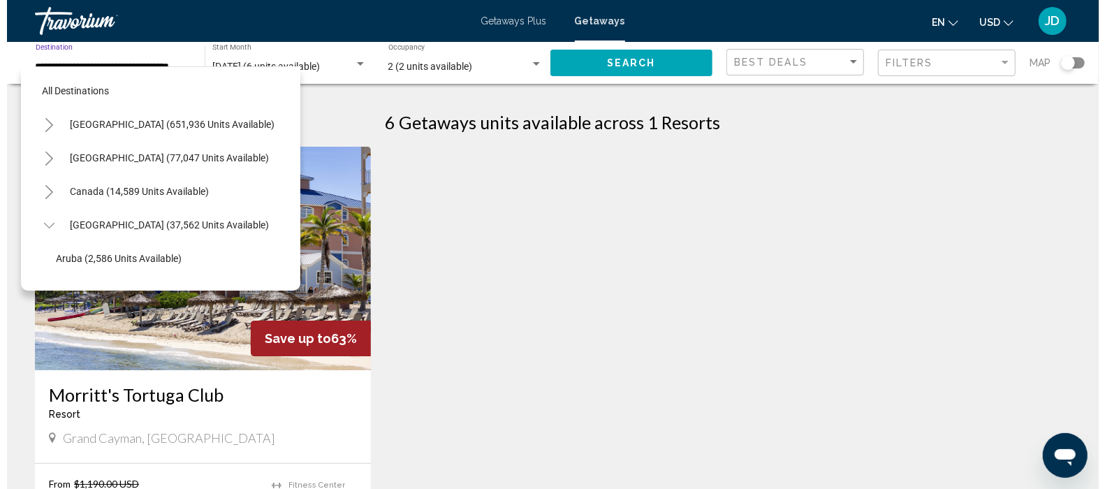
scroll to position [156, 0]
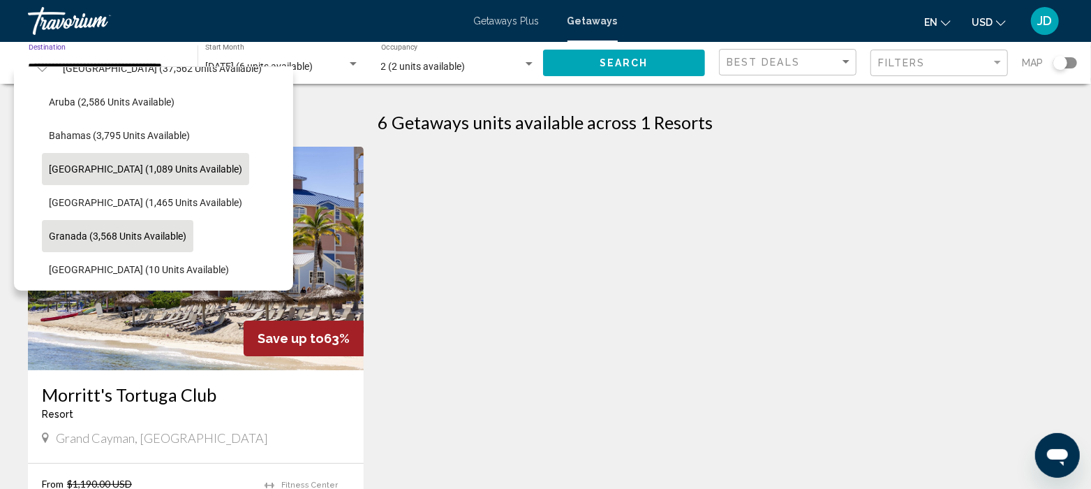
click at [57, 232] on span "Granada (3,568 units available)" at bounding box center [118, 235] width 138 height 11
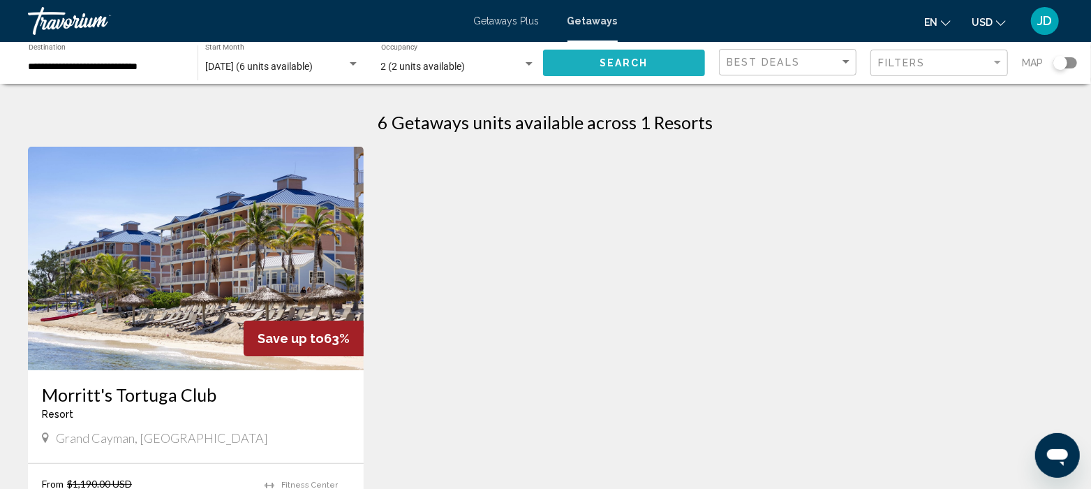
click at [625, 62] on span "Search" at bounding box center [624, 63] width 49 height 11
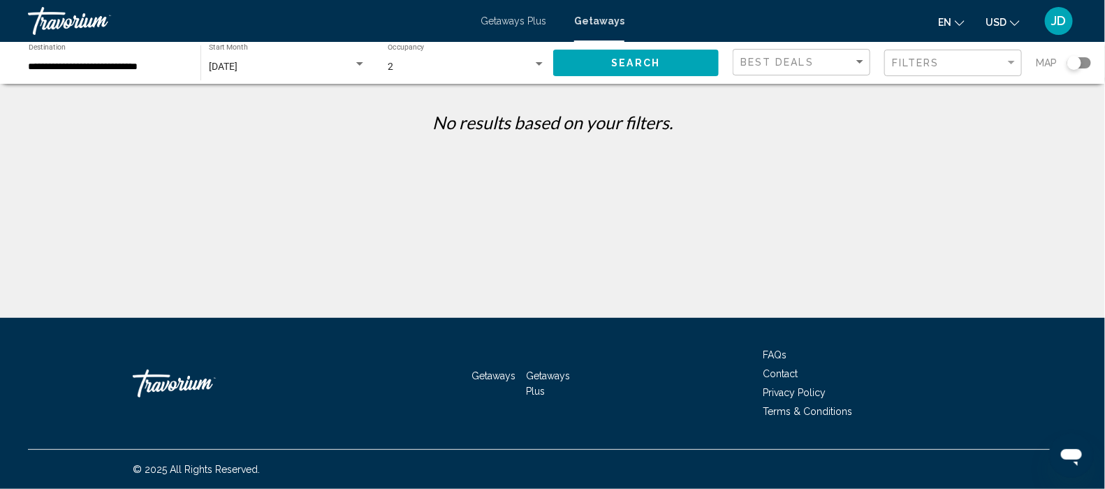
click at [173, 68] on input "**********" at bounding box center [108, 66] width 158 height 11
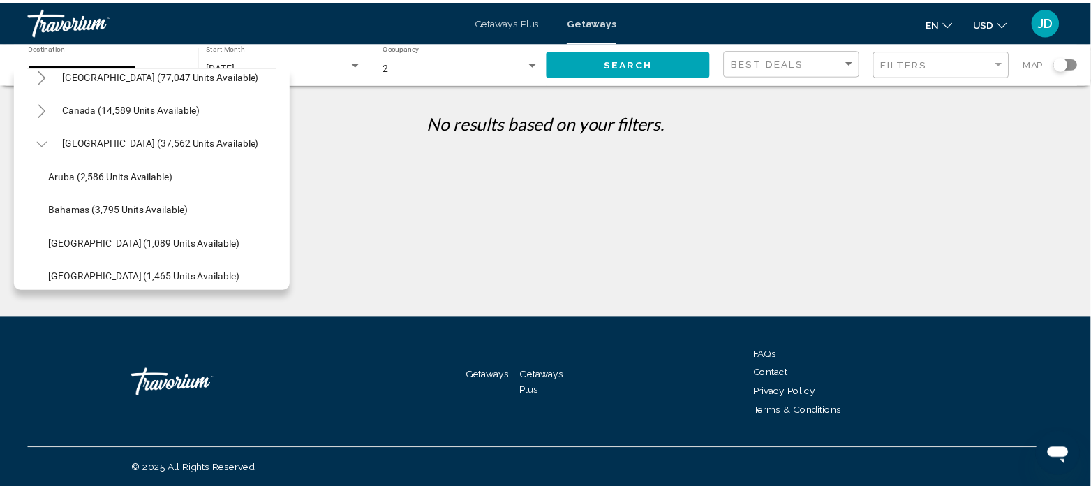
scroll to position [59, 0]
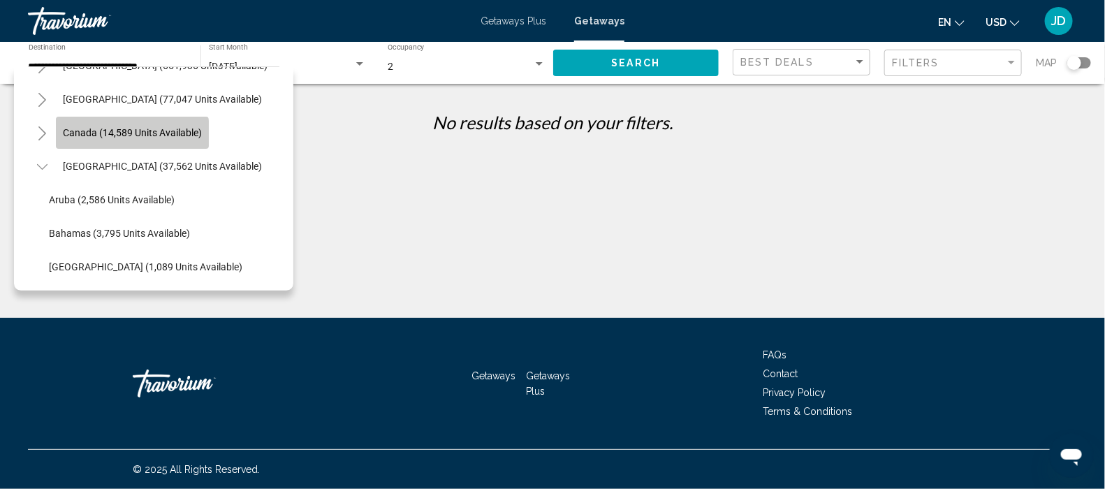
click at [91, 138] on button "Canada (14,589 units available)" at bounding box center [132, 133] width 153 height 32
type input "**********"
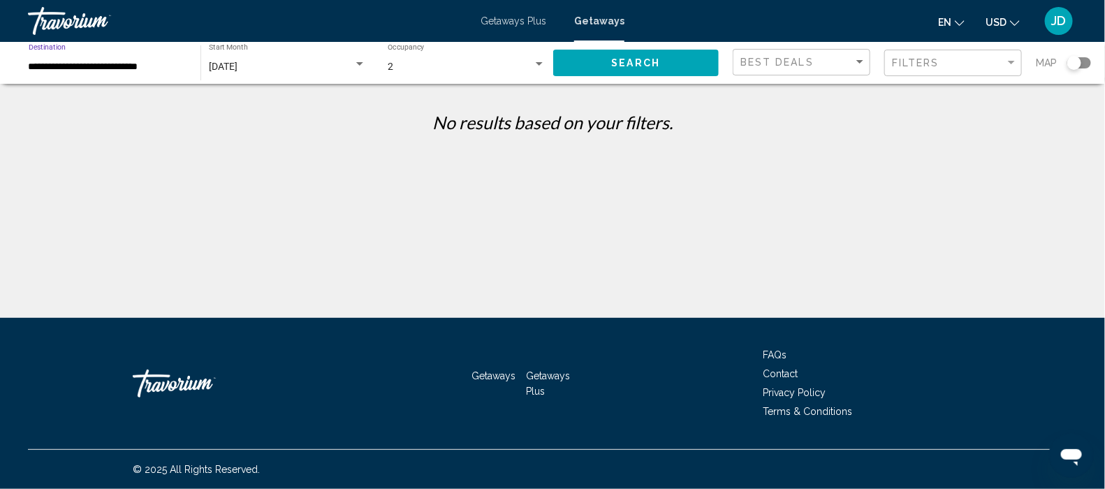
click at [282, 71] on div "[DATE]" at bounding box center [281, 66] width 145 height 11
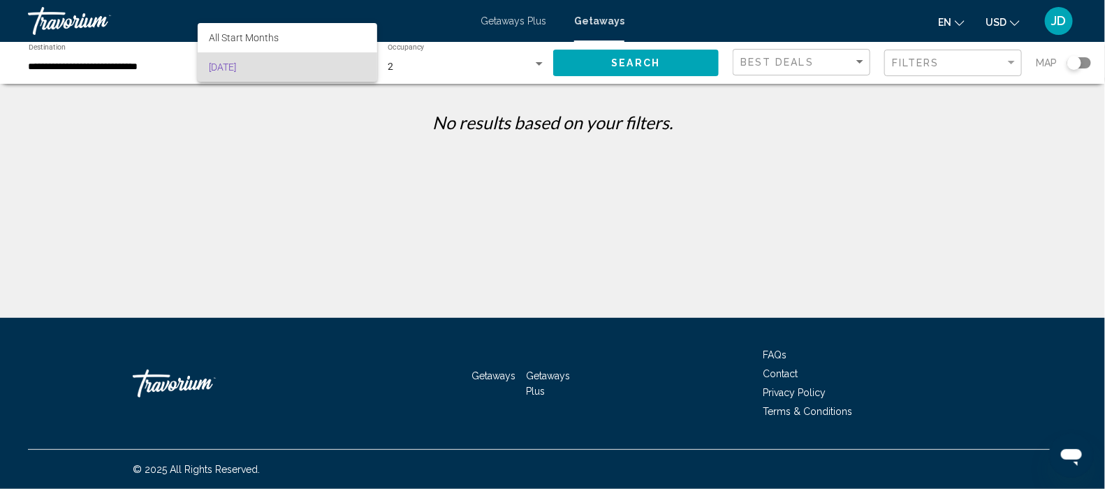
click at [327, 141] on div at bounding box center [552, 244] width 1105 height 489
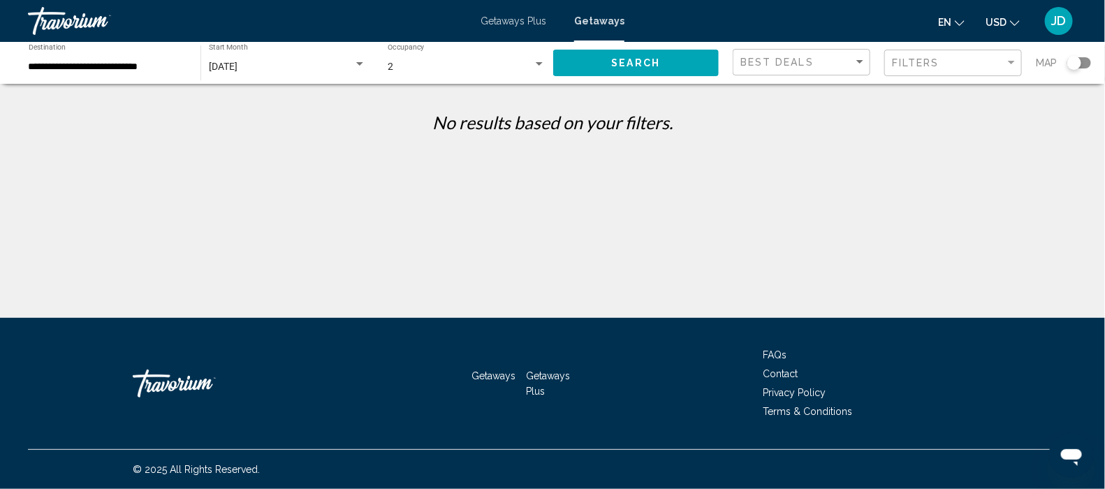
click at [610, 67] on button "Search" at bounding box center [635, 63] width 165 height 26
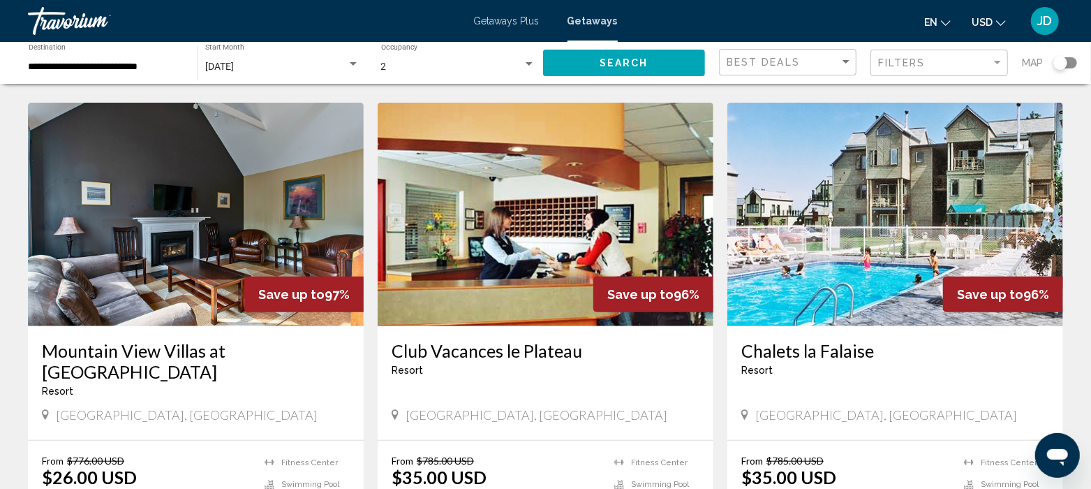
scroll to position [558, 0]
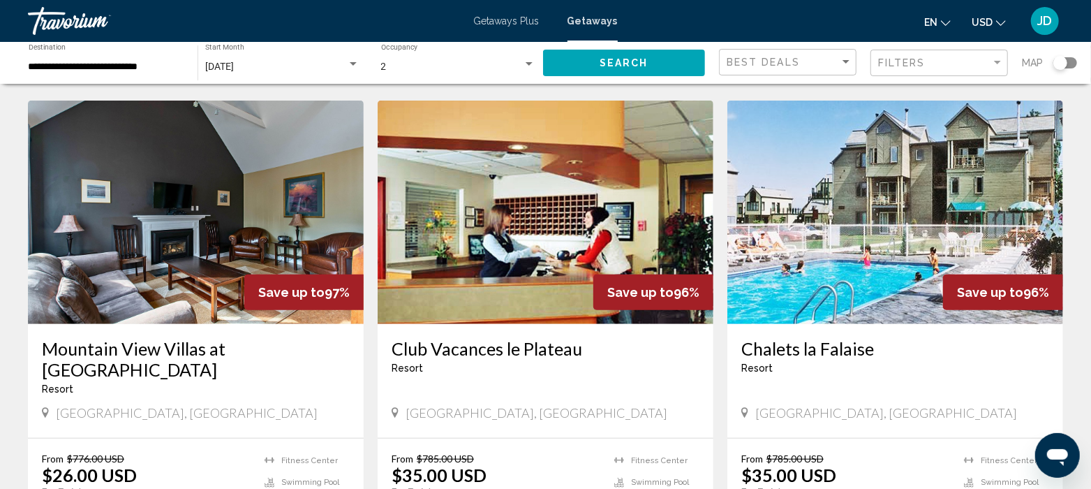
click at [186, 168] on img "Main content" at bounding box center [196, 212] width 336 height 223
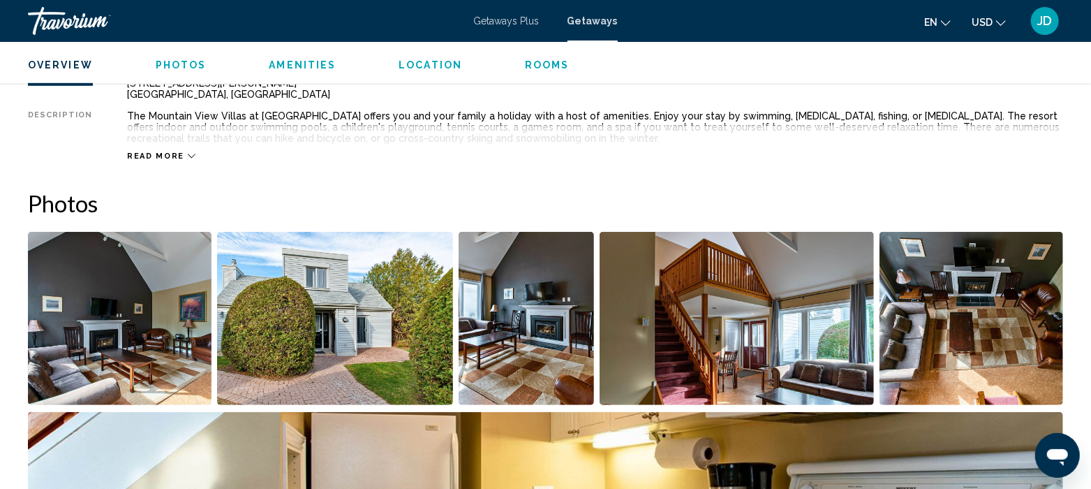
scroll to position [531, 0]
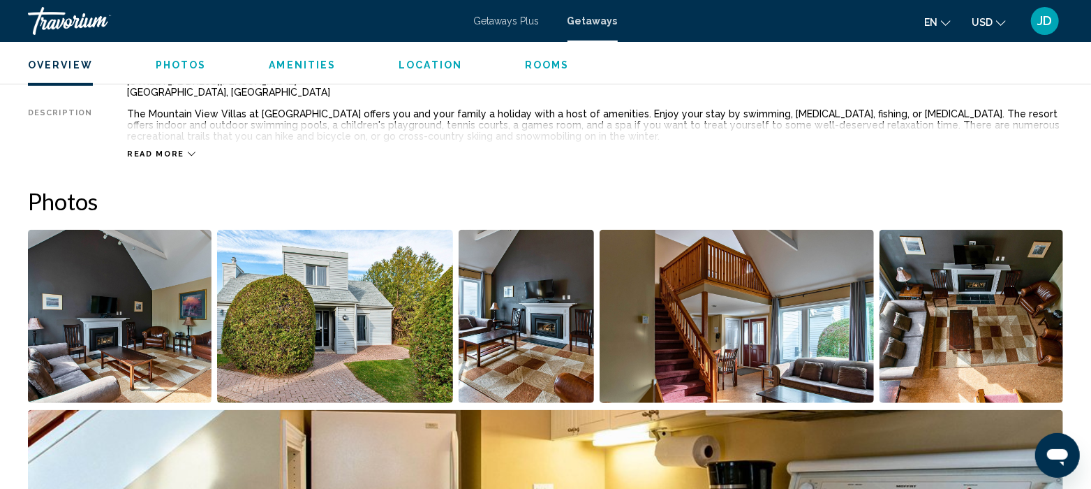
click at [75, 312] on img "Open full-screen image slider" at bounding box center [120, 316] width 184 height 173
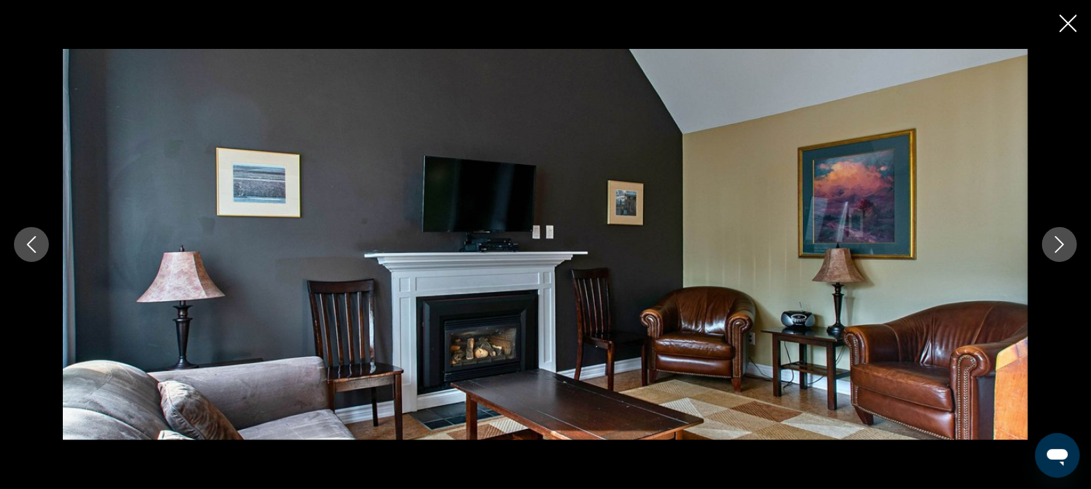
click at [1065, 247] on icon "Next image" at bounding box center [1060, 244] width 17 height 17
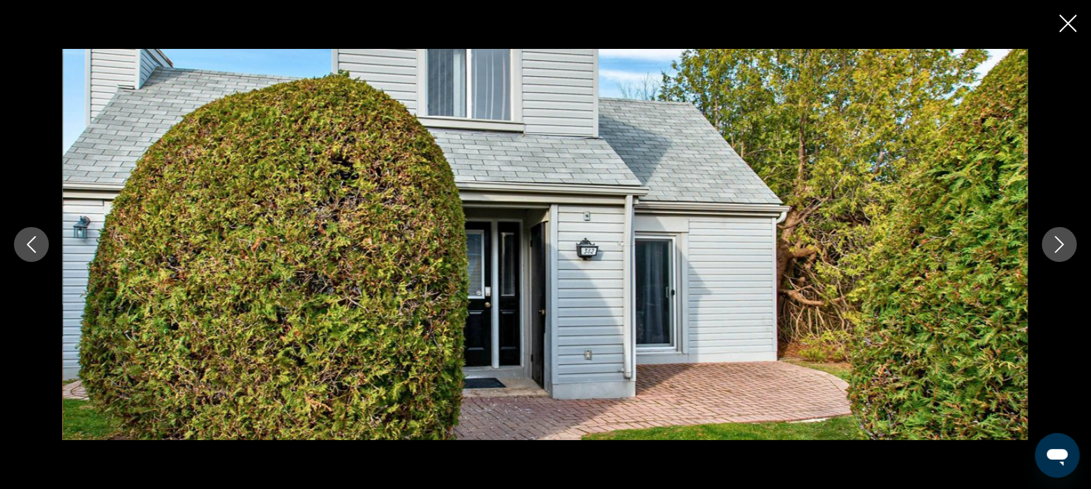
click at [1057, 242] on icon "Next image" at bounding box center [1060, 244] width 17 height 17
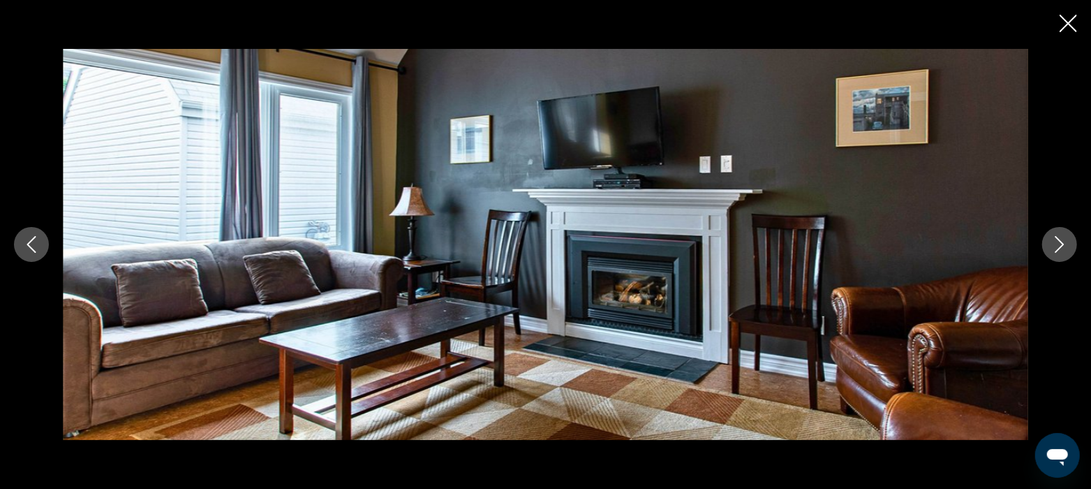
click at [1065, 242] on icon "Next image" at bounding box center [1060, 244] width 17 height 17
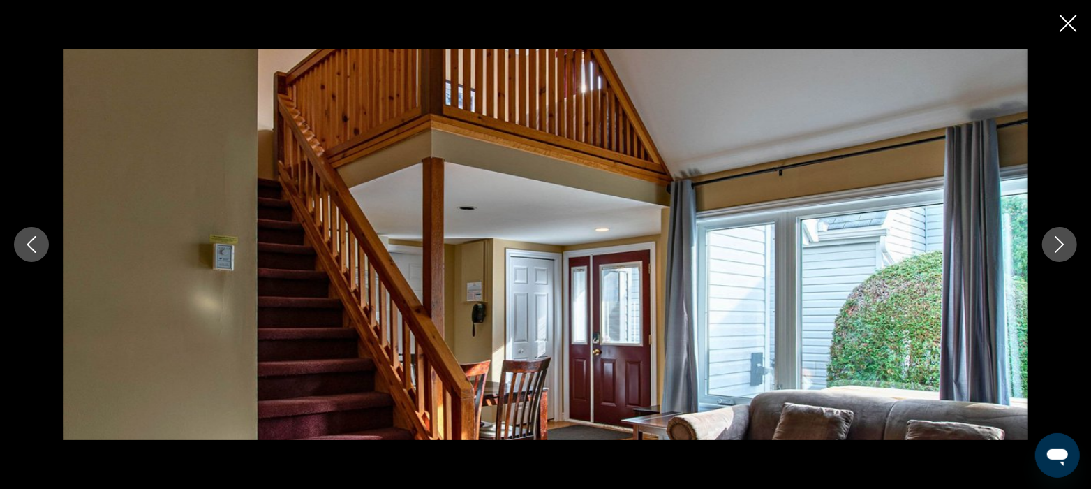
click at [1062, 242] on icon "Next image" at bounding box center [1060, 244] width 9 height 17
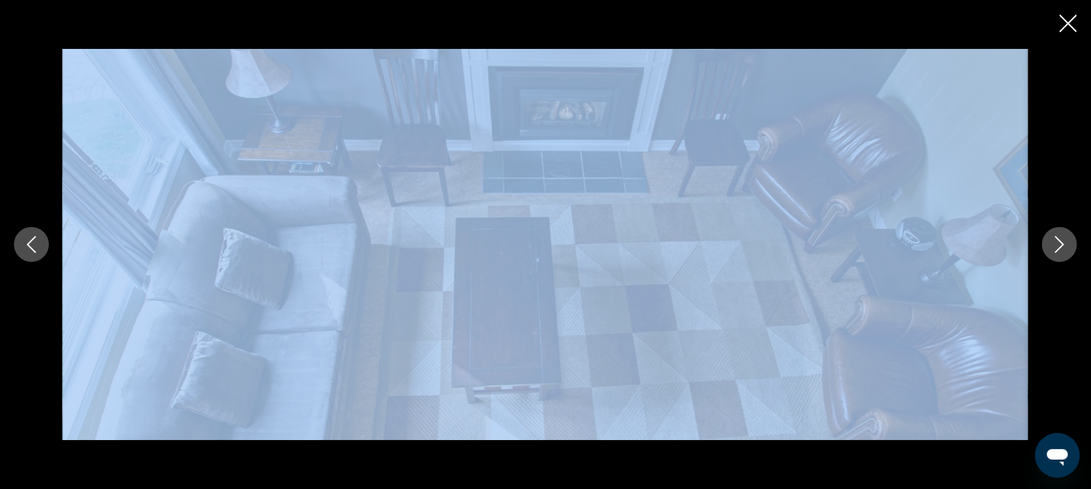
drag, startPoint x: 1052, startPoint y: 285, endPoint x: 1062, endPoint y: 248, distance: 38.3
click at [1062, 248] on div "Main content" at bounding box center [545, 244] width 1091 height 391
click at [1086, 291] on div "Main content" at bounding box center [545, 244] width 1091 height 391
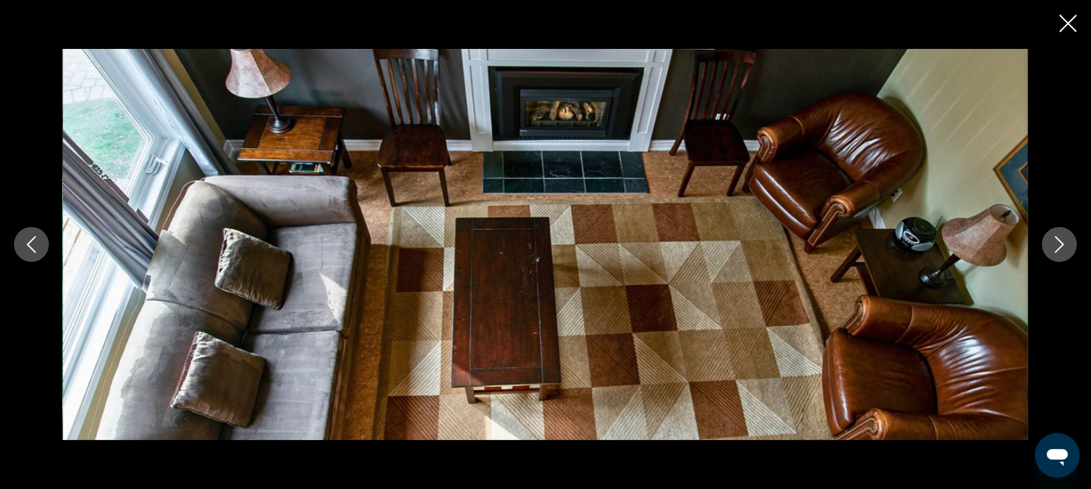
click at [1063, 252] on icon "Next image" at bounding box center [1060, 244] width 17 height 17
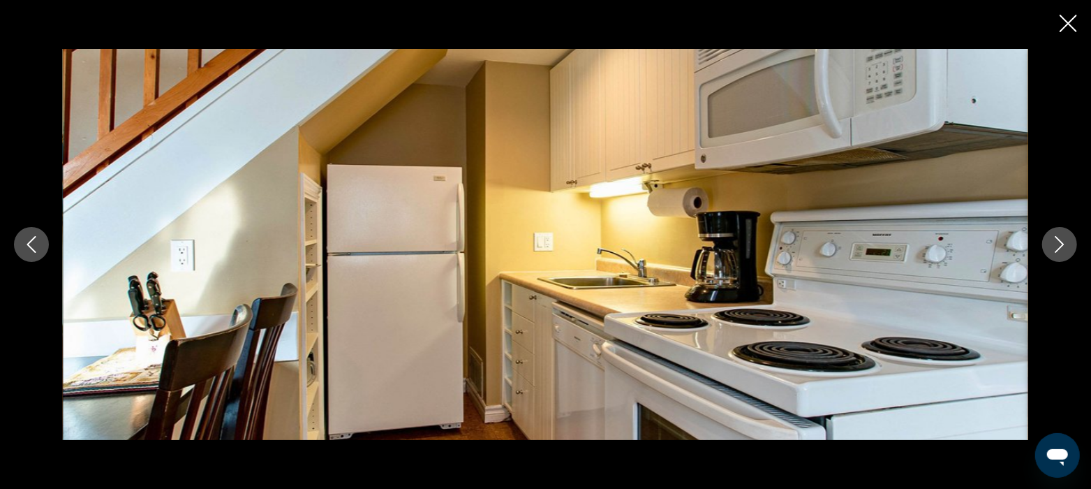
click at [1063, 252] on icon "Next image" at bounding box center [1060, 244] width 17 height 17
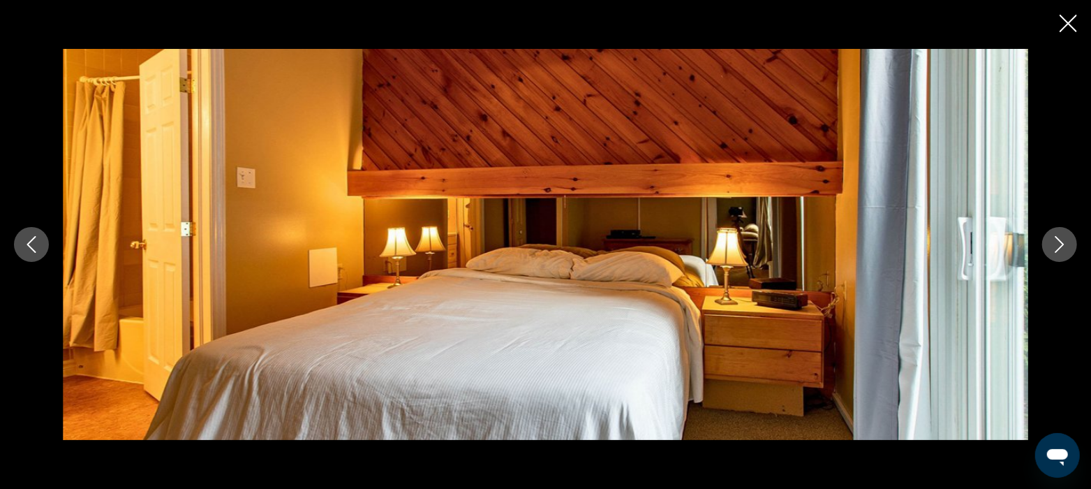
click at [1063, 252] on icon "Next image" at bounding box center [1060, 244] width 17 height 17
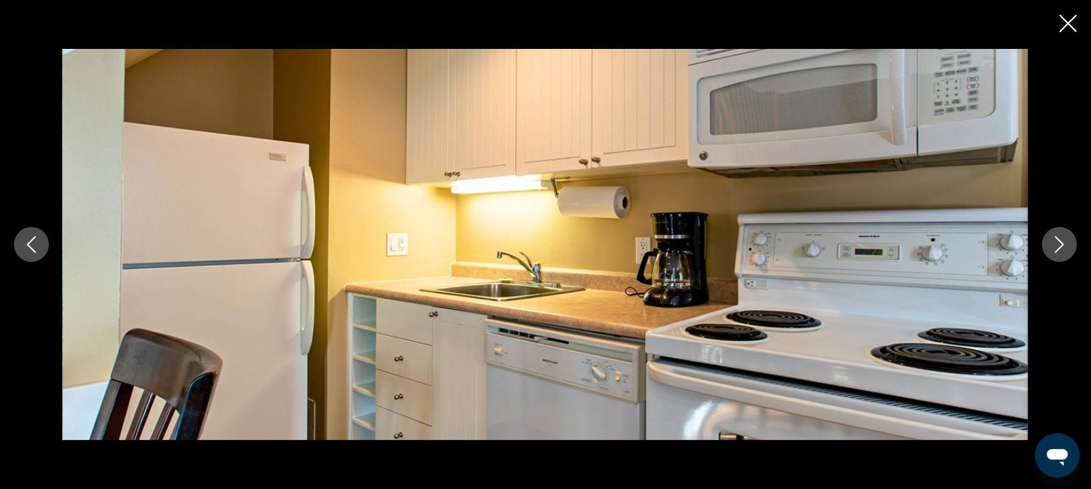
click at [1063, 252] on icon "Next image" at bounding box center [1060, 244] width 17 height 17
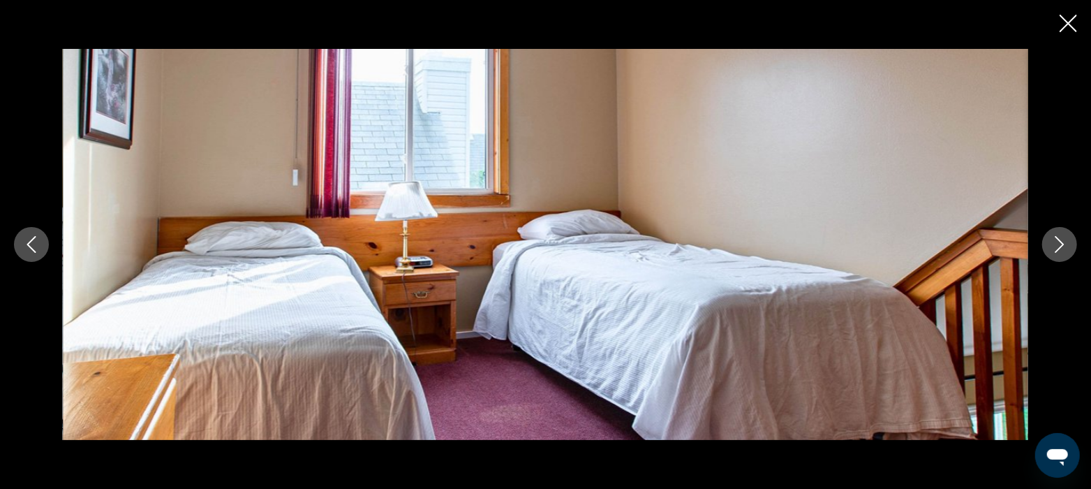
click at [1063, 252] on icon "Next image" at bounding box center [1060, 244] width 17 height 17
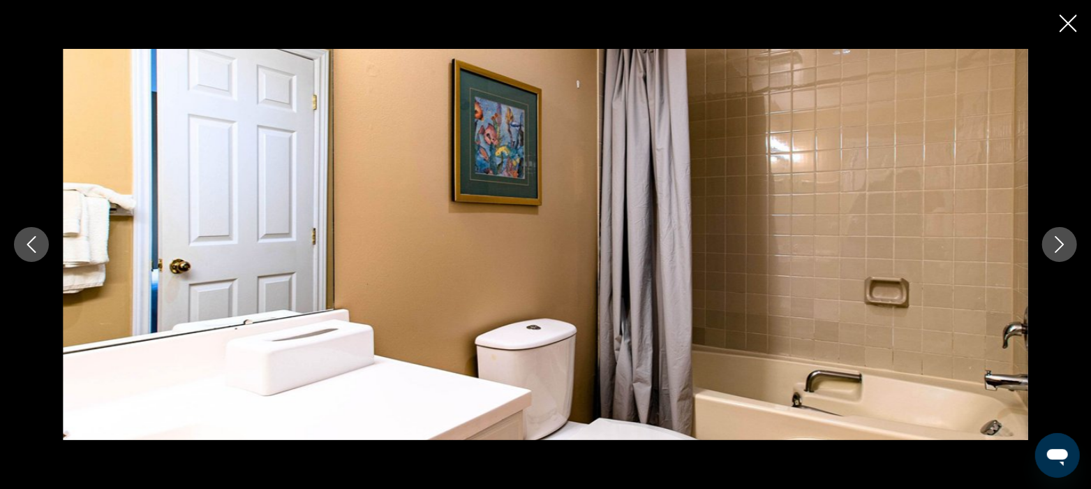
click at [1063, 252] on icon "Next image" at bounding box center [1060, 244] width 17 height 17
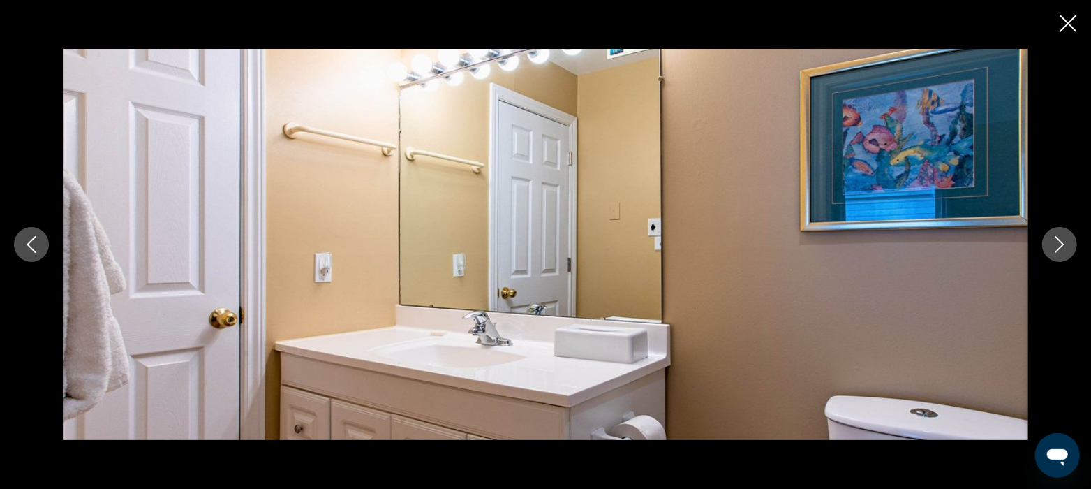
click at [1063, 252] on icon "Next image" at bounding box center [1060, 244] width 17 height 17
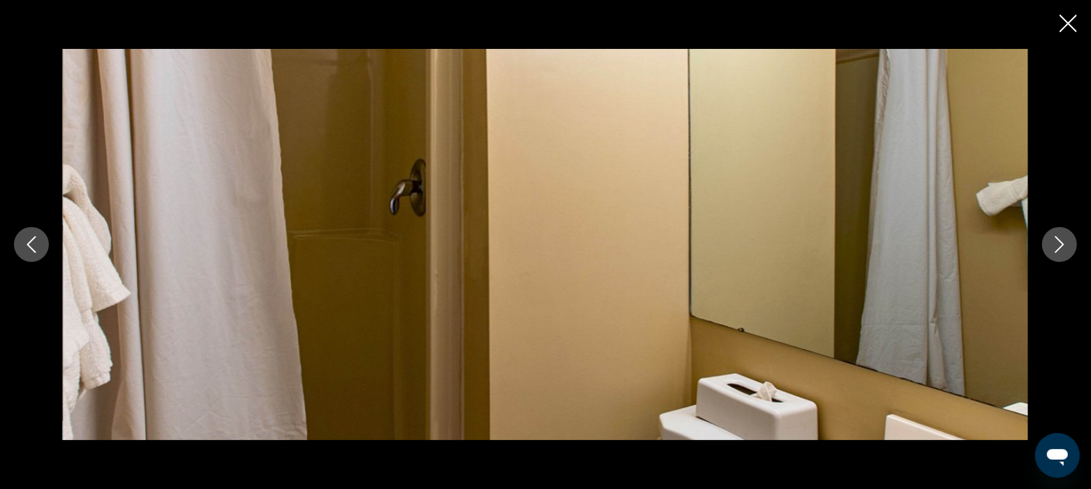
click at [1063, 252] on icon "Next image" at bounding box center [1060, 244] width 17 height 17
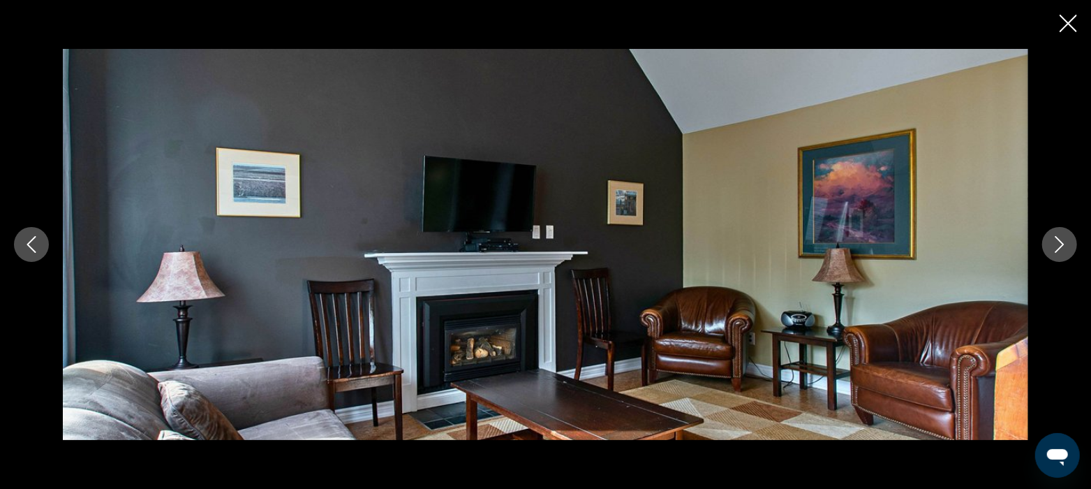
click at [1063, 24] on icon "Close slideshow" at bounding box center [1068, 23] width 17 height 17
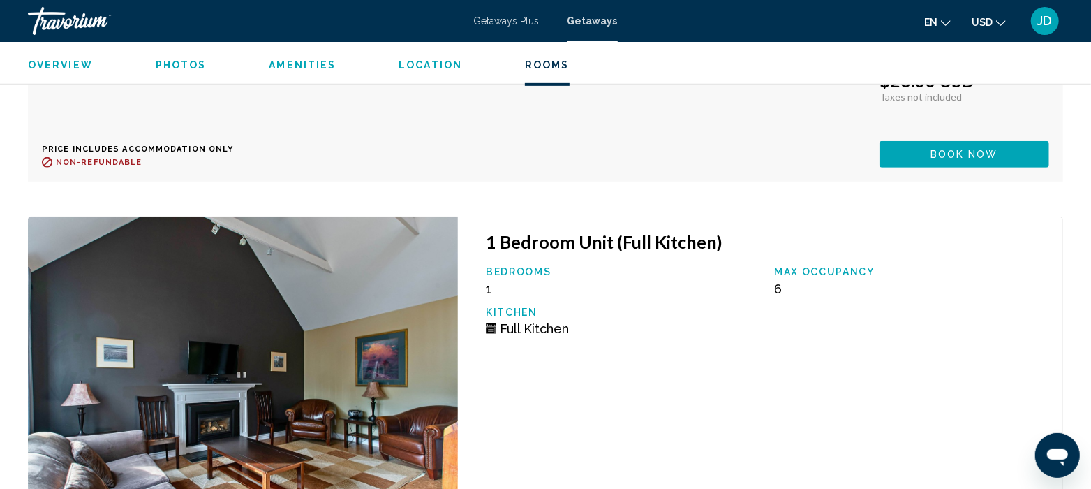
scroll to position [3653, 0]
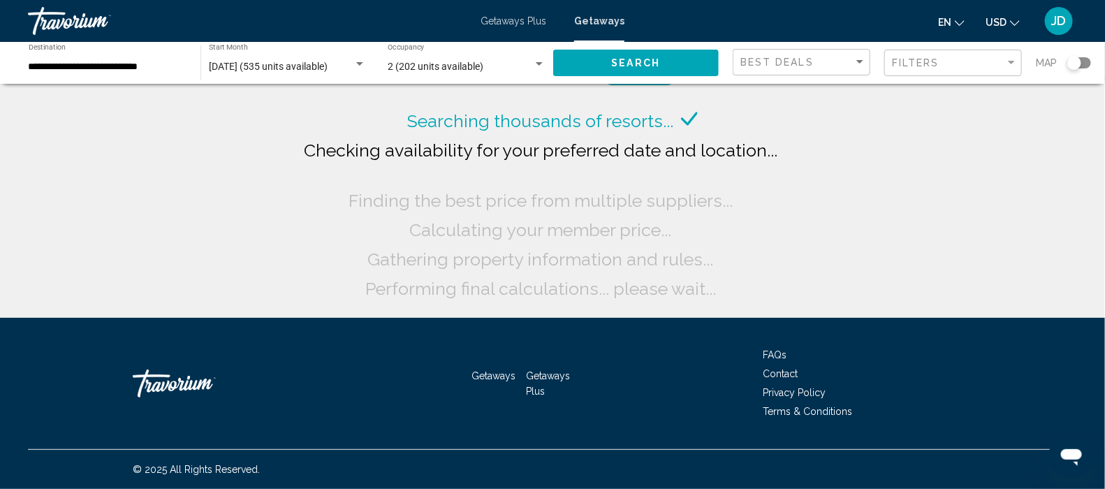
click at [129, 255] on div "Searching thousands of resorts... Checking availability for your preferred date…" at bounding box center [552, 159] width 1105 height 318
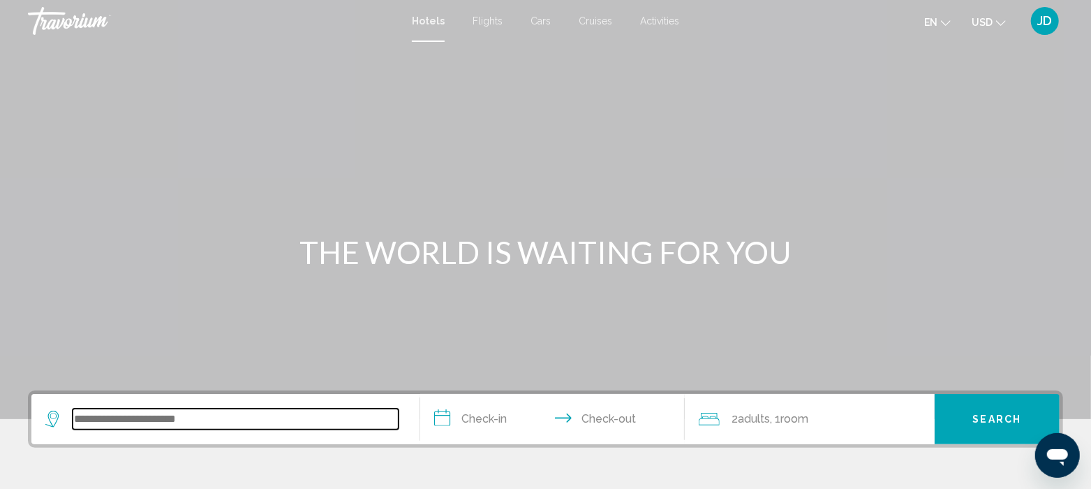
click at [237, 427] on input "Search widget" at bounding box center [236, 418] width 326 height 21
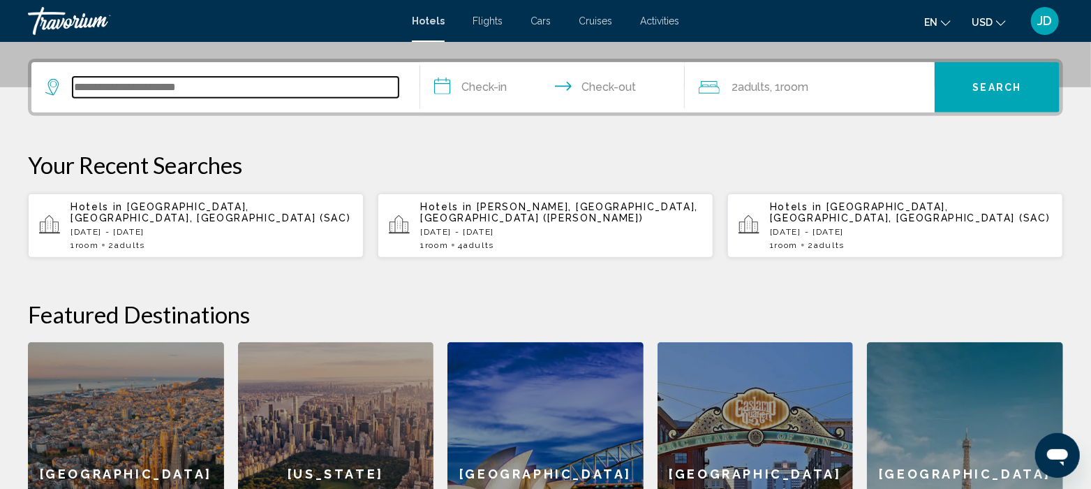
scroll to position [345, 0]
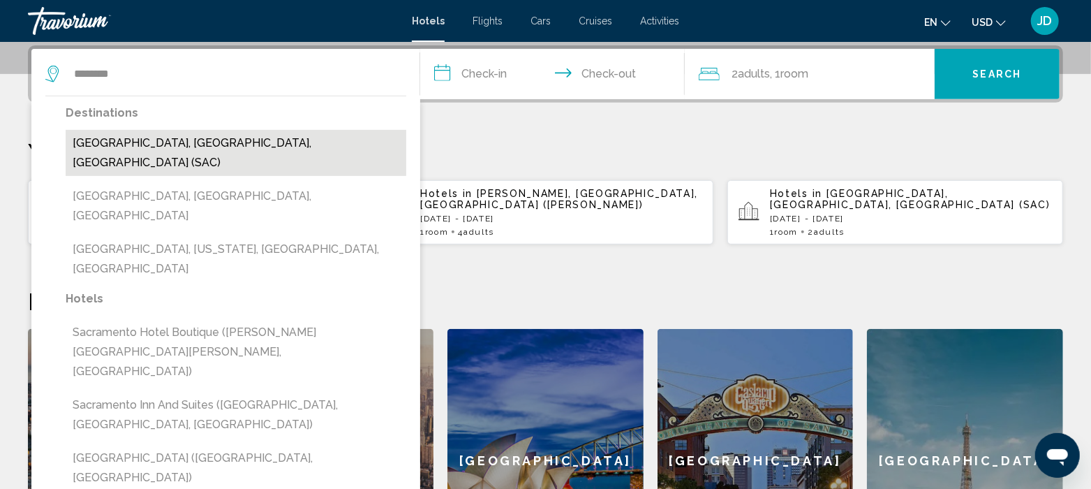
click at [97, 147] on button "Sacramento, CA, United States (SAC)" at bounding box center [236, 153] width 341 height 46
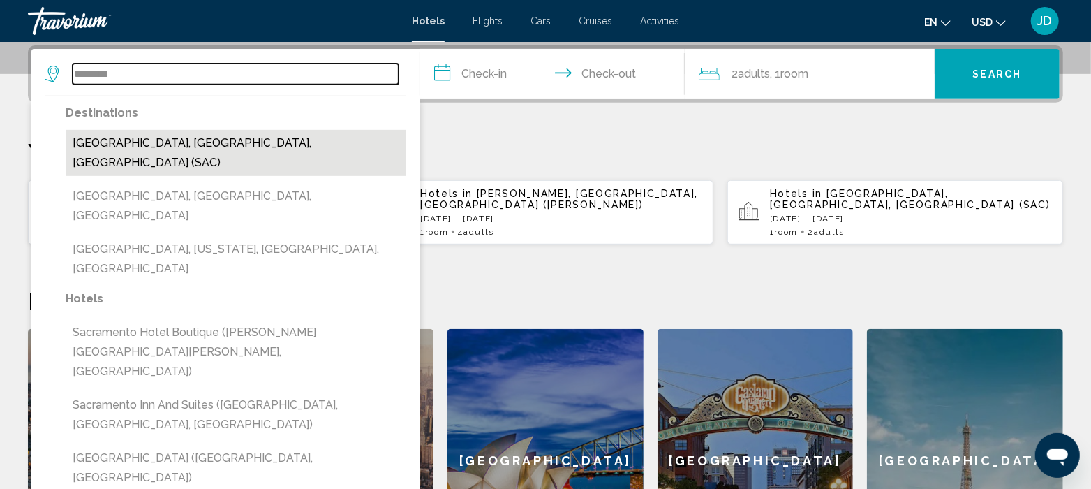
type input "**********"
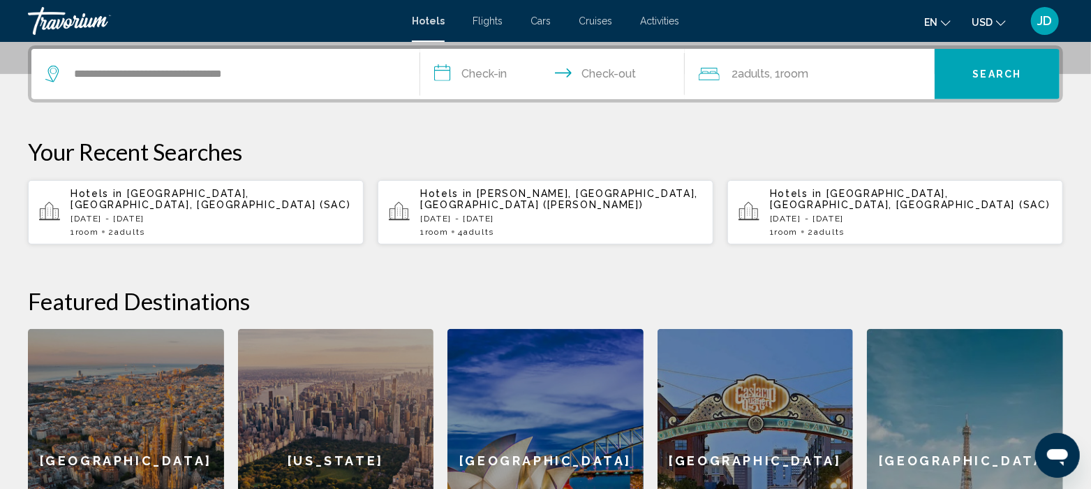
click at [489, 61] on input "**********" at bounding box center [555, 76] width 270 height 54
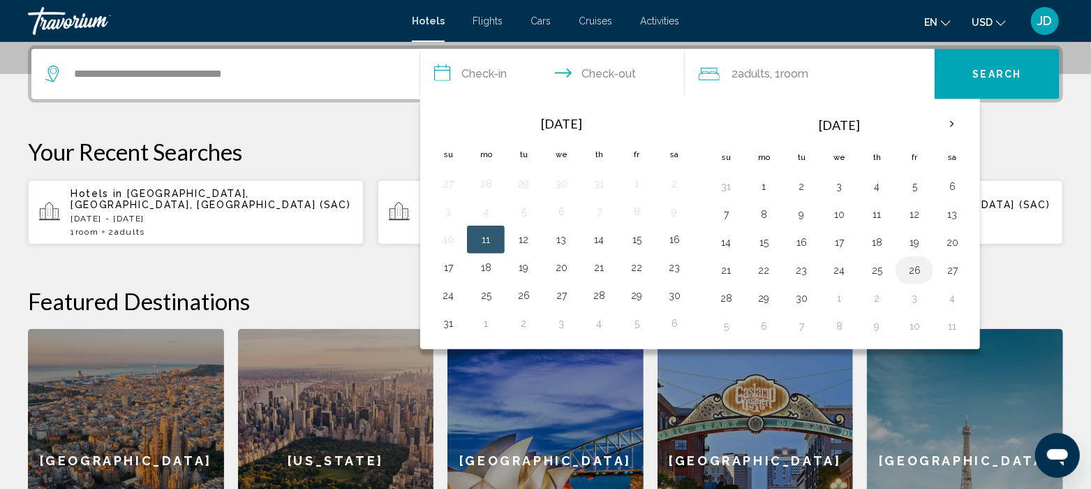
click at [911, 267] on button "26" at bounding box center [915, 270] width 22 height 20
click at [723, 288] on button "28" at bounding box center [726, 298] width 22 height 20
type input "**********"
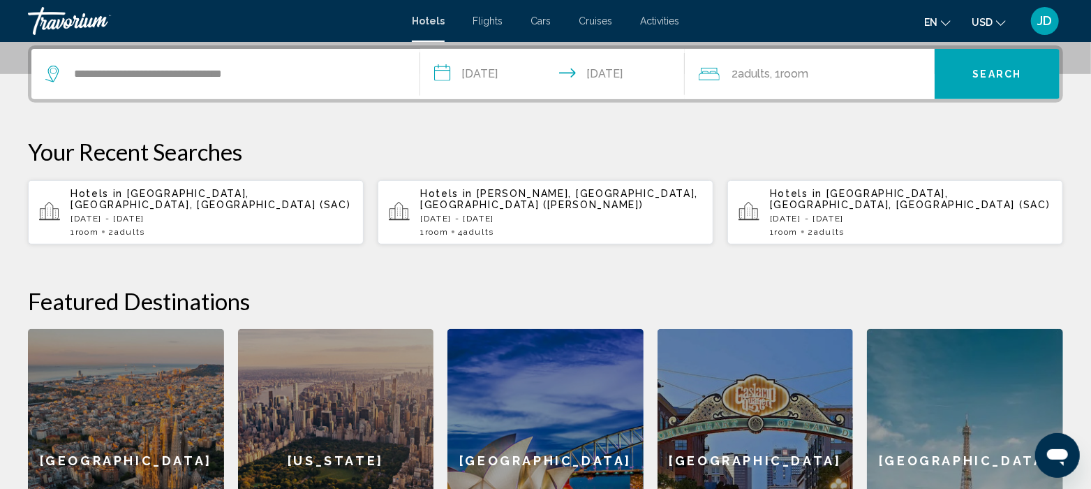
click at [994, 82] on button "Search" at bounding box center [997, 74] width 125 height 50
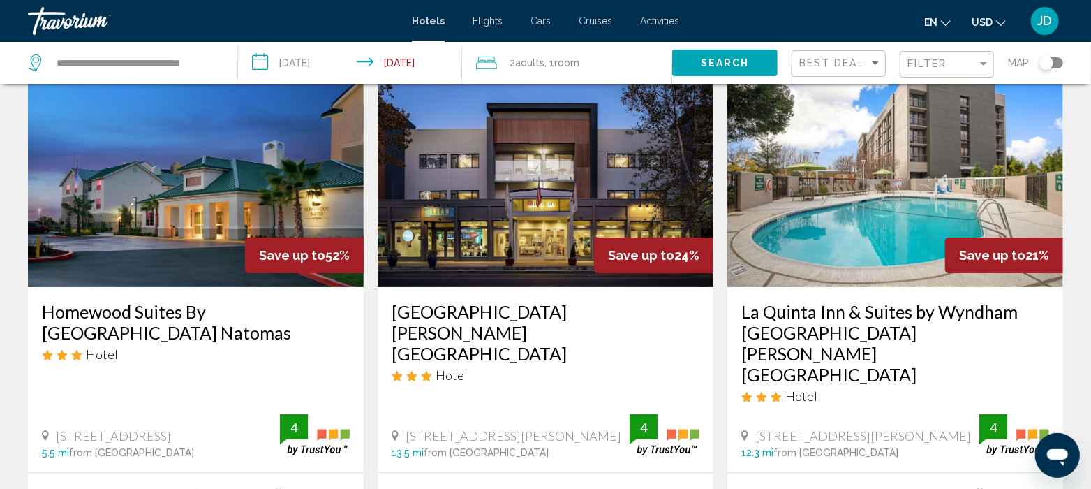
scroll to position [34, 0]
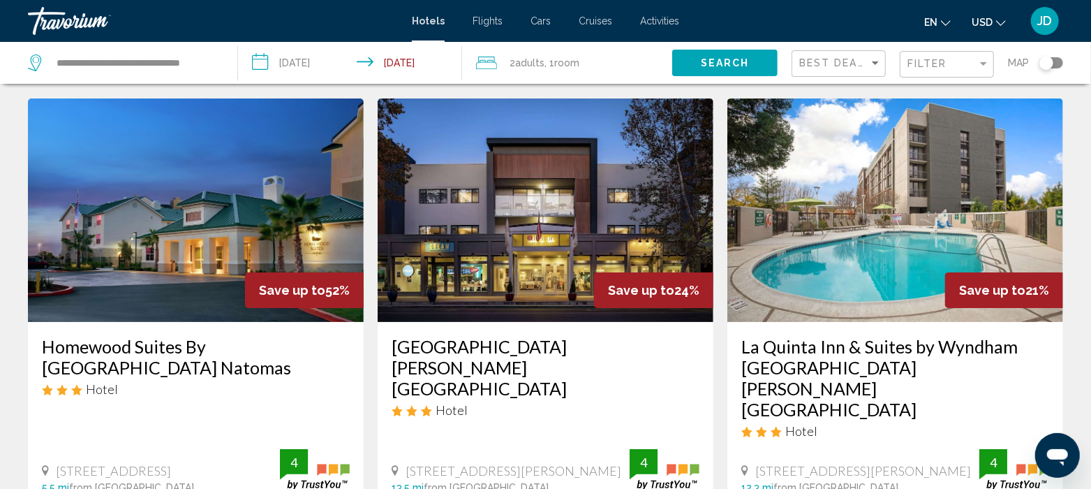
click at [494, 235] on img "Main content" at bounding box center [546, 209] width 336 height 223
click at [377, 373] on app-hotels-search-item "Save up to 24% Hilton Garden Inn Davis Downtown Hotel 110 F St, Davis 13.5 mi f…" at bounding box center [546, 364] width 350 height 533
click at [371, 370] on app-hotels-search-item "Save up to 24% Hilton Garden Inn Davis Downtown Hotel 110 F St, Davis 13.5 mi f…" at bounding box center [546, 364] width 350 height 533
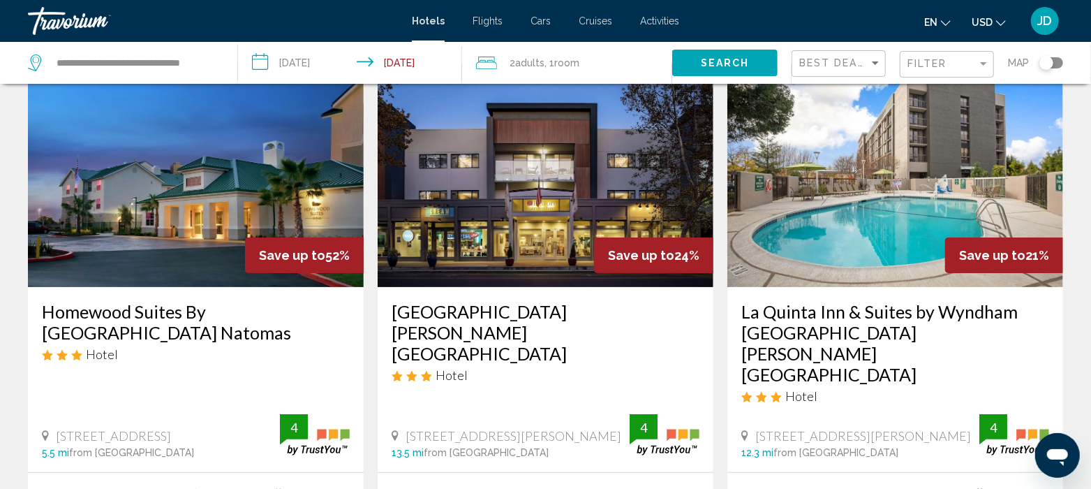
scroll to position [105, 0]
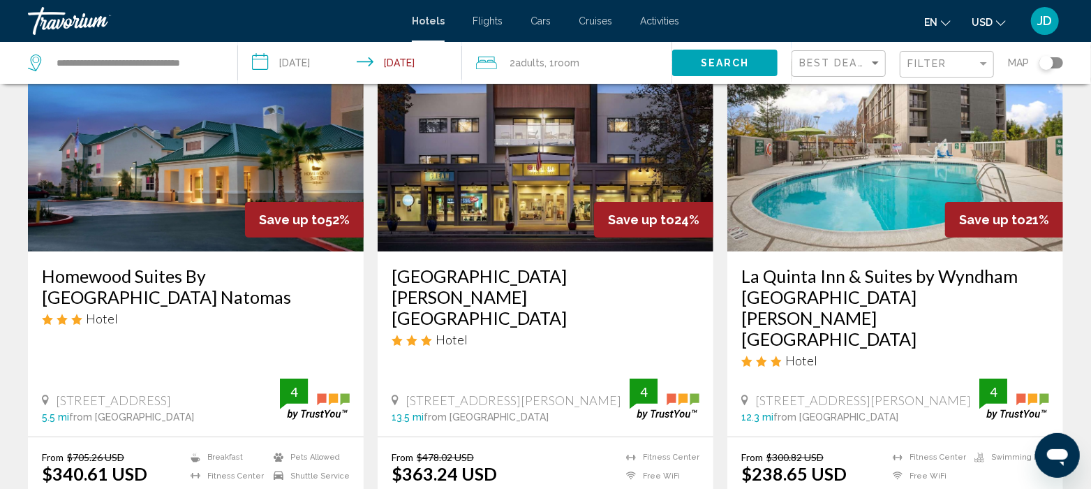
click at [205, 179] on img "Main content" at bounding box center [196, 139] width 336 height 223
